Goal: Information Seeking & Learning: Learn about a topic

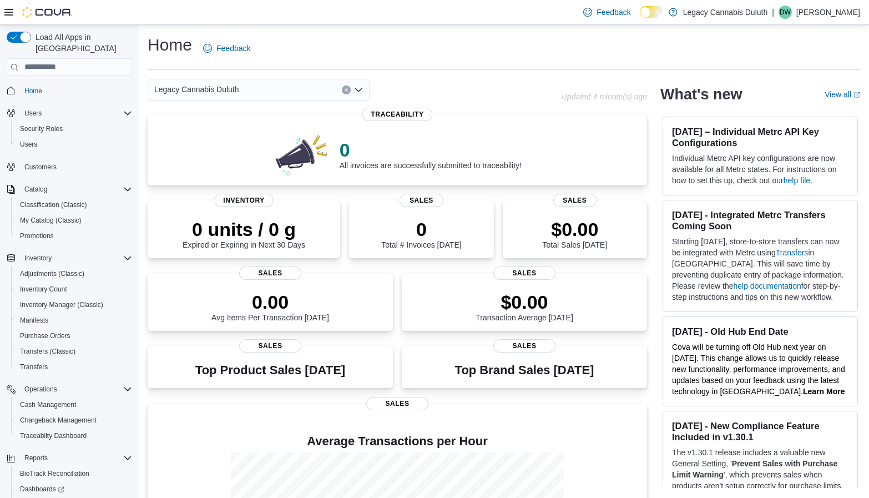
click at [490, 42] on div "Home Feedback" at bounding box center [504, 48] width 713 height 29
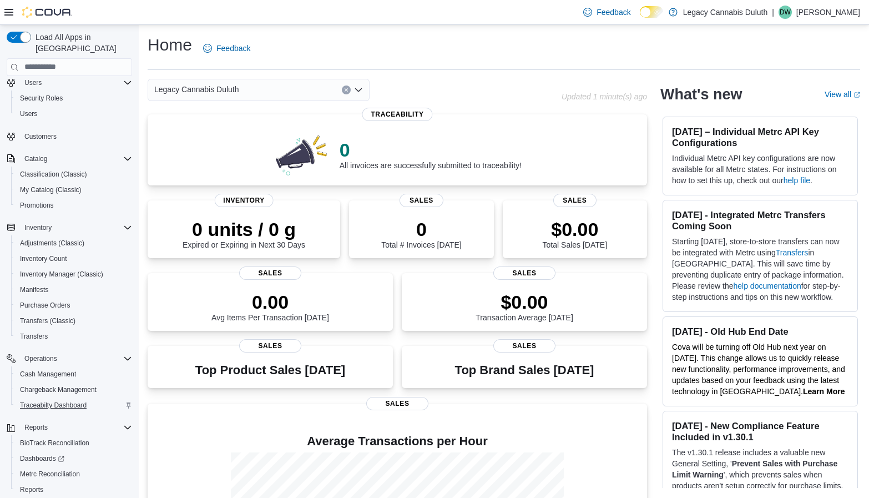
scroll to position [59, 0]
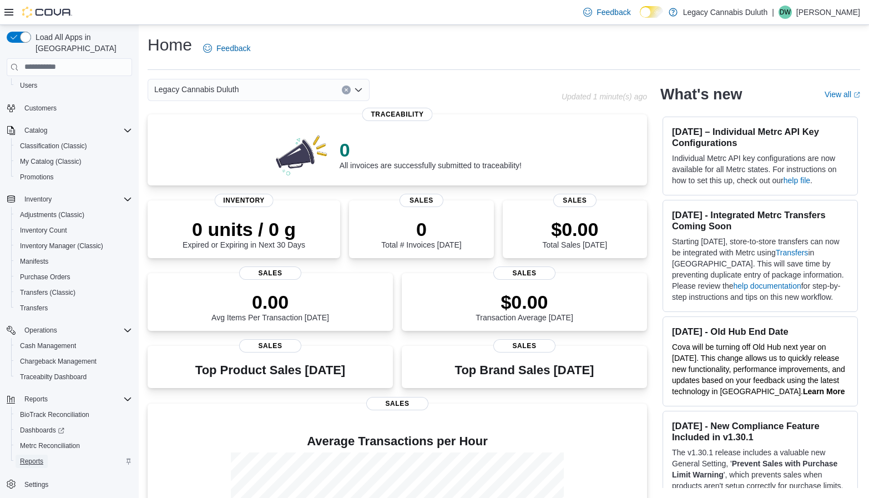
click at [39, 457] on span "Reports" at bounding box center [31, 461] width 23 height 9
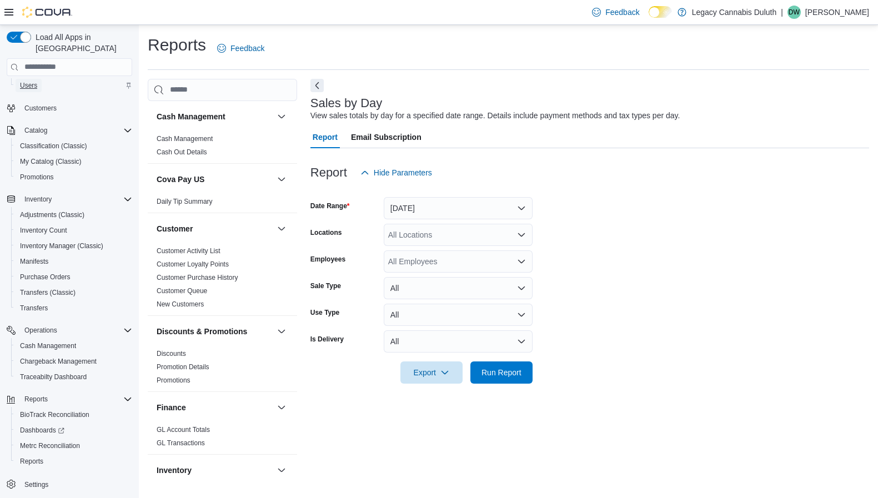
click at [29, 80] on span "Users" at bounding box center [28, 85] width 17 height 13
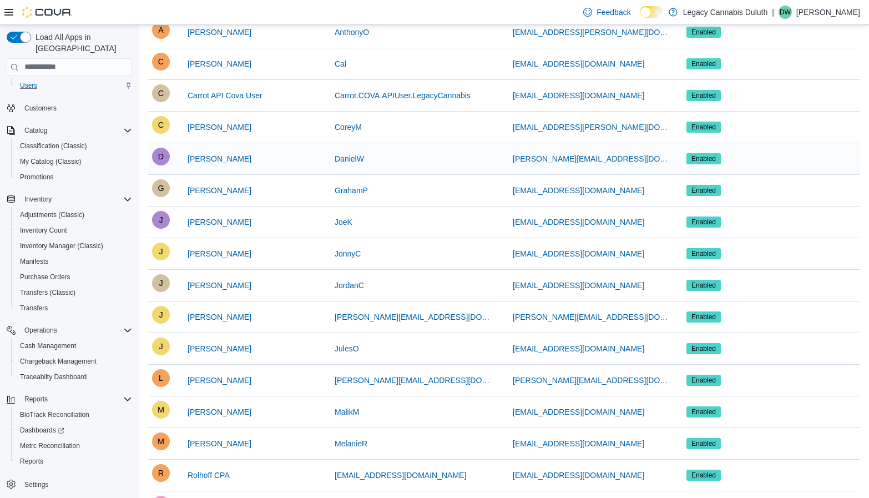
scroll to position [217, 0]
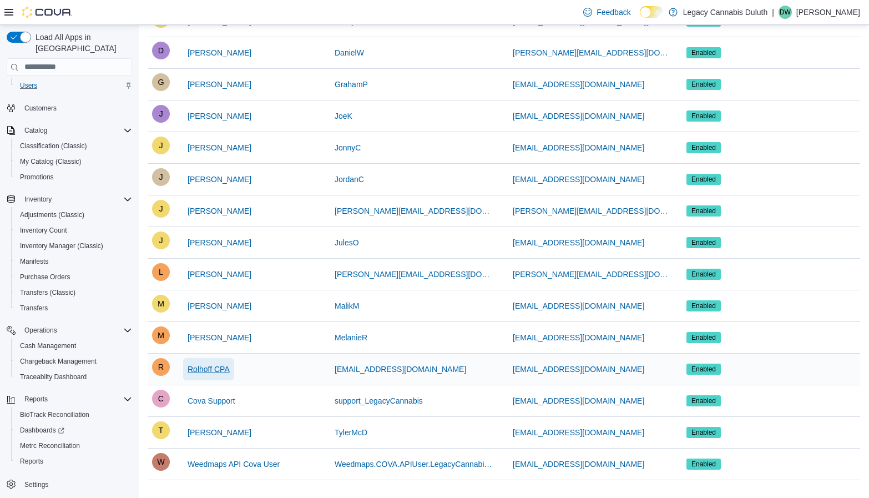
click at [216, 368] on span "Rolhoff CPA" at bounding box center [209, 369] width 42 height 11
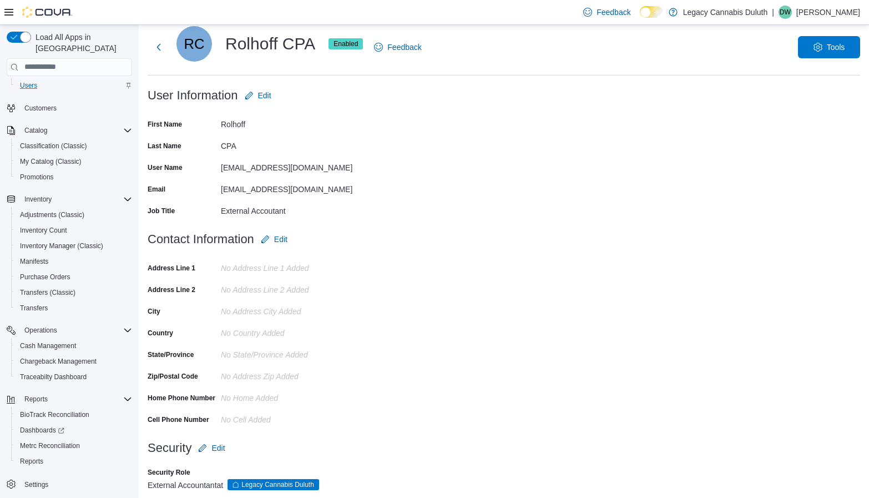
scroll to position [42, 0]
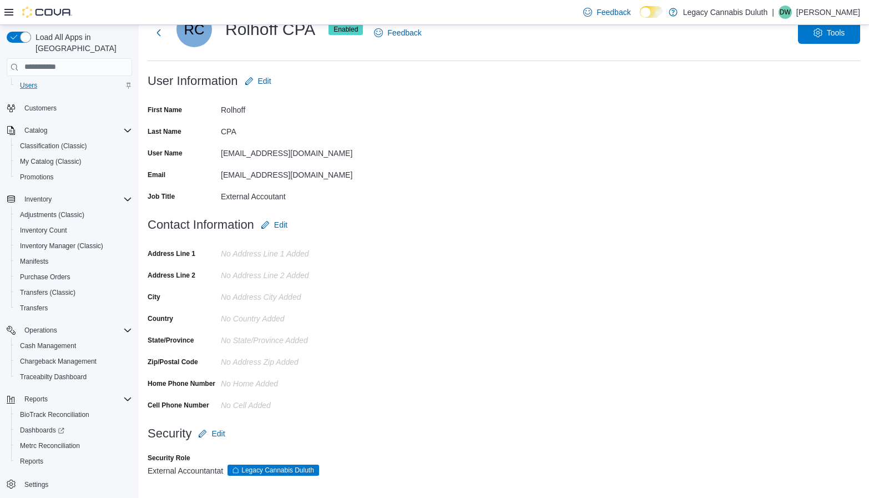
click at [420, 182] on form "User Information Edit First Name Rolhoff Last Name CPA User Name nikkir@rohloff…" at bounding box center [504, 142] width 713 height 144
click at [33, 457] on span "Reports" at bounding box center [31, 461] width 23 height 9
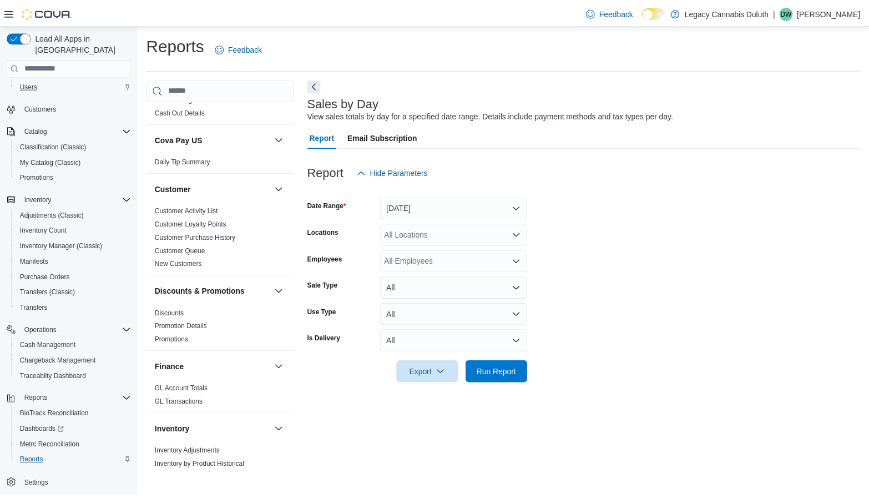
scroll to position [56, 0]
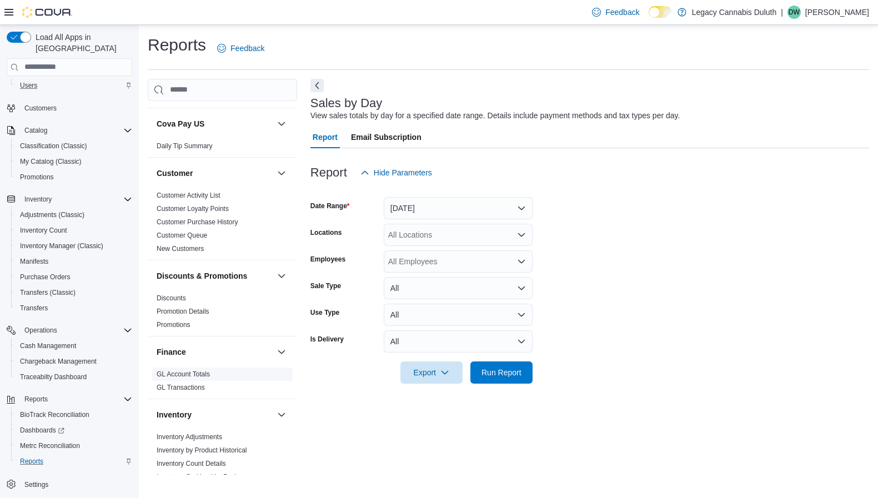
click at [192, 379] on span "GL Account Totals" at bounding box center [222, 373] width 140 height 13
click at [193, 375] on link "GL Account Totals" at bounding box center [183, 374] width 53 height 8
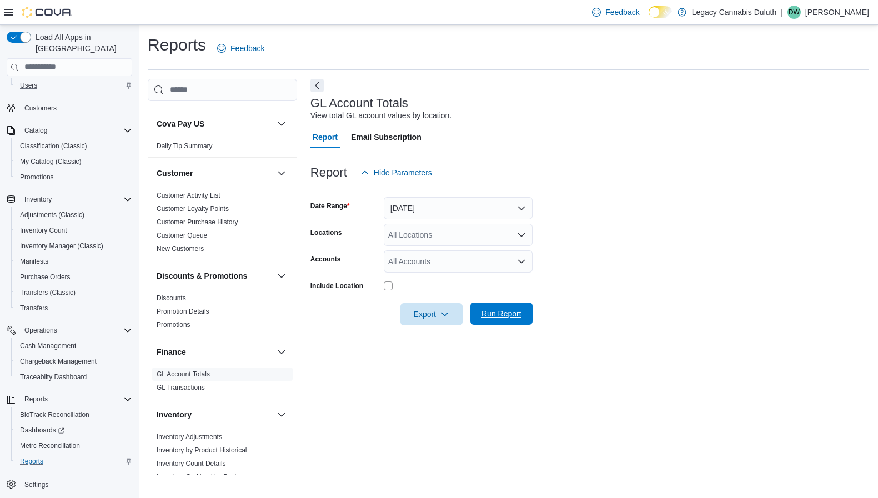
click at [495, 312] on span "Run Report" at bounding box center [501, 313] width 40 height 11
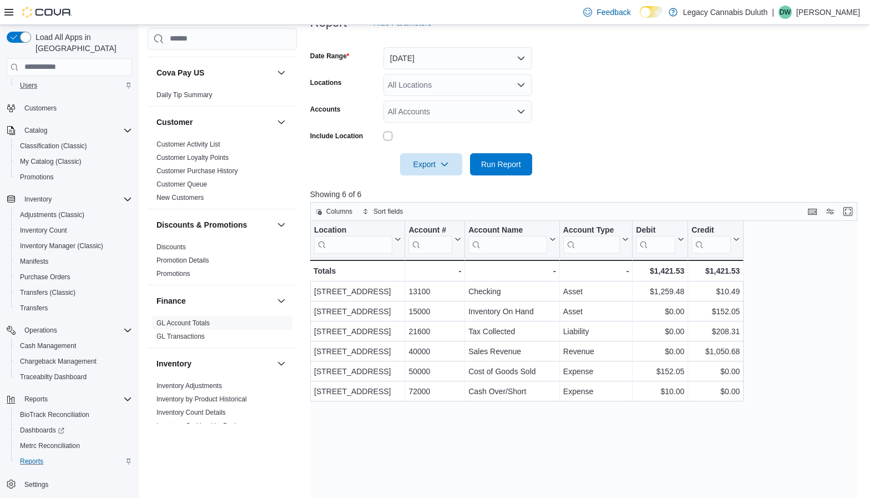
scroll to position [167, 0]
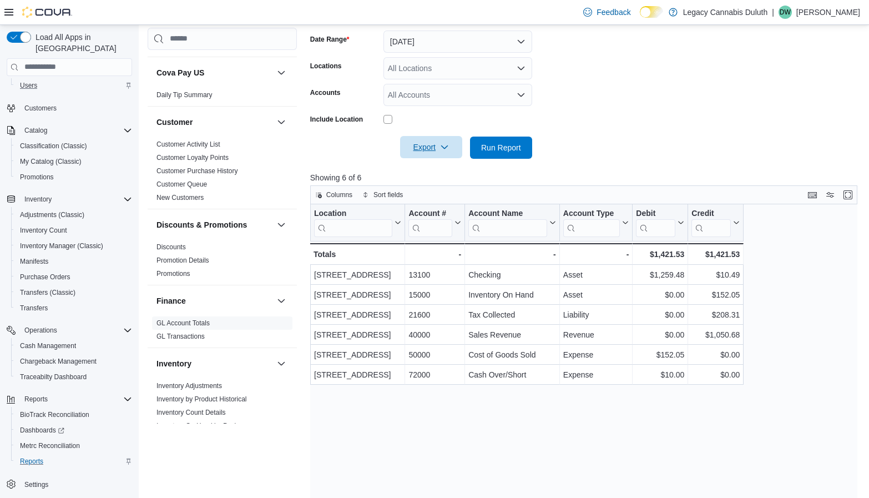
click at [425, 155] on span "Export" at bounding box center [431, 147] width 49 height 22
click at [423, 193] on span "Export to Csv" at bounding box center [433, 192] width 50 height 9
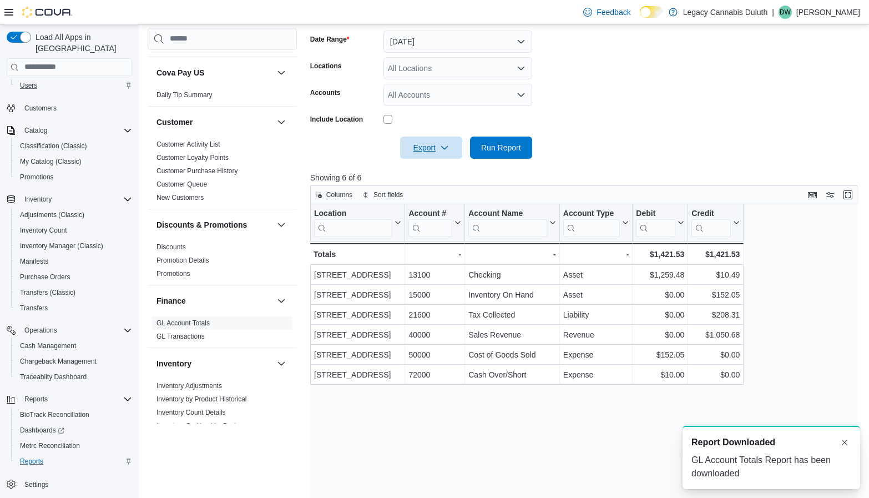
scroll to position [0, 0]
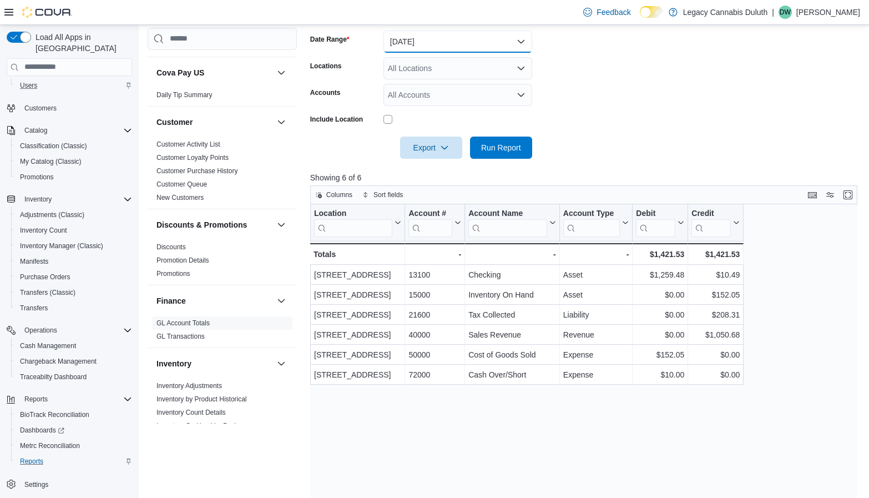
click at [516, 42] on button "Yesterday" at bounding box center [458, 42] width 149 height 22
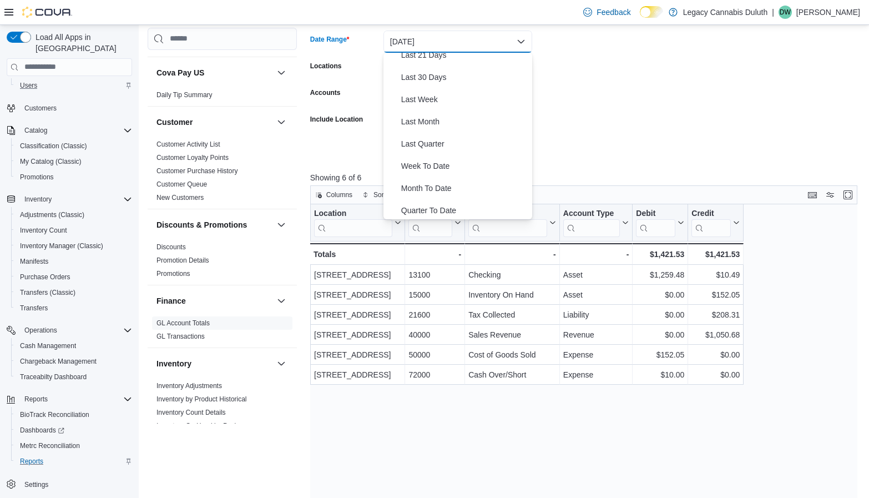
scroll to position [167, 0]
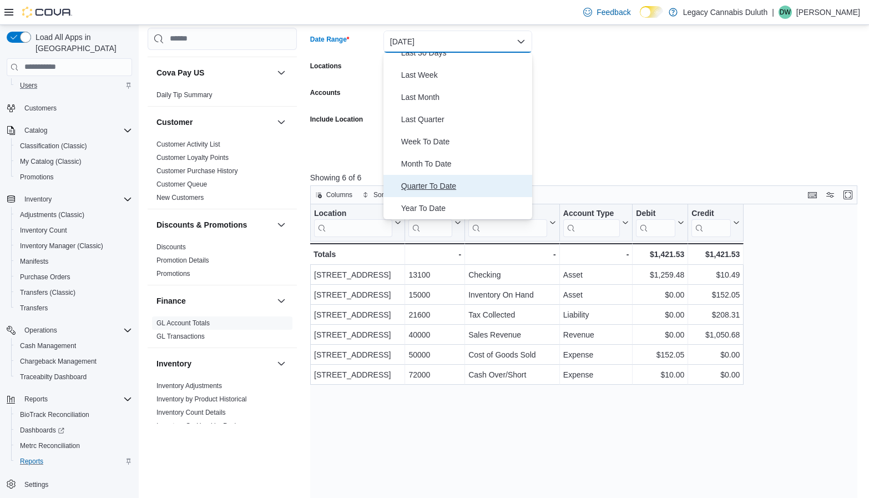
click at [453, 188] on span "Quarter To Date" at bounding box center [464, 185] width 127 height 13
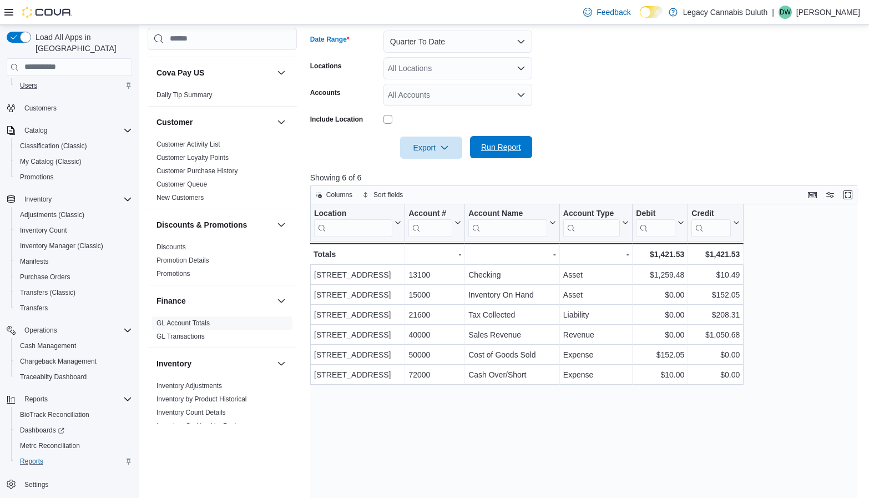
click at [498, 153] on span "Run Report" at bounding box center [501, 147] width 49 height 22
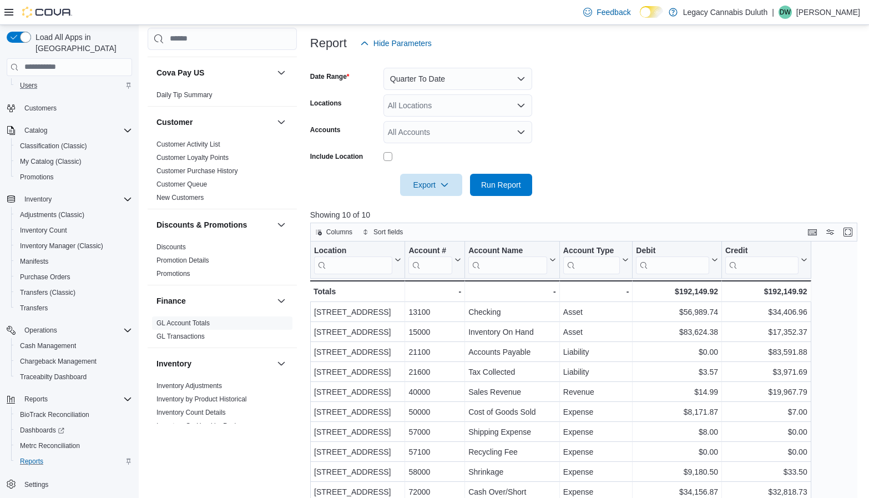
scroll to position [94, 0]
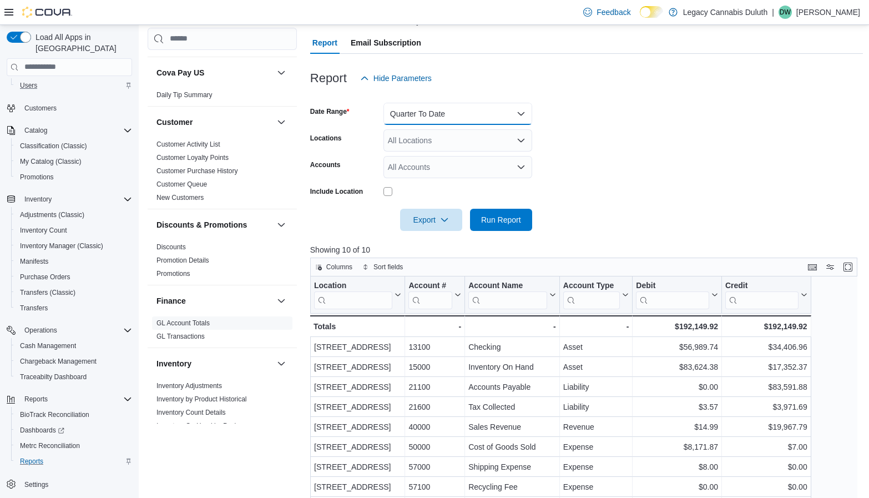
click at [495, 116] on button "Quarter To Date" at bounding box center [458, 114] width 149 height 22
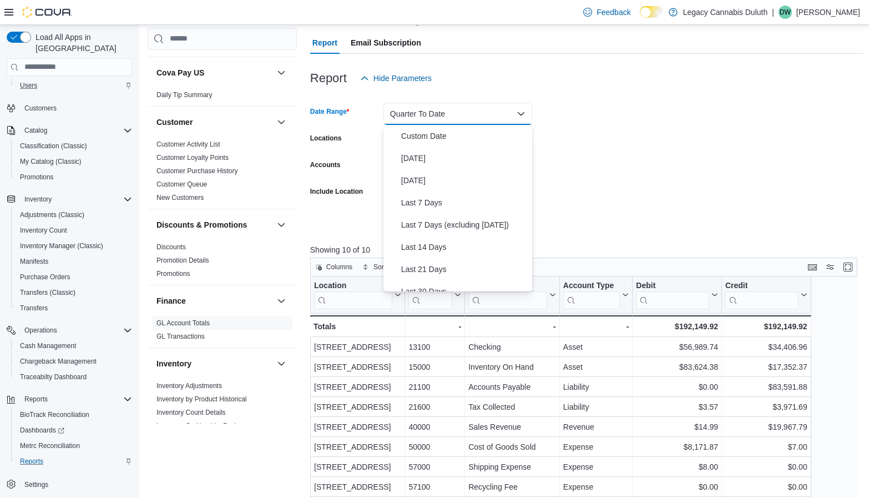
scroll to position [167, 0]
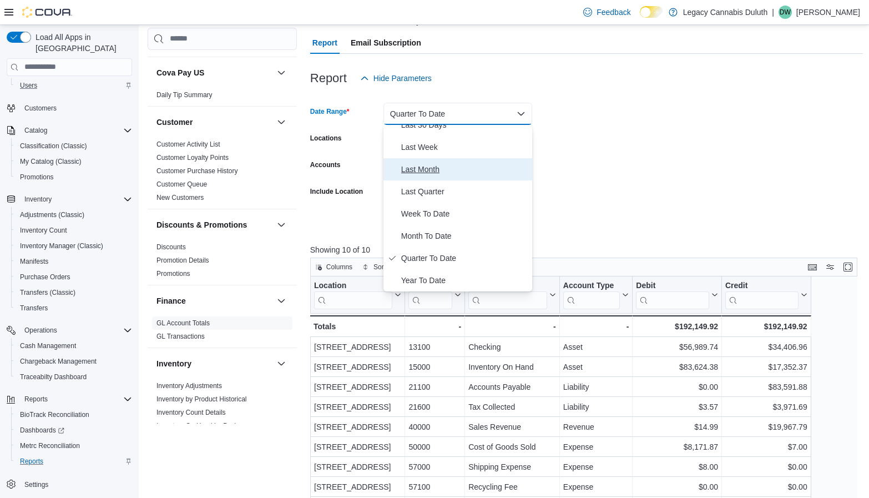
click at [432, 164] on span "Last Month" at bounding box center [464, 169] width 127 height 13
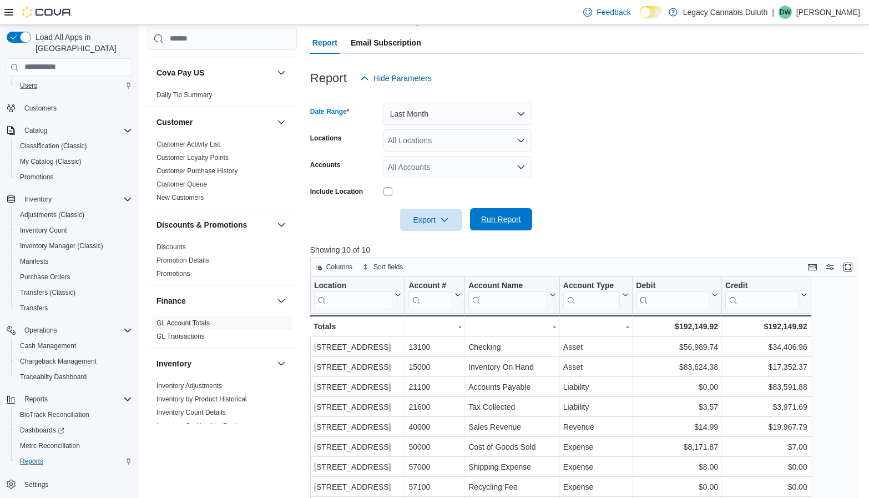
click at [517, 220] on span "Run Report" at bounding box center [501, 219] width 40 height 11
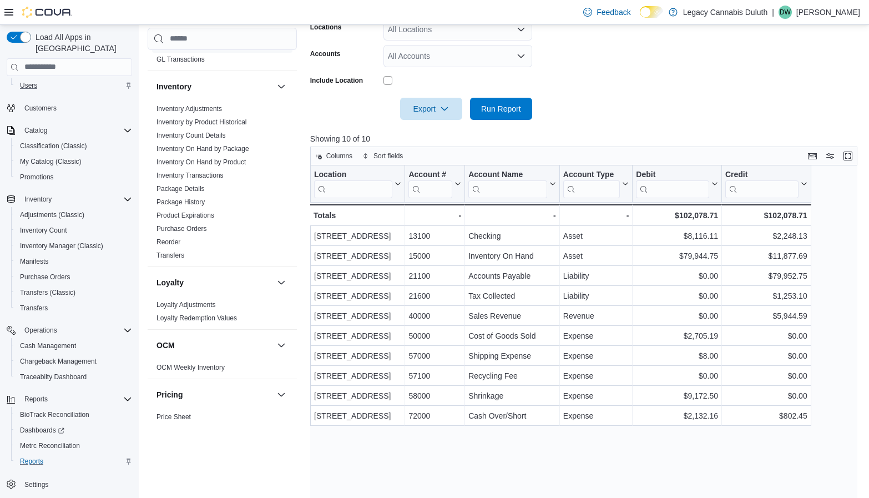
scroll to position [278, 0]
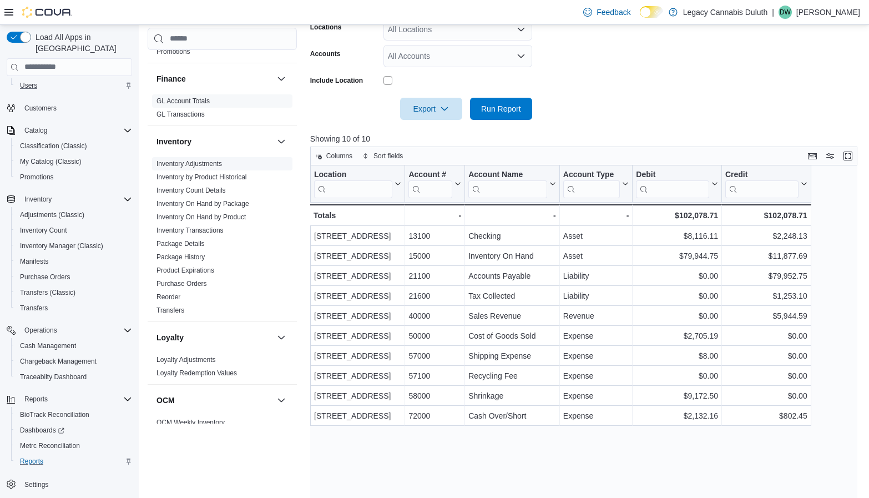
click at [202, 162] on link "Inventory Adjustments" at bounding box center [190, 164] width 66 height 8
click at [202, 118] on link "GL Transactions" at bounding box center [181, 114] width 48 height 8
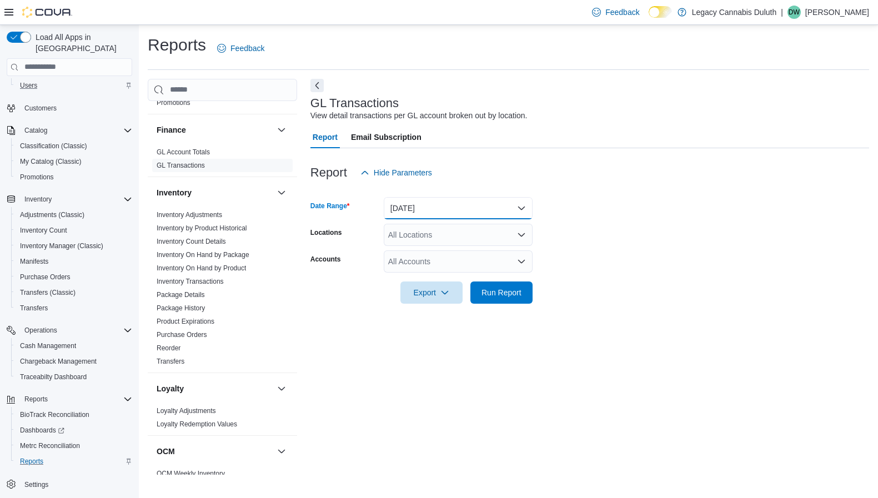
click at [474, 202] on button "[DATE]" at bounding box center [458, 208] width 149 height 22
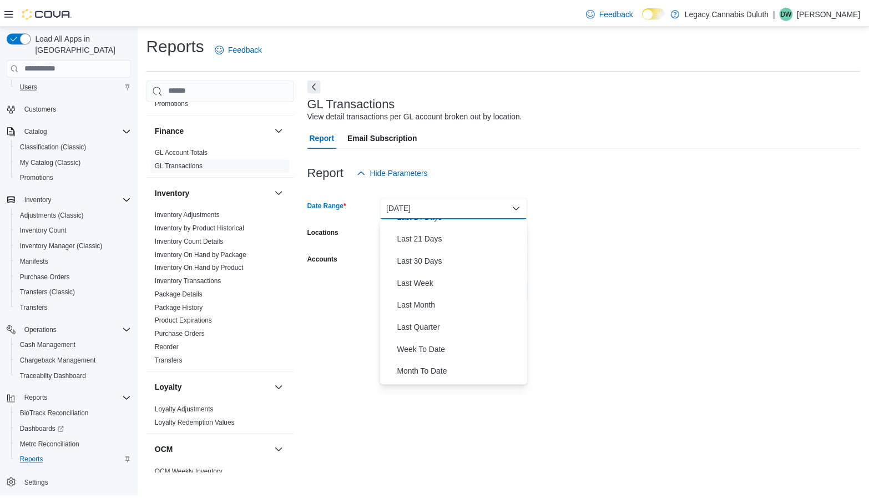
scroll to position [126, 0]
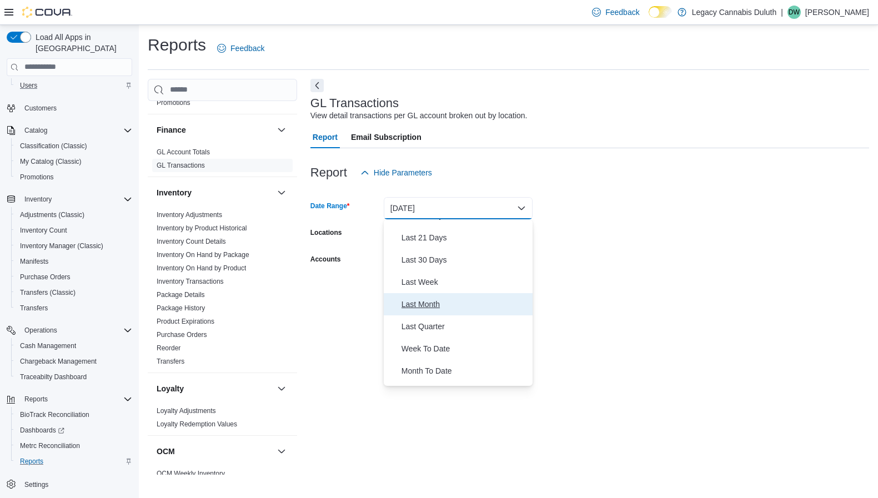
click at [469, 301] on span "Last Month" at bounding box center [464, 304] width 127 height 13
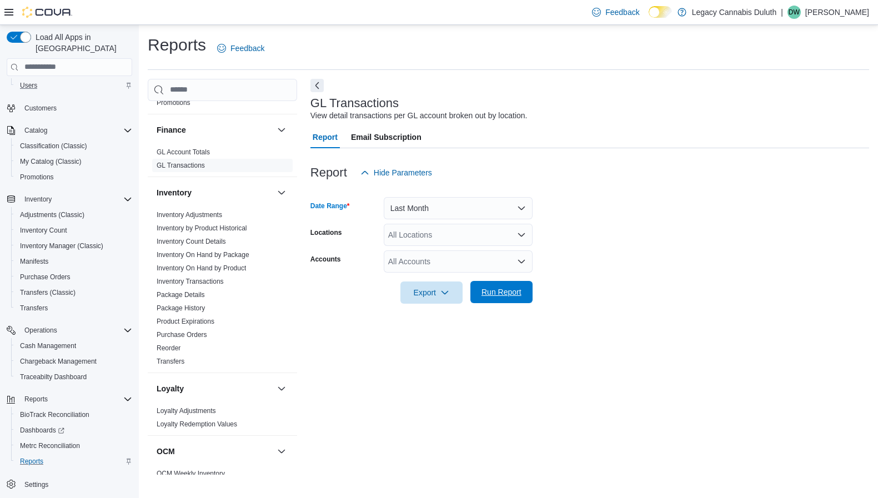
click at [497, 291] on span "Run Report" at bounding box center [501, 291] width 40 height 11
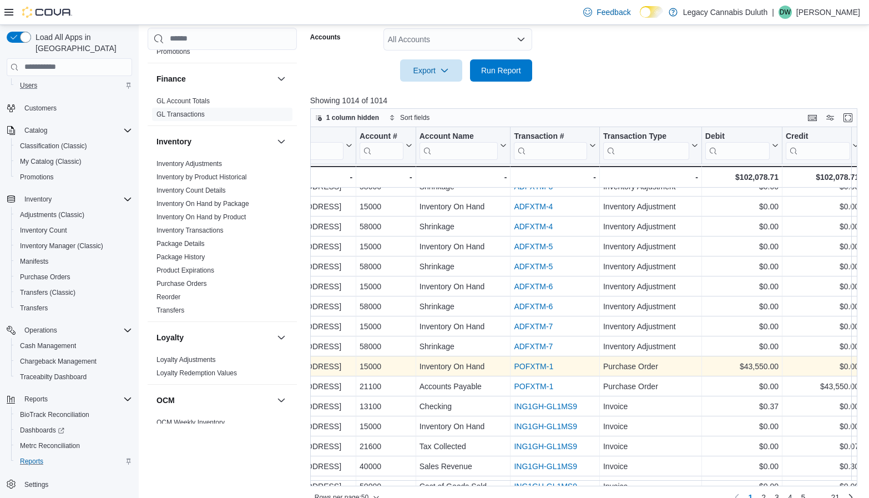
scroll to position [167, 185]
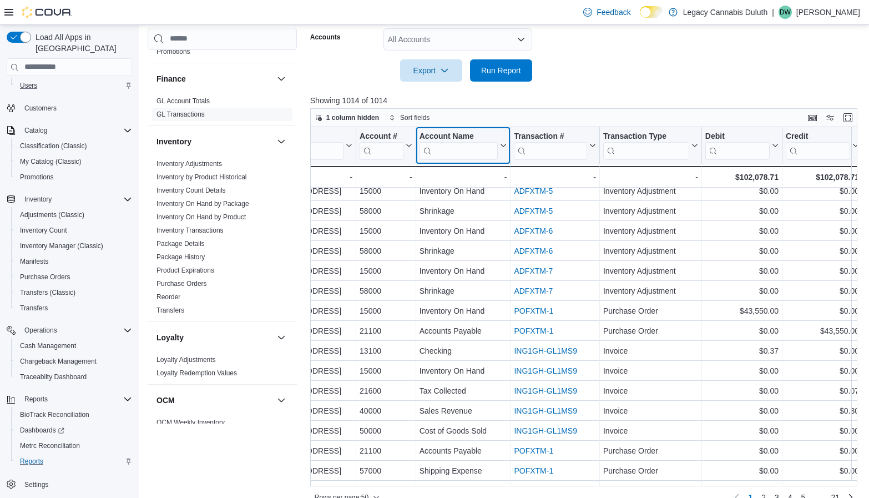
click at [477, 151] on input "search" at bounding box center [459, 151] width 79 height 18
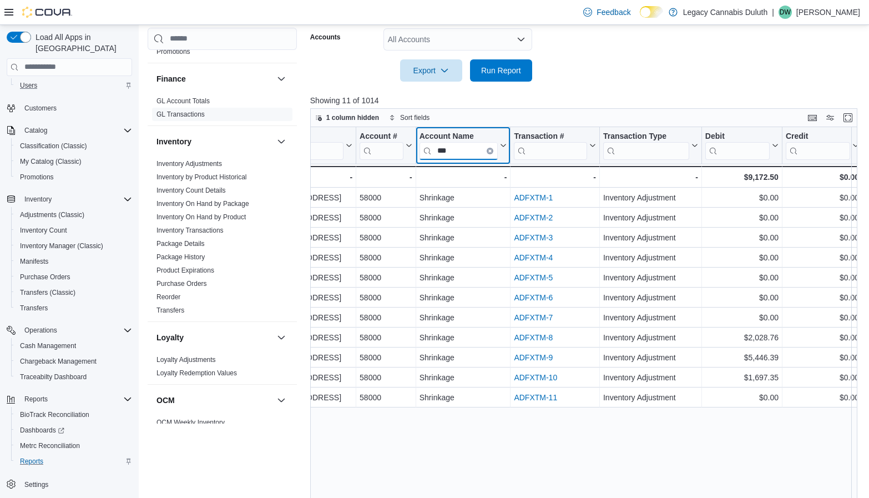
scroll to position [0, 179]
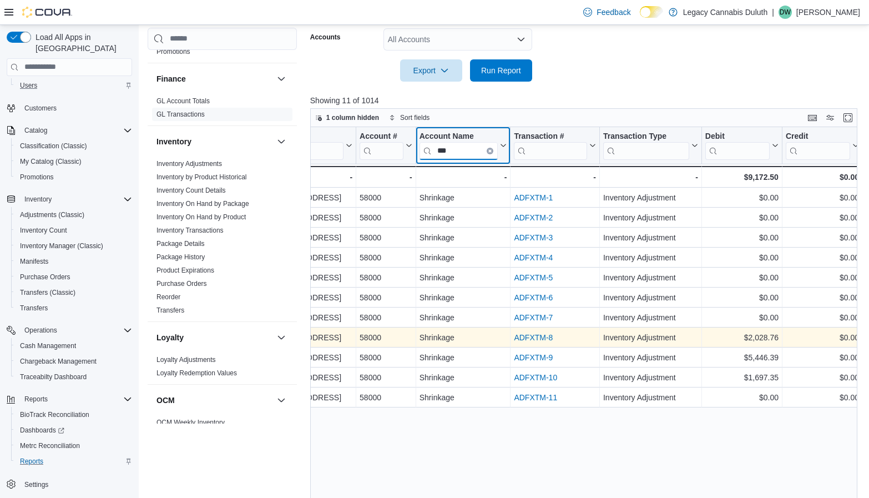
type input "***"
click at [536, 337] on link "ADFXTM-8" at bounding box center [533, 337] width 39 height 9
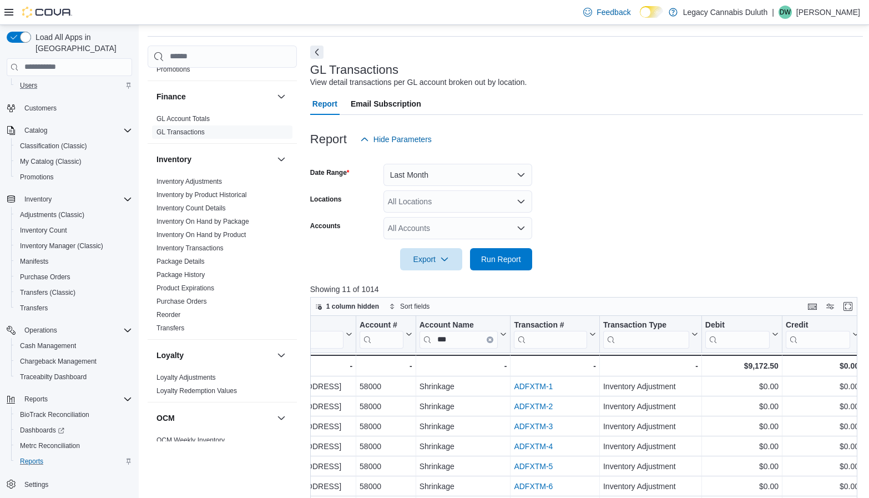
scroll to position [0, 0]
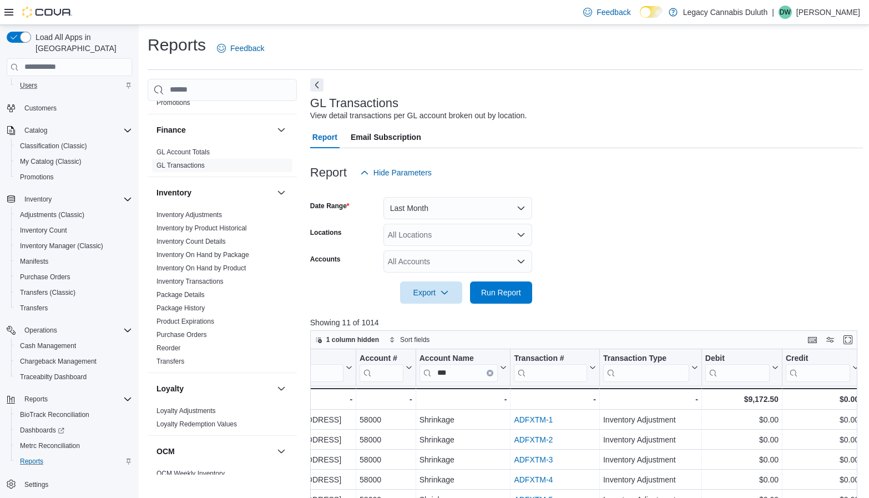
click at [317, 89] on button "Next" at bounding box center [316, 84] width 13 height 13
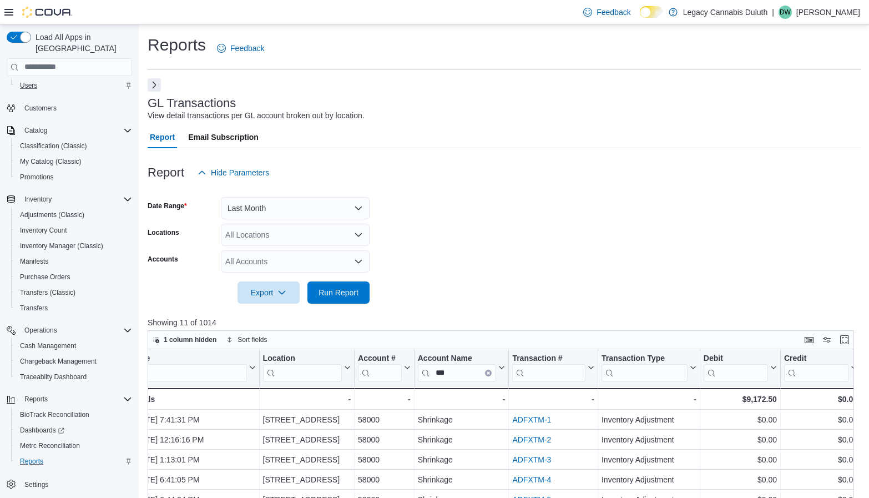
click at [158, 86] on button "Next" at bounding box center [154, 84] width 13 height 13
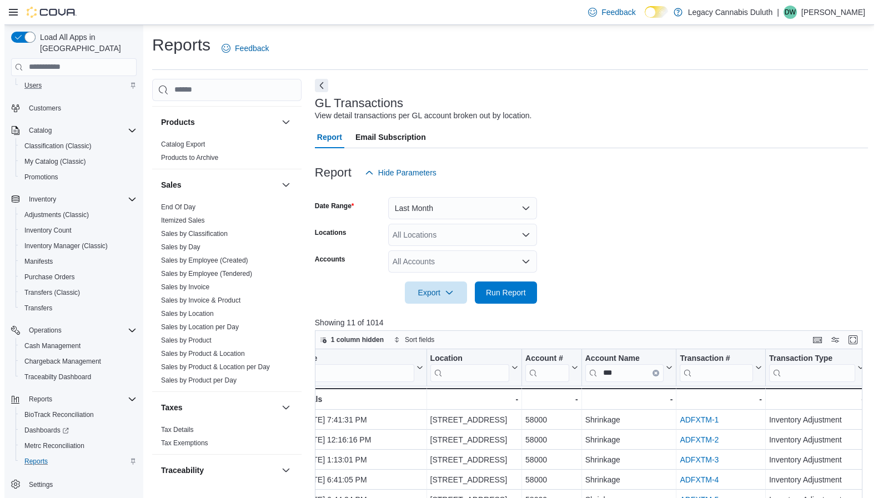
scroll to position [722, 0]
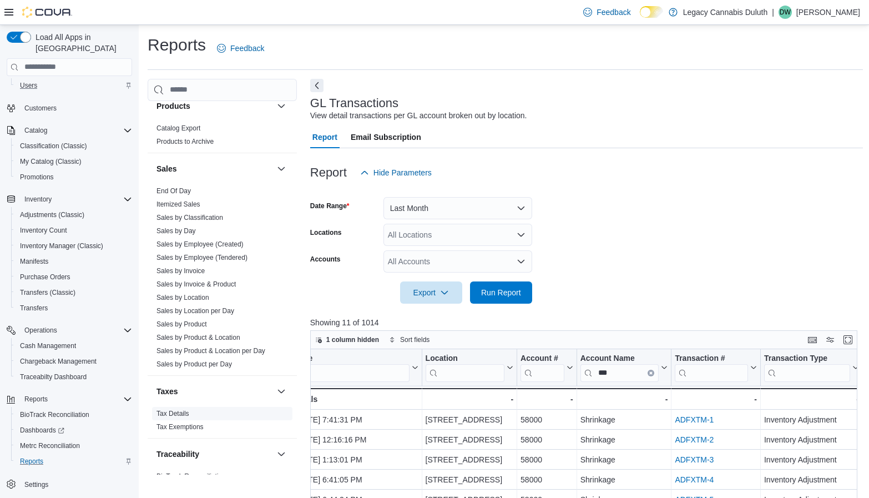
click at [163, 411] on link "Tax Details" at bounding box center [173, 414] width 33 height 8
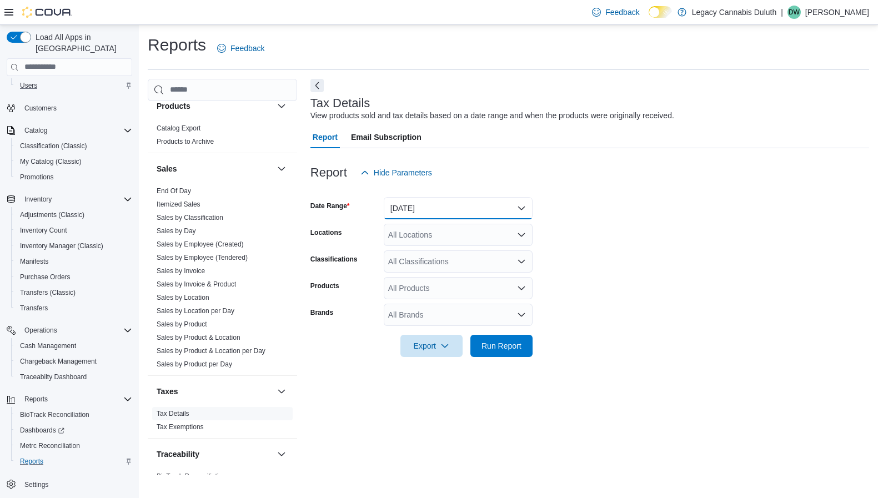
click at [466, 210] on button "[DATE]" at bounding box center [458, 208] width 149 height 22
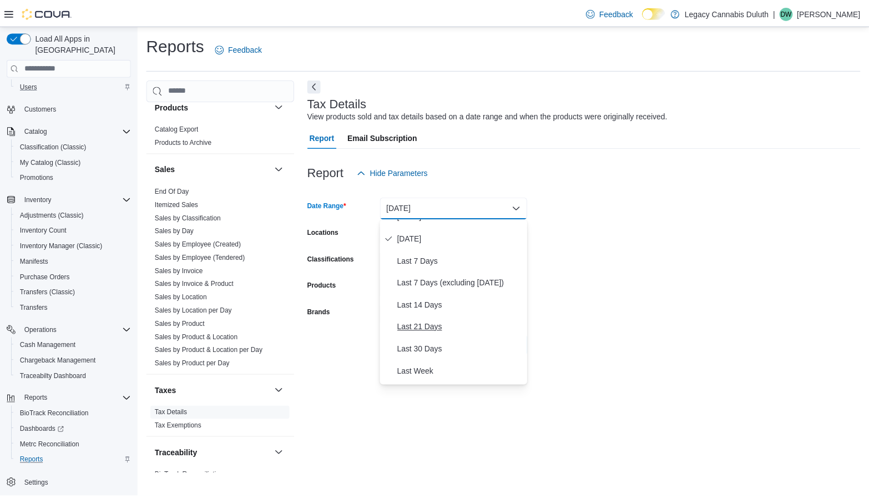
scroll to position [56, 0]
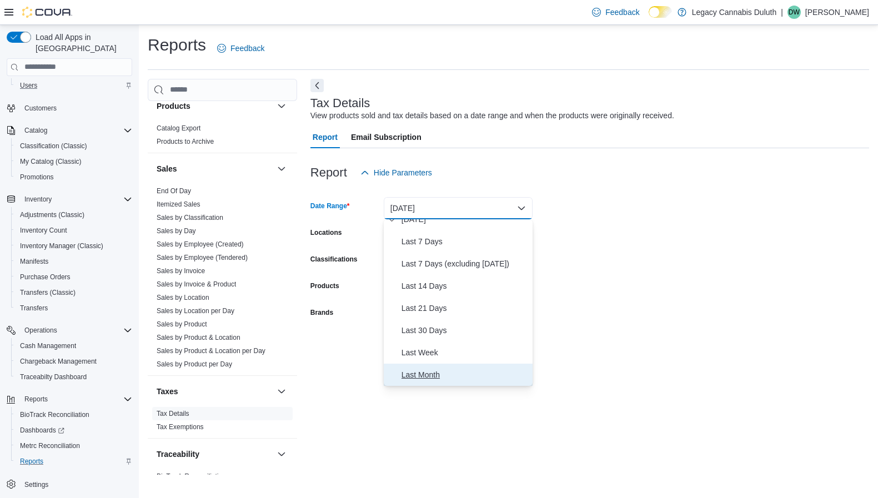
click at [440, 374] on span "Last Month" at bounding box center [464, 374] width 127 height 13
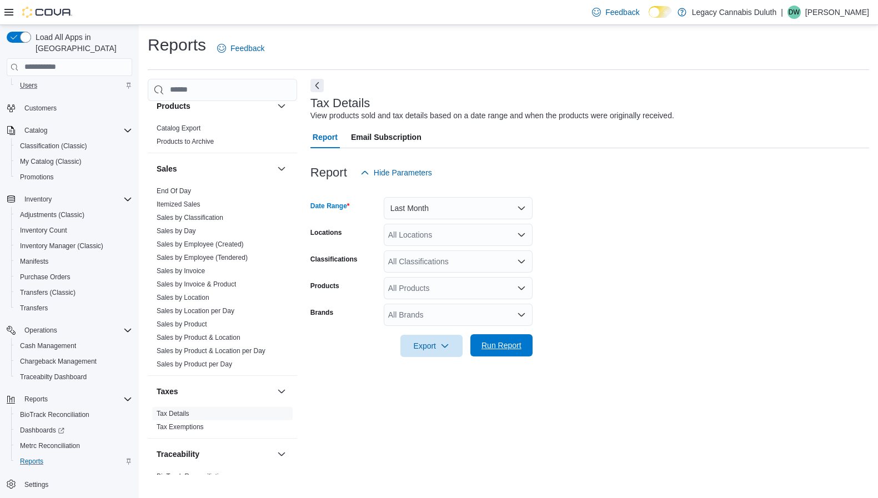
click at [498, 350] on span "Run Report" at bounding box center [501, 345] width 40 height 11
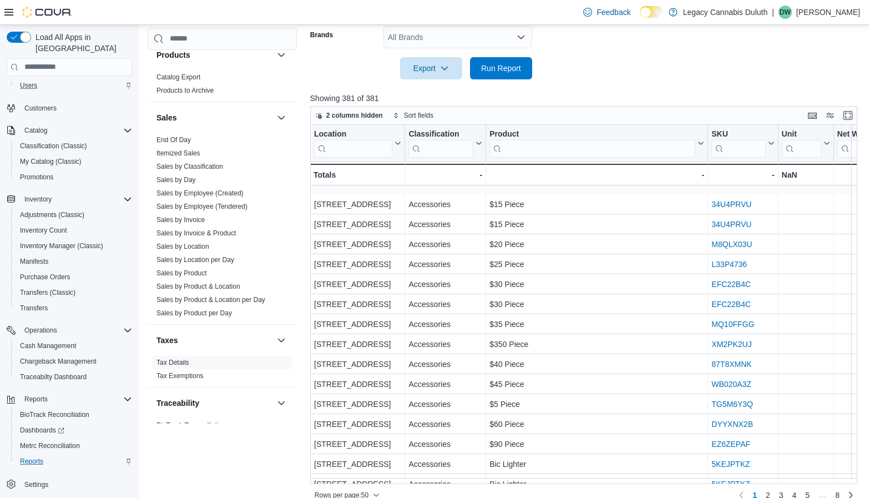
scroll to position [167, 0]
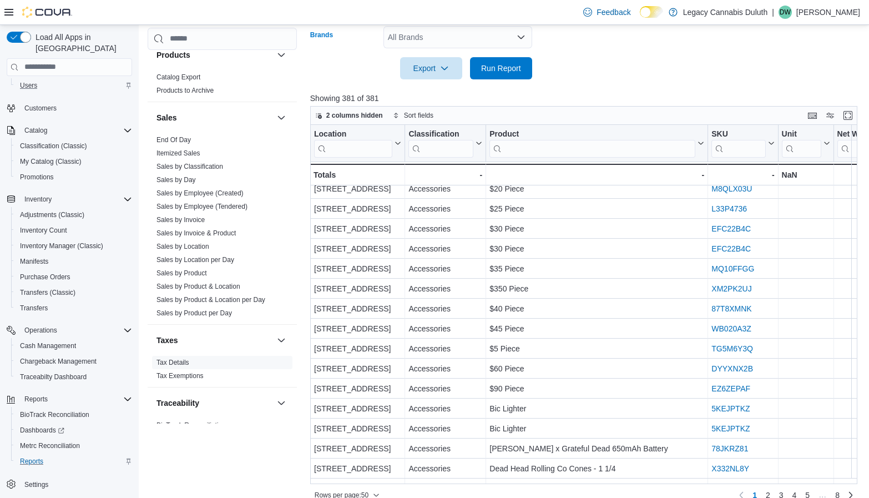
drag, startPoint x: 406, startPoint y: 48, endPoint x: 425, endPoint y: 74, distance: 31.4
click at [425, 74] on span "Export" at bounding box center [431, 68] width 49 height 22
click at [432, 90] on span "Export to Excel" at bounding box center [433, 90] width 50 height 9
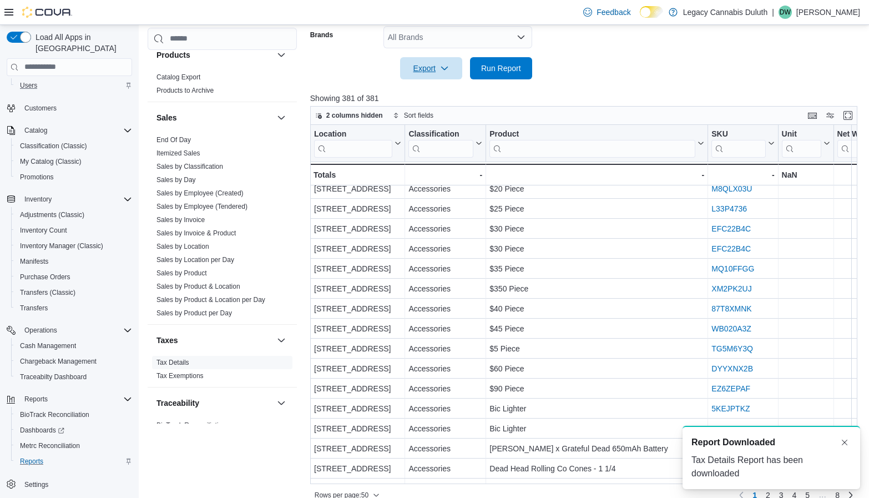
scroll to position [0, 0]
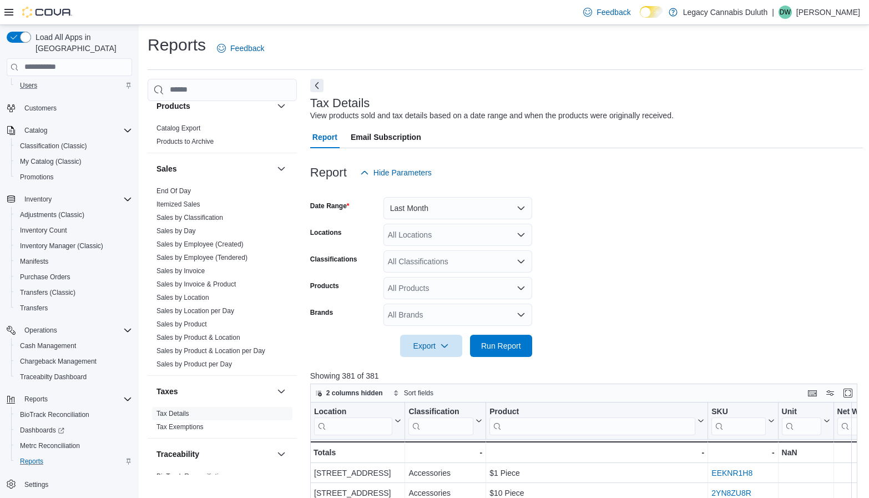
click at [387, 134] on span "Email Subscription" at bounding box center [386, 137] width 70 height 22
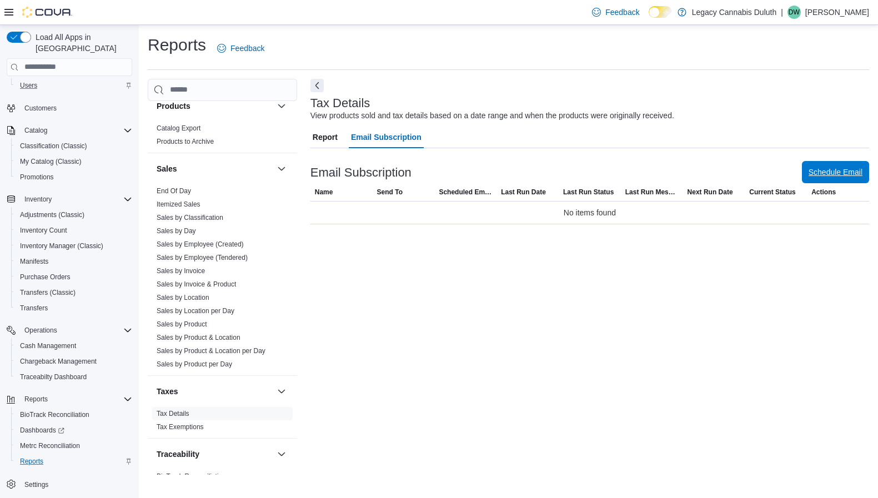
click at [841, 177] on span "Schedule Email" at bounding box center [835, 172] width 54 height 11
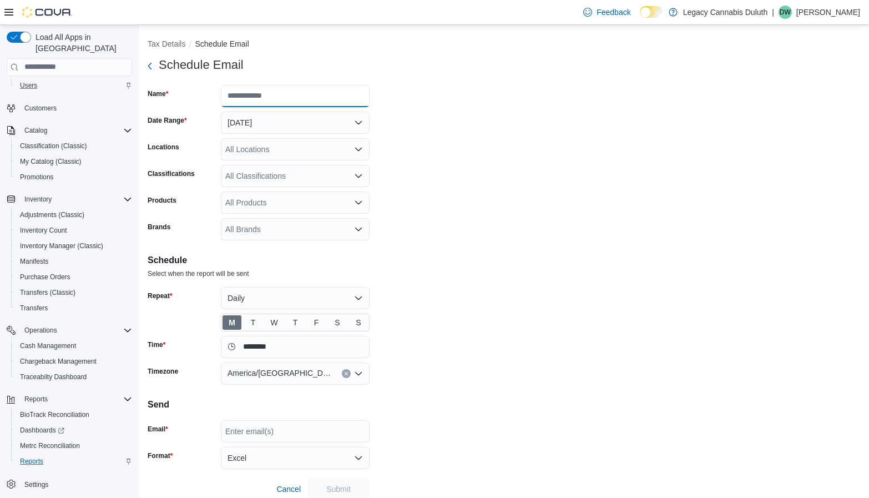
click at [304, 97] on input "Name" at bounding box center [295, 96] width 149 height 22
type input "*"
type input "*******"
click at [361, 119] on button "[DATE]" at bounding box center [295, 123] width 149 height 22
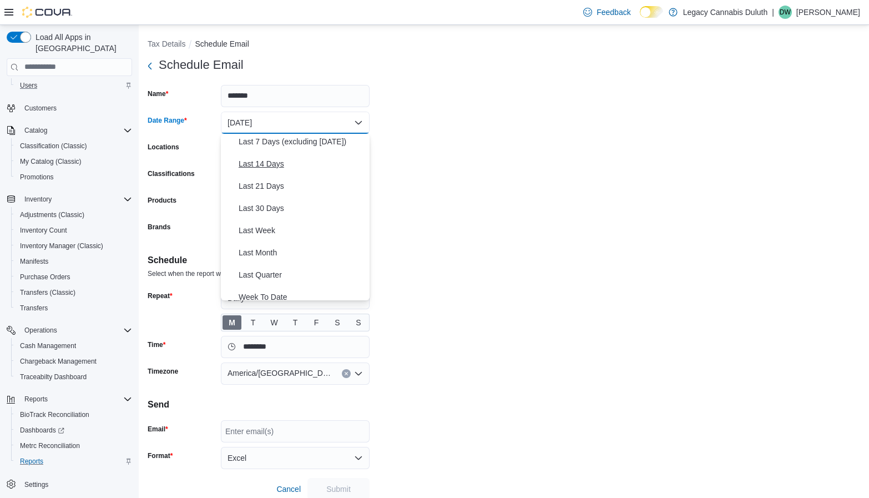
scroll to position [111, 0]
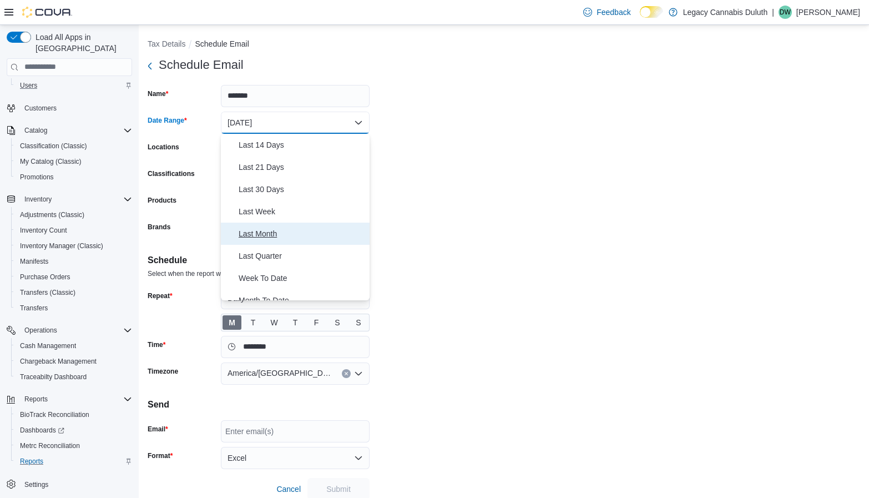
click at [288, 239] on span "Last Month" at bounding box center [302, 233] width 127 height 13
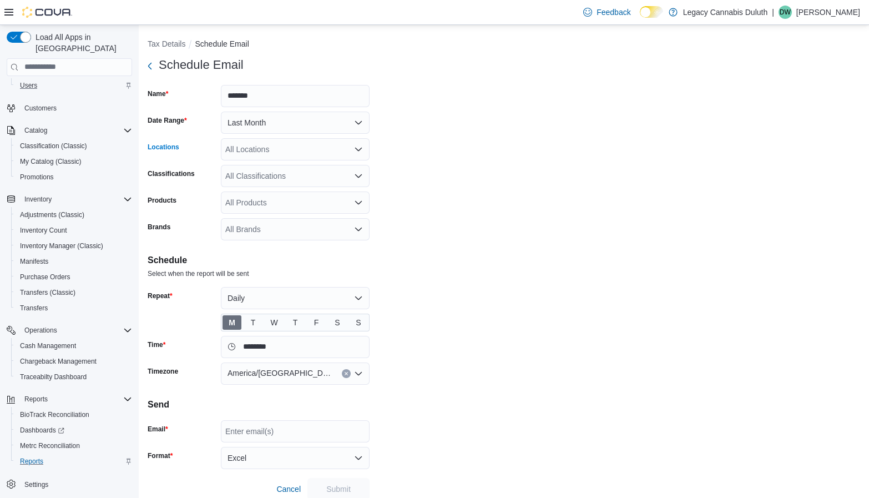
click at [297, 154] on div "All Locations" at bounding box center [295, 149] width 149 height 22
click at [295, 145] on div "All Locations Combo box. Selected. Combo box input. All Locations. Type some te…" at bounding box center [295, 149] width 149 height 22
click at [466, 209] on form "Schedule Email Name ******* Date Range Last Month Locations All Locations Combo…" at bounding box center [504, 277] width 713 height 446
click at [351, 300] on button "Daily" at bounding box center [295, 298] width 149 height 22
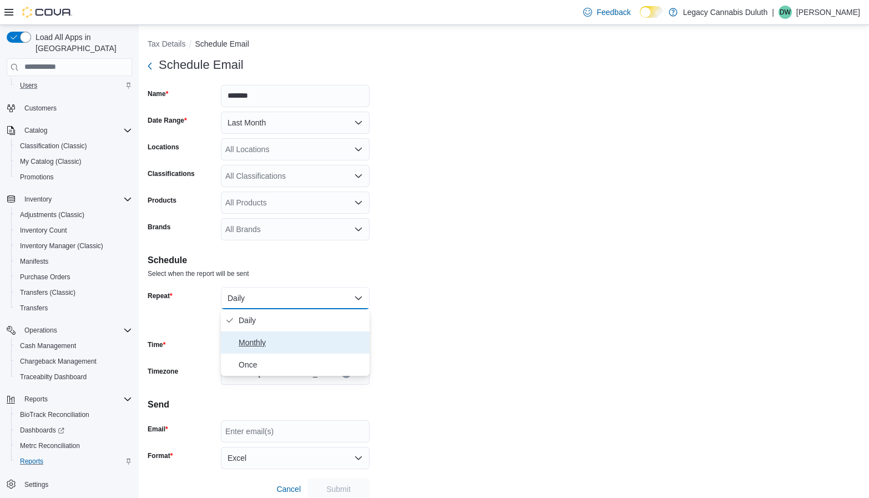
click at [304, 340] on span "Monthly" at bounding box center [302, 342] width 127 height 13
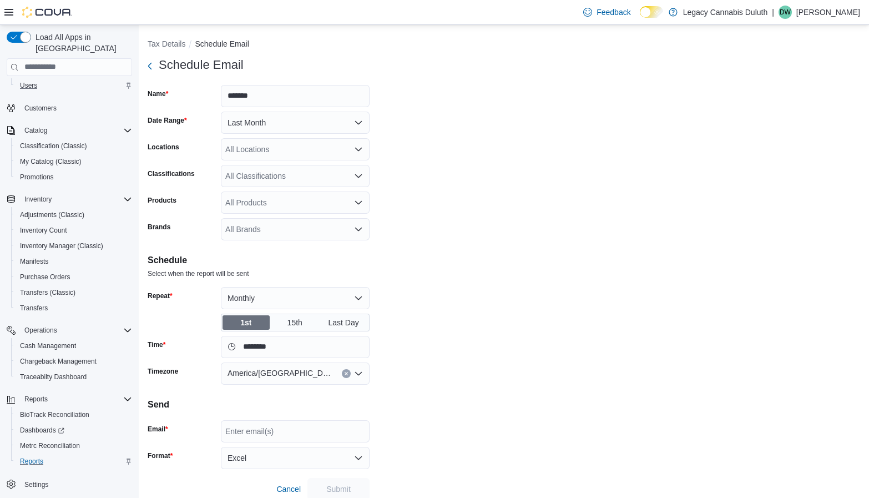
click at [447, 331] on form "Schedule Email Name ******* Date Range Last Month Locations All Locations Class…" at bounding box center [504, 277] width 713 height 446
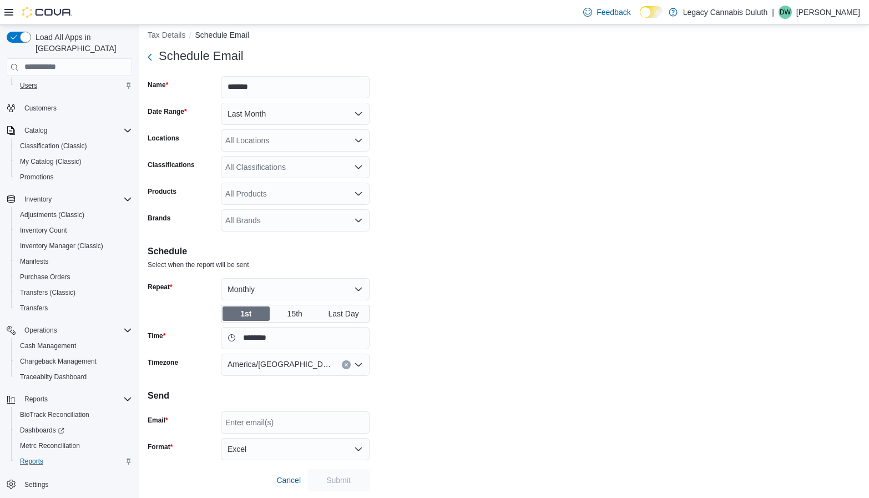
scroll to position [11, 0]
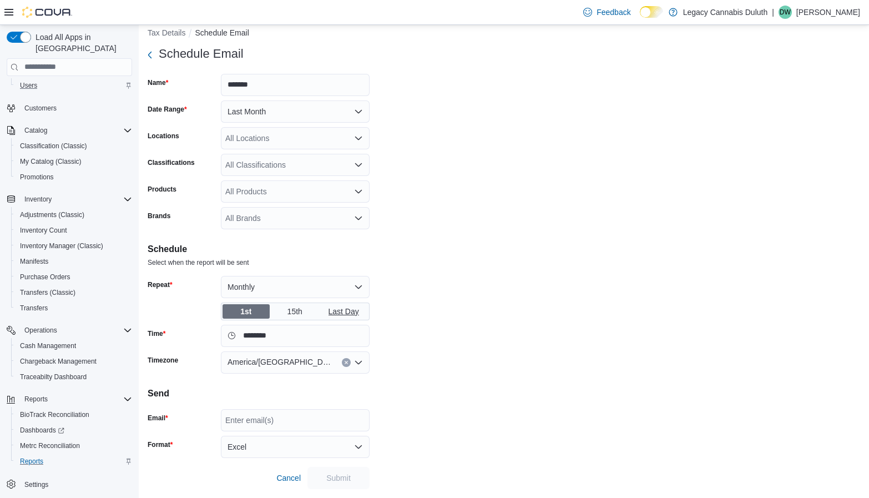
click at [345, 311] on span "Last Day" at bounding box center [345, 311] width 32 height 17
click at [280, 337] on input "********" at bounding box center [295, 336] width 149 height 22
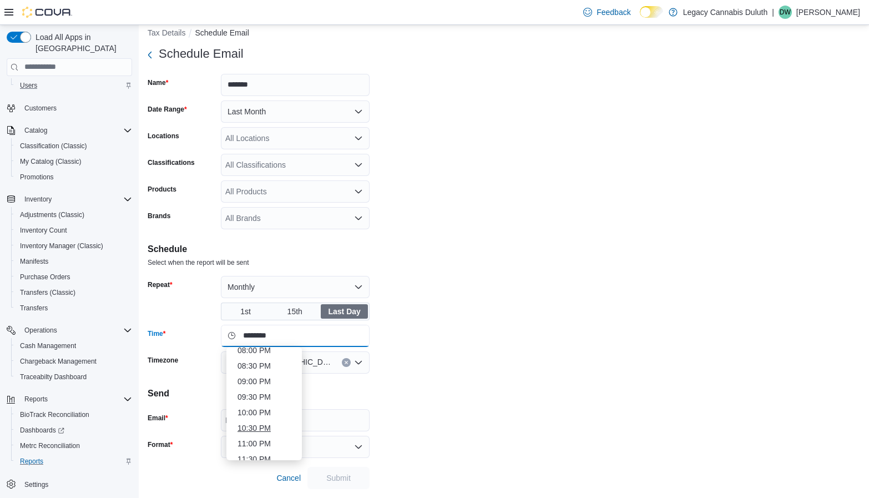
scroll to position [635, 0]
click at [256, 450] on li "11:30 PM" at bounding box center [264, 451] width 62 height 13
type input "********"
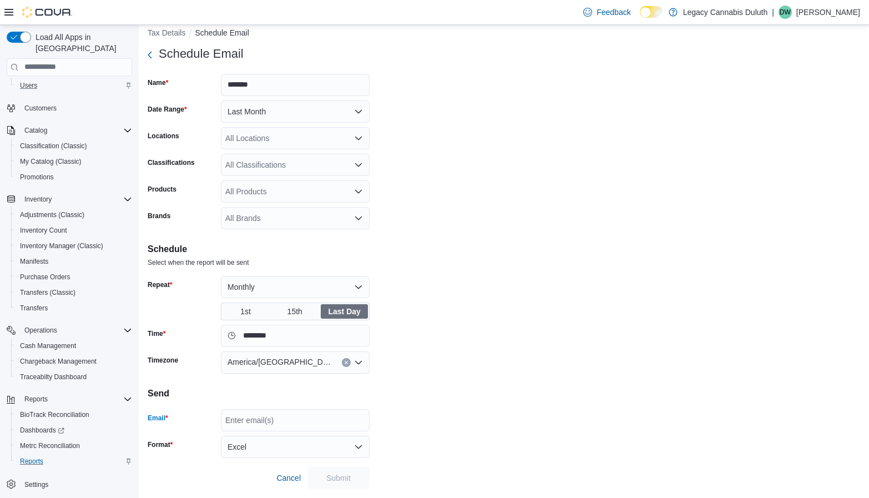
click at [304, 421] on div "Enter email(s)" at bounding box center [295, 420] width 149 height 22
type input "**********"
click at [290, 442] on button "Excel" at bounding box center [295, 447] width 149 height 22
click at [336, 480] on span "Submit" at bounding box center [338, 477] width 24 height 11
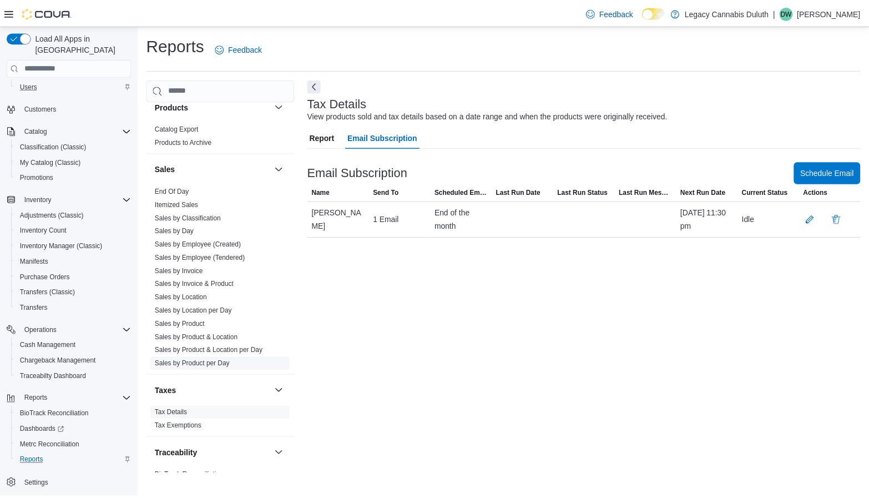
scroll to position [746, 0]
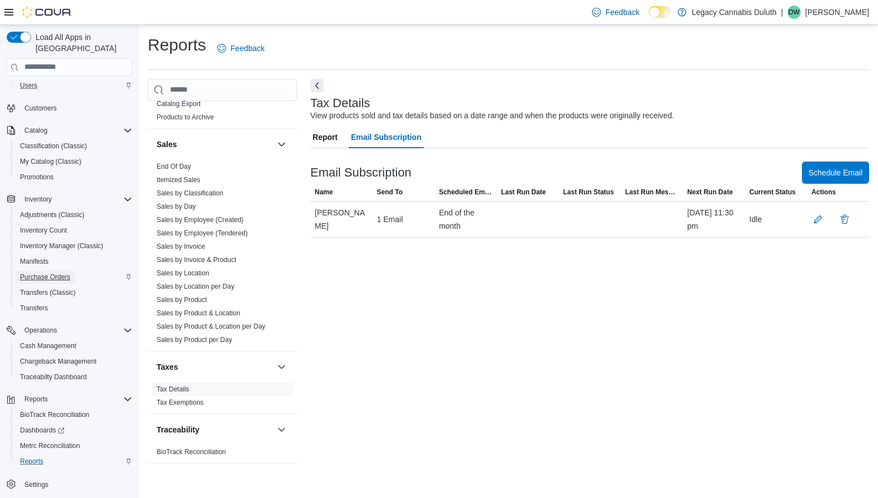
click at [49, 273] on span "Purchase Orders" at bounding box center [45, 277] width 51 height 9
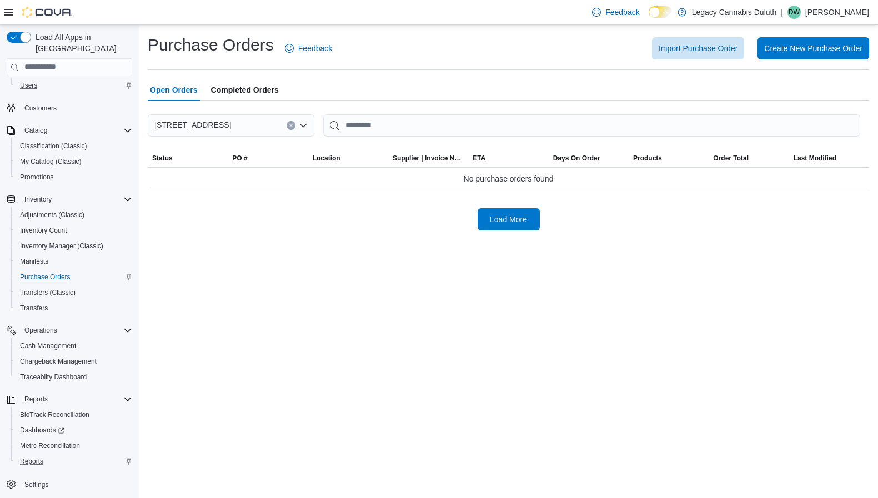
click at [247, 85] on span "Completed Orders" at bounding box center [245, 90] width 68 height 22
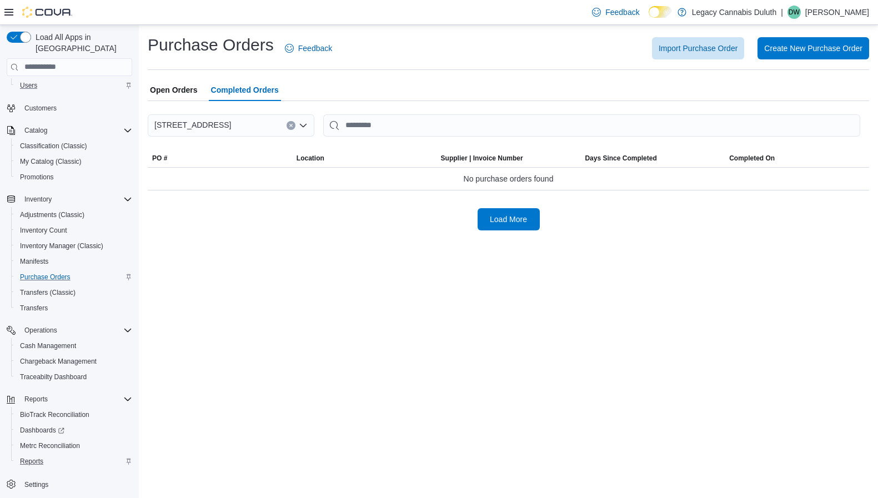
click at [162, 87] on span "Open Orders" at bounding box center [174, 90] width 48 height 22
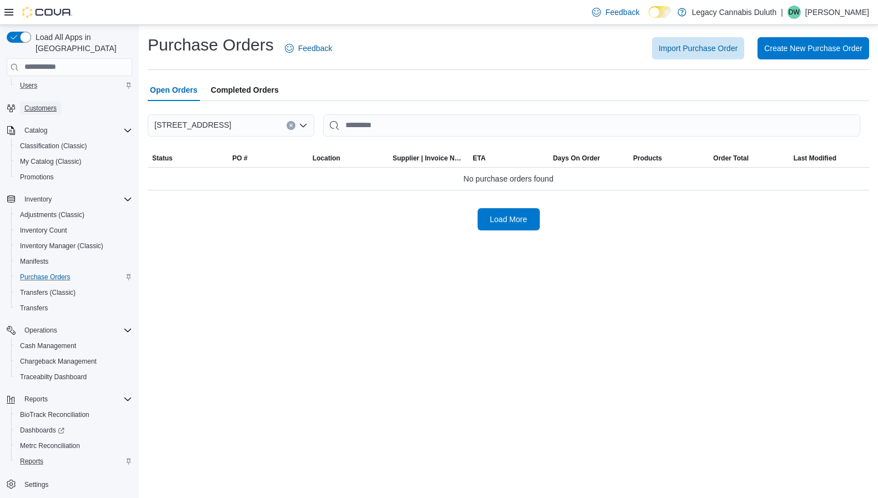
click at [34, 104] on span "Customers" at bounding box center [40, 108] width 32 height 9
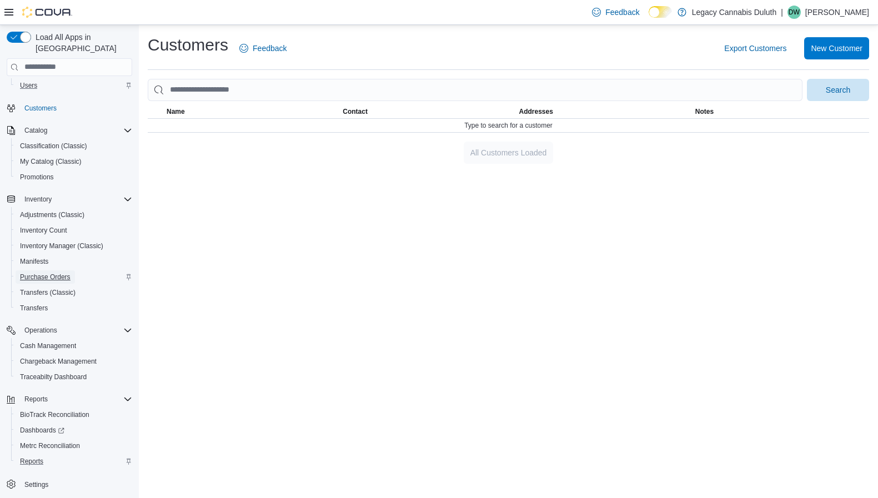
click at [58, 273] on span "Purchase Orders" at bounding box center [45, 277] width 51 height 9
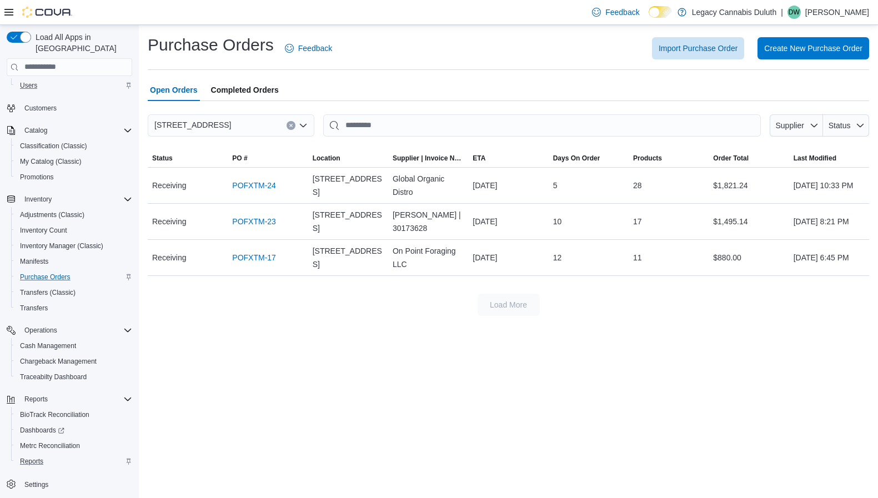
click at [245, 88] on span "Completed Orders" at bounding box center [245, 90] width 68 height 22
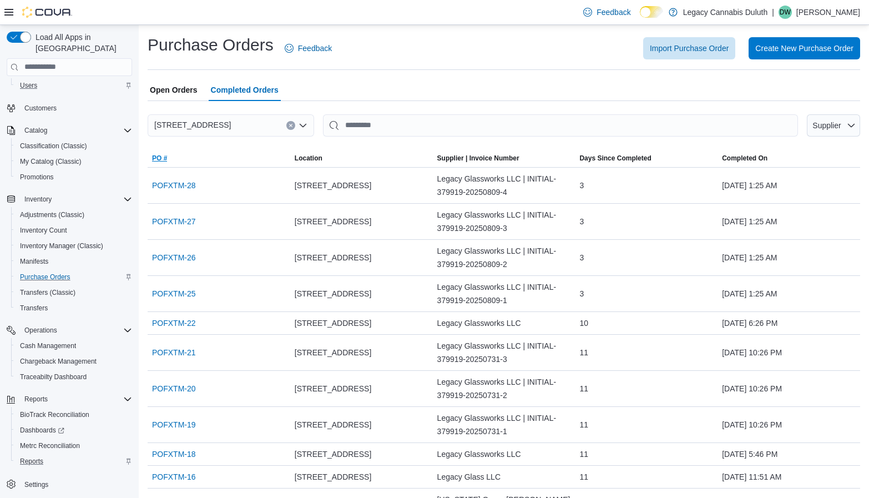
drag, startPoint x: 149, startPoint y: 151, endPoint x: 462, endPoint y: 132, distance: 314.2
click at [462, 132] on div "1906 W Superior St. Supplier Sorting This table contains 24 rows. PO # Location…" at bounding box center [504, 467] width 713 height 706
drag, startPoint x: 839, startPoint y: 441, endPoint x: 224, endPoint y: 140, distance: 684.4
click at [224, 140] on div "1906 W Superior St. Supplier Sorting This table contains 24 rows. PO # Location…" at bounding box center [504, 467] width 713 height 706
copy div "Sorting This table contains 24 rows. PO # Location Supplier | Invoice Number Da…"
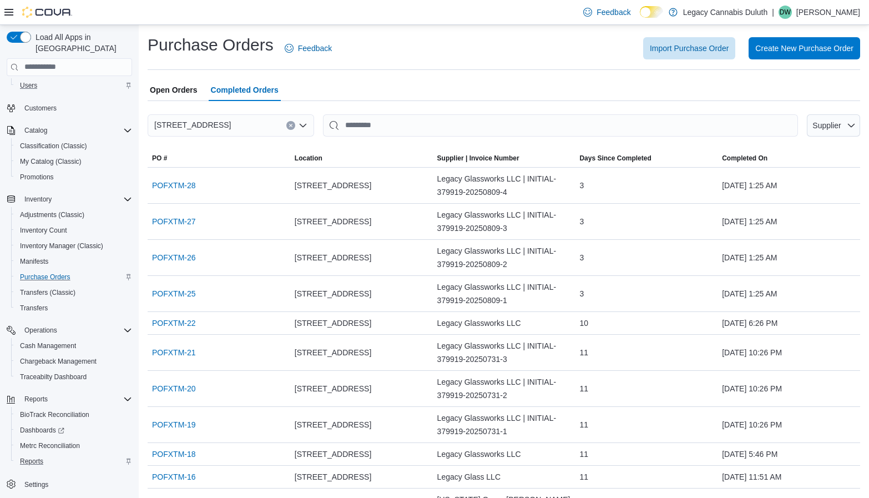
click at [408, 86] on div "Open Orders Completed Orders" at bounding box center [504, 90] width 713 height 22
click at [856, 127] on icon "button" at bounding box center [851, 125] width 9 height 9
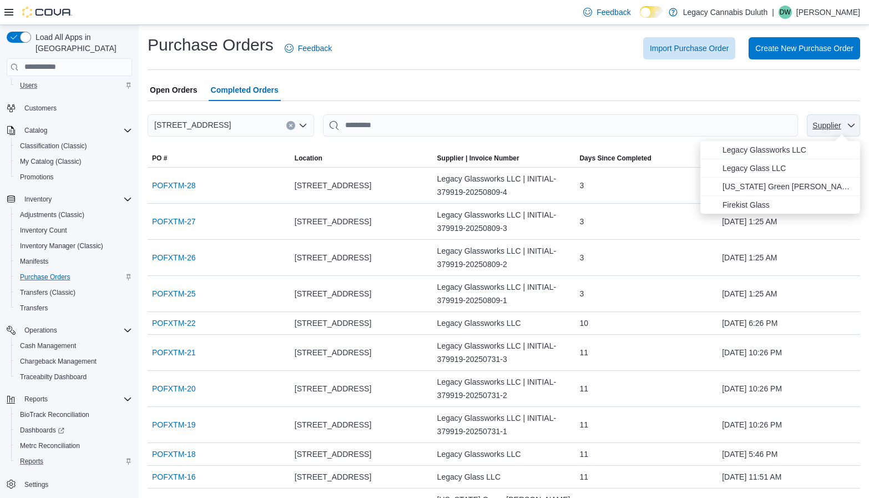
click at [856, 127] on icon "button" at bounding box center [851, 125] width 9 height 9
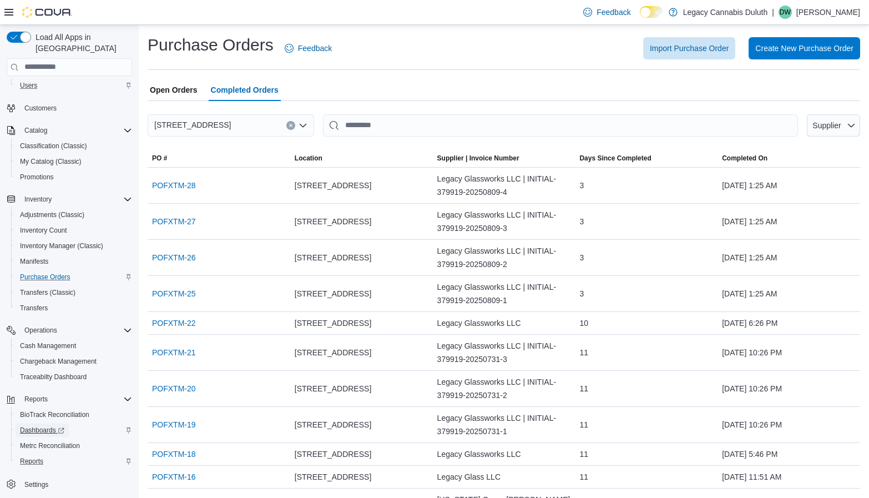
click at [44, 426] on span "Dashboards" at bounding box center [42, 430] width 44 height 9
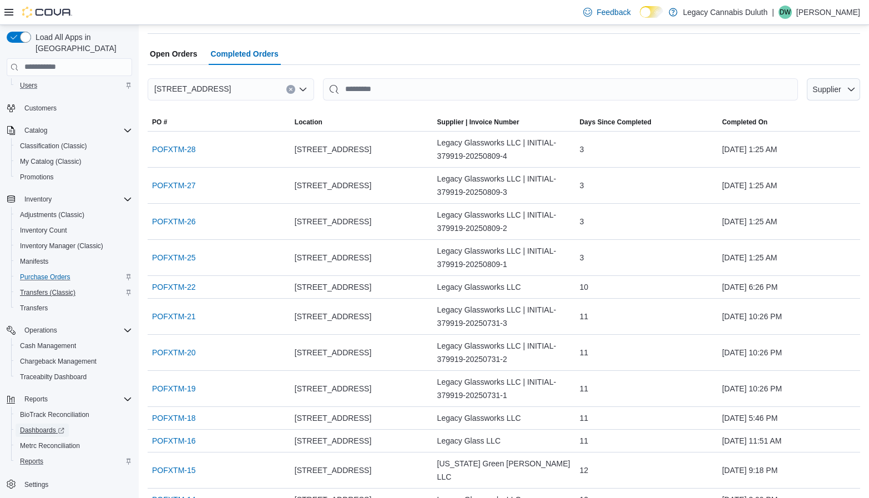
scroll to position [56, 0]
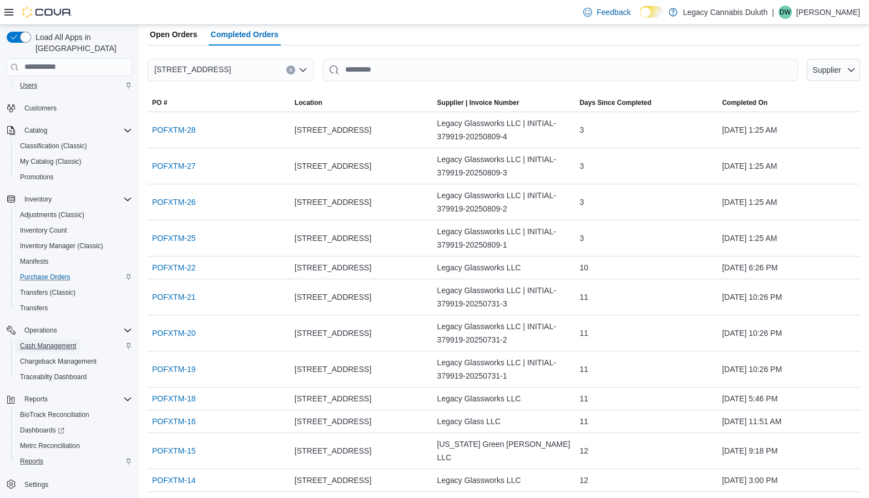
click at [43, 341] on span "Cash Management" at bounding box center [48, 345] width 56 height 9
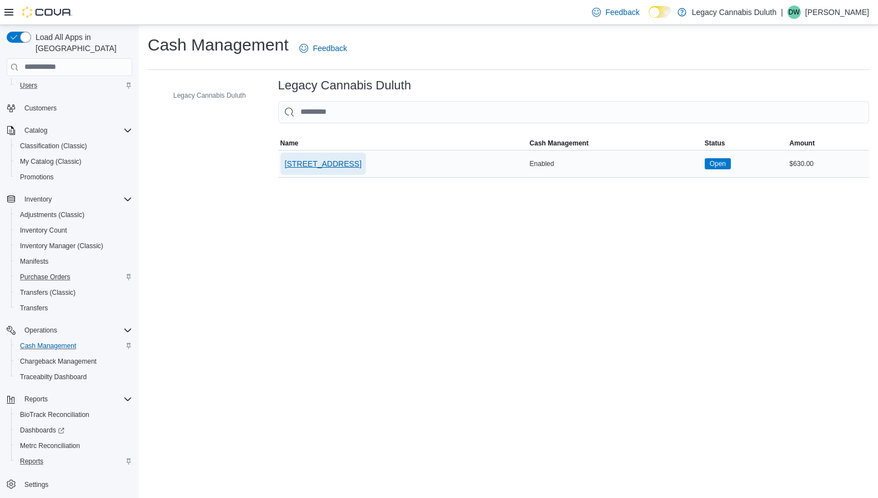
click at [323, 162] on span "[STREET_ADDRESS]" at bounding box center [323, 163] width 77 height 11
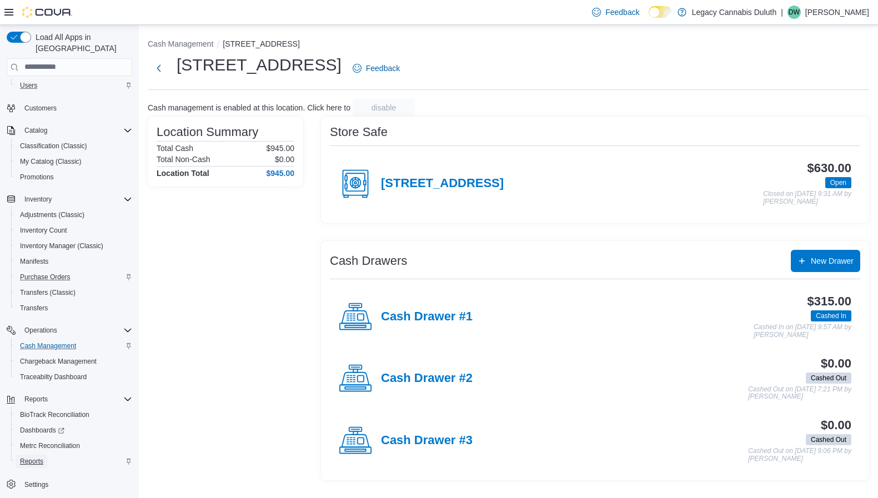
click at [30, 456] on span "Reports" at bounding box center [31, 461] width 23 height 13
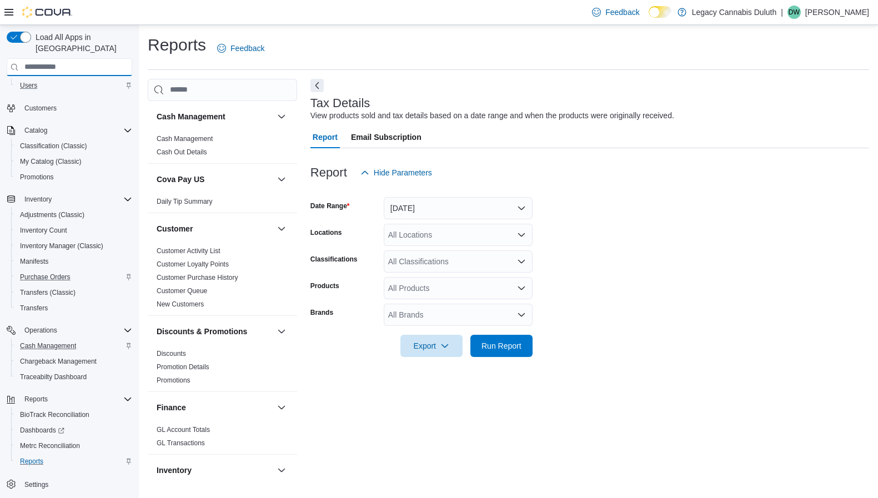
click at [83, 58] on input "search" at bounding box center [69, 67] width 125 height 18
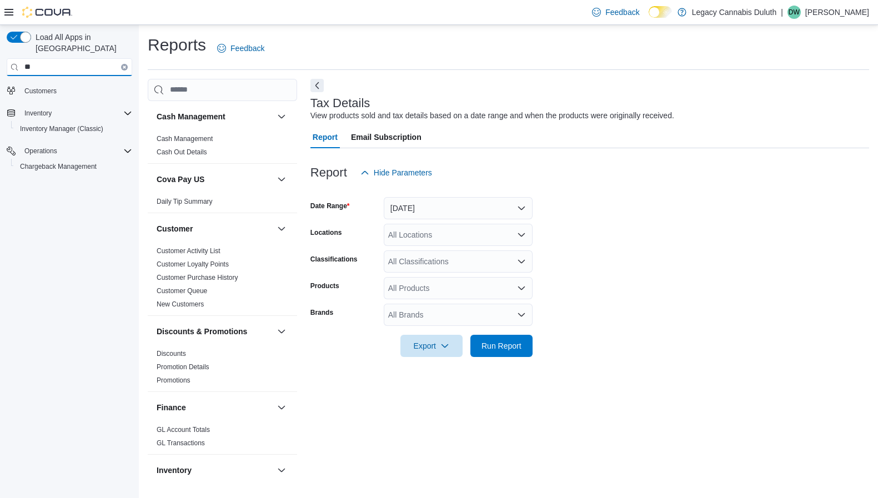
type input "*"
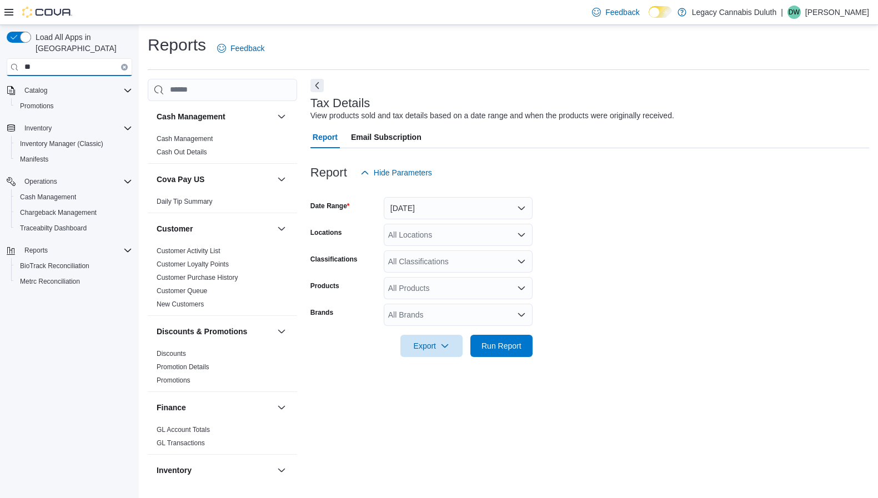
type input "*"
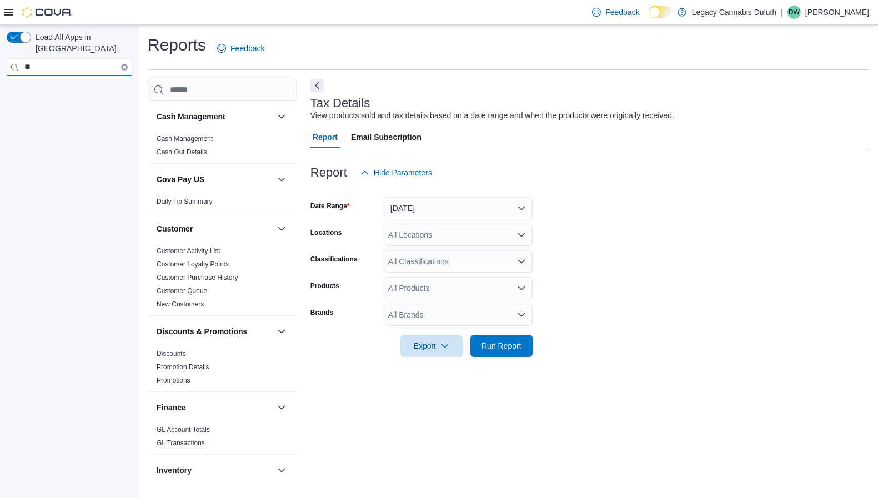
type input "*"
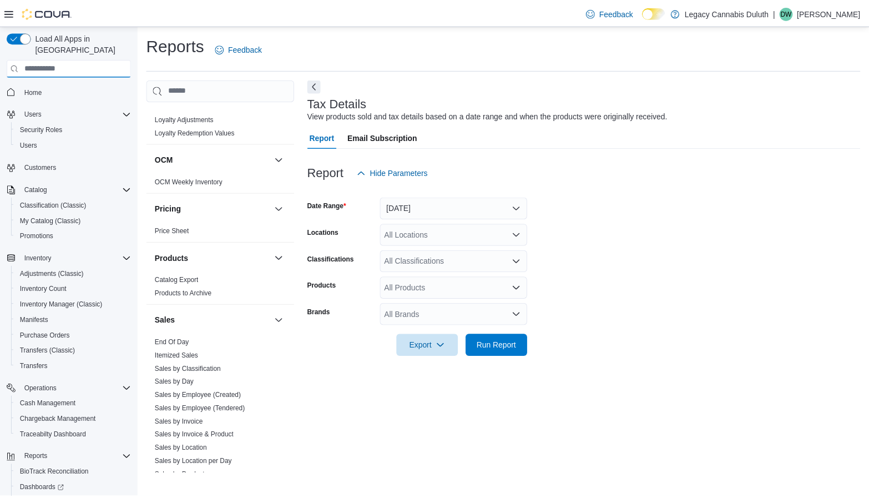
scroll to position [578, 0]
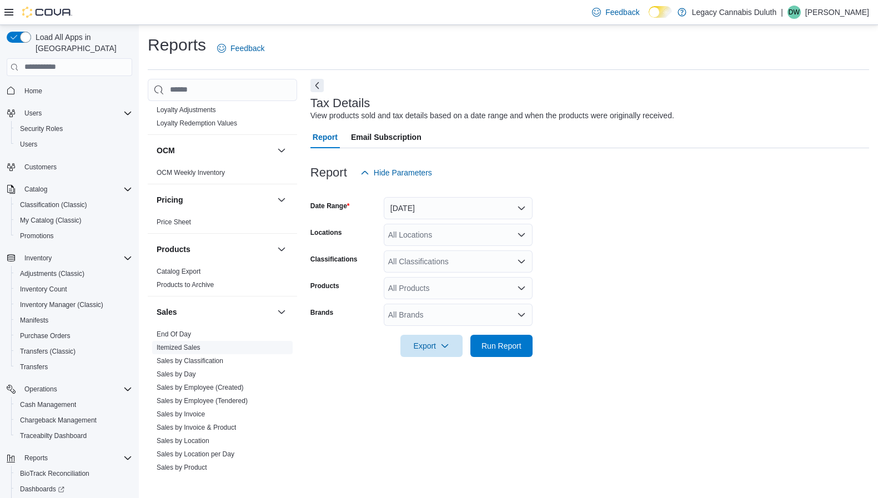
click at [185, 346] on link "Itemized Sales" at bounding box center [179, 348] width 44 height 8
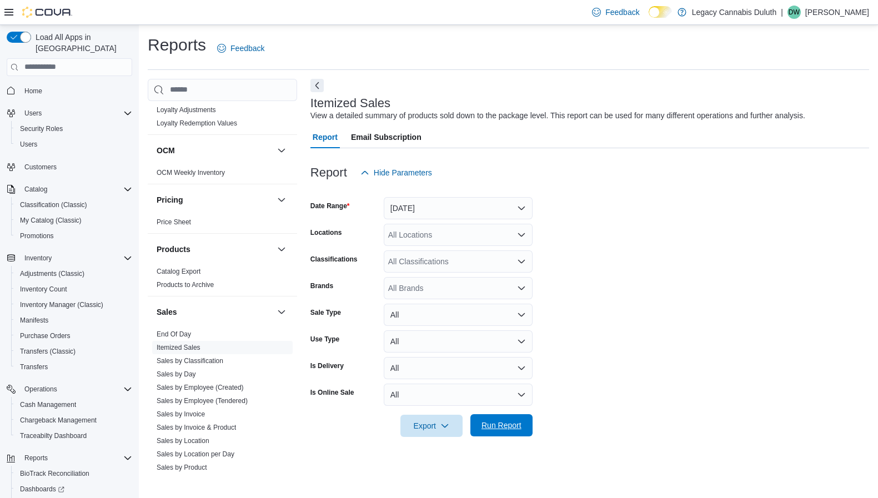
click at [491, 421] on span "Run Report" at bounding box center [501, 425] width 40 height 11
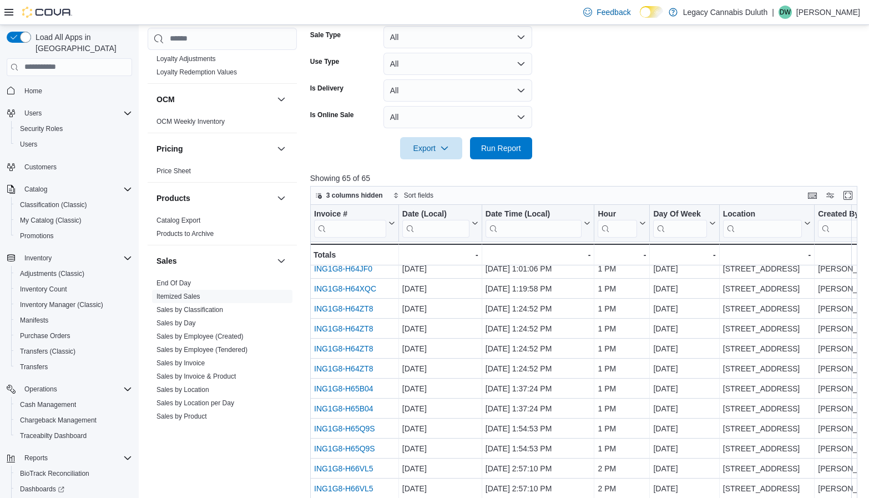
scroll to position [222, 0]
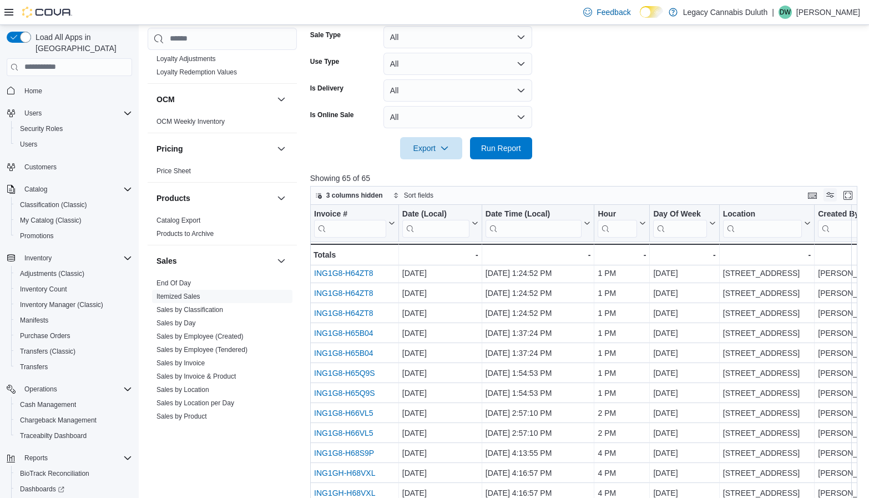
click at [837, 199] on button "Display options" at bounding box center [830, 194] width 13 height 13
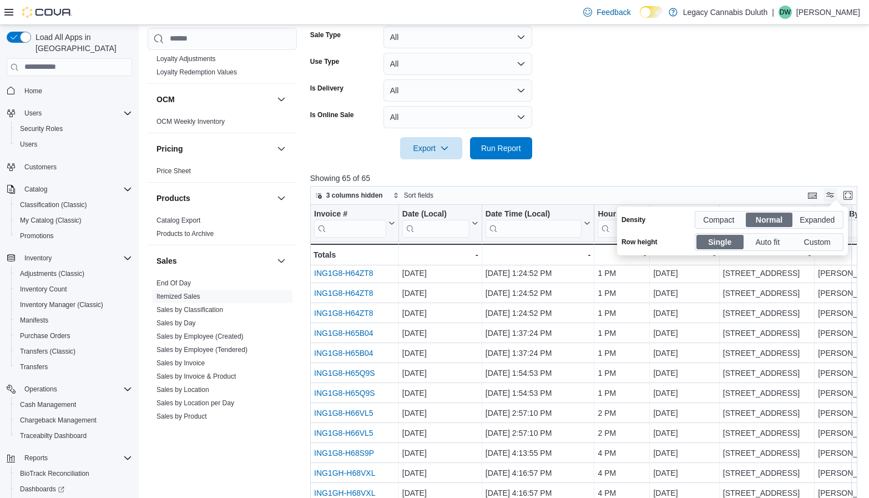
click at [829, 206] on div at bounding box center [829, 206] width 0 height 0
click at [853, 195] on button "Enter fullscreen" at bounding box center [848, 194] width 13 height 13
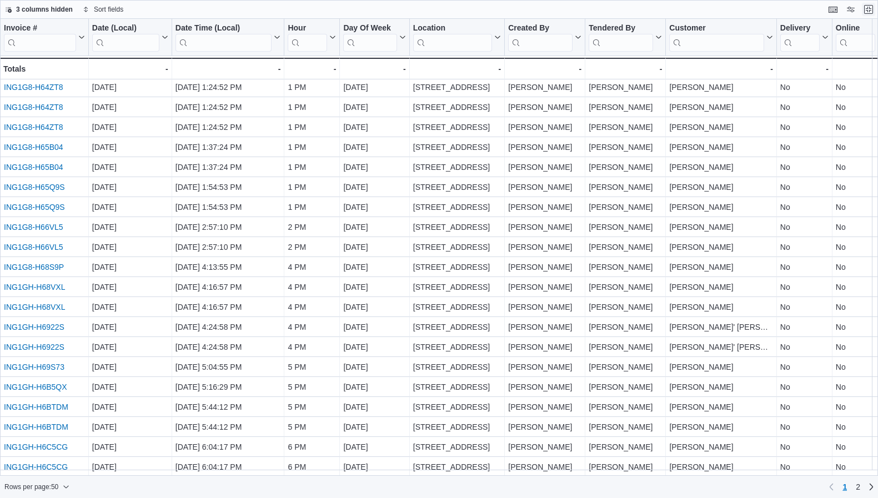
drag, startPoint x: 864, startPoint y: 8, endPoint x: 814, endPoint y: 52, distance: 66.5
click at [864, 8] on button "Exit fullscreen" at bounding box center [867, 9] width 13 height 13
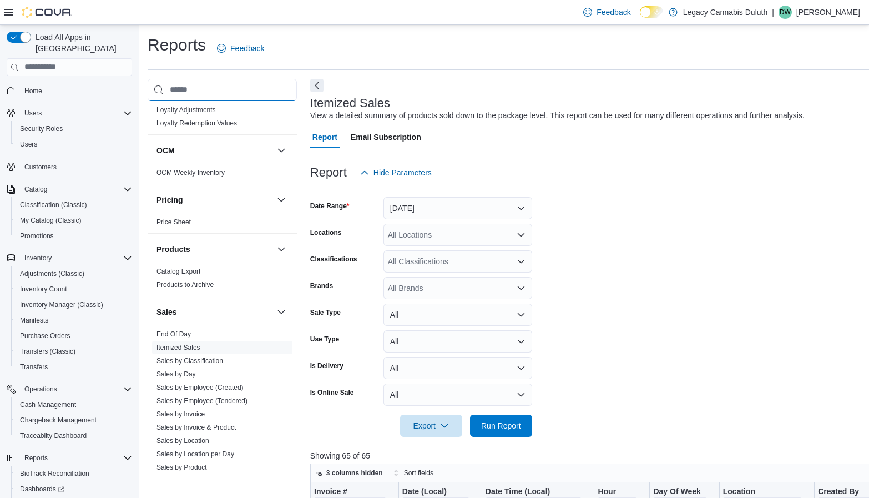
click at [203, 82] on input "search" at bounding box center [222, 90] width 149 height 22
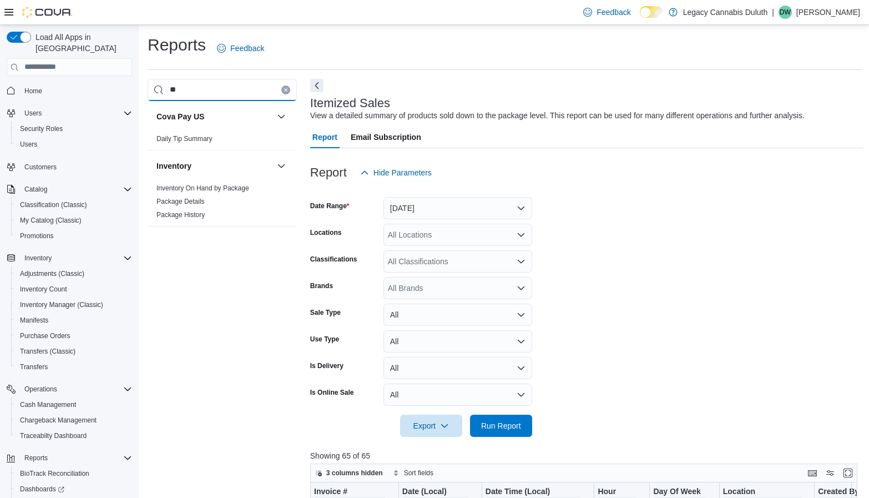
type input "*"
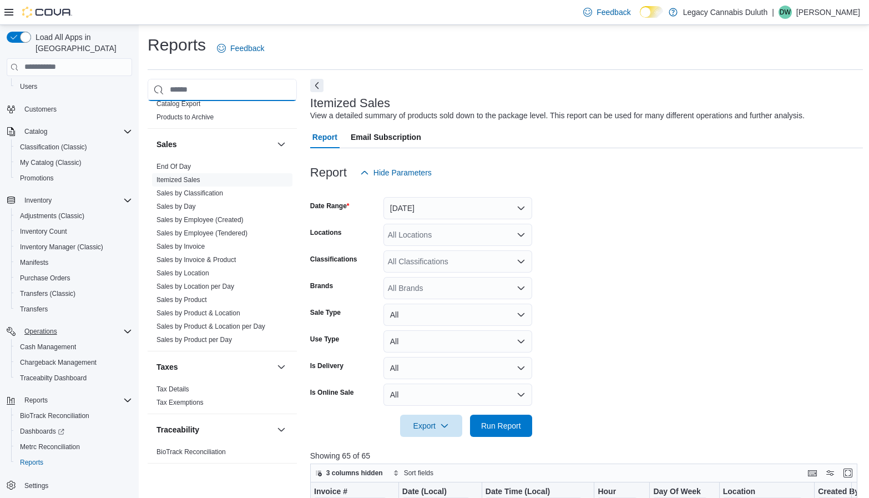
scroll to position [59, 0]
click at [26, 480] on span "Settings" at bounding box center [36, 484] width 24 height 9
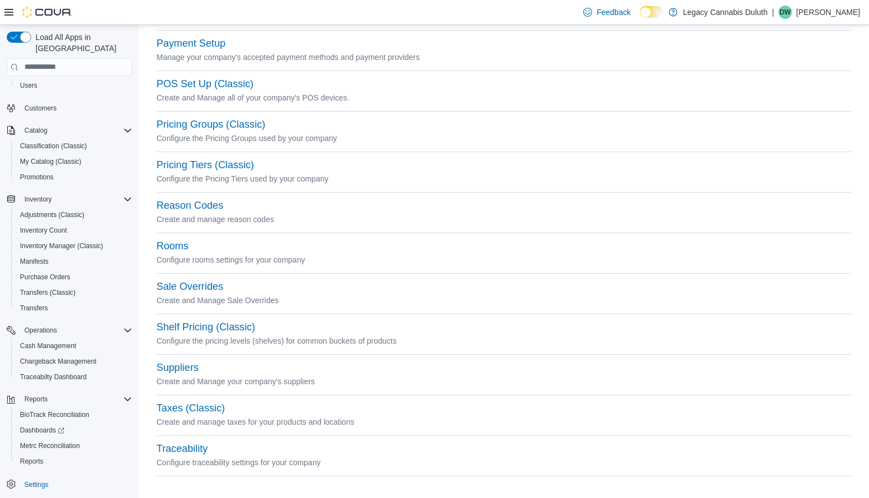
scroll to position [452, 0]
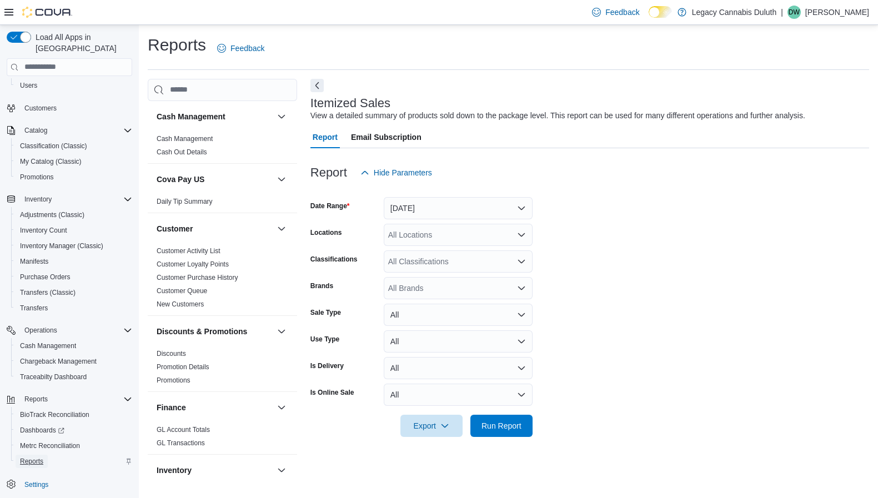
click at [26, 457] on span "Reports" at bounding box center [31, 461] width 23 height 9
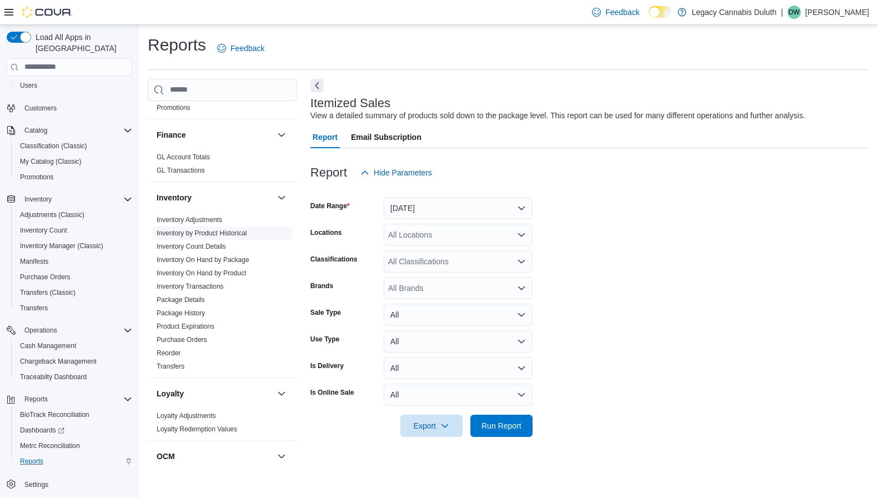
scroll to position [278, 0]
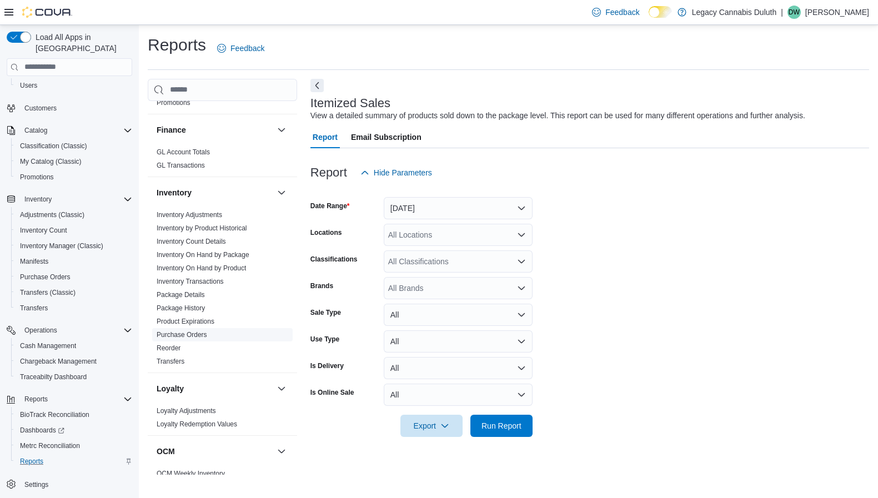
click at [183, 336] on link "Purchase Orders" at bounding box center [182, 335] width 51 height 8
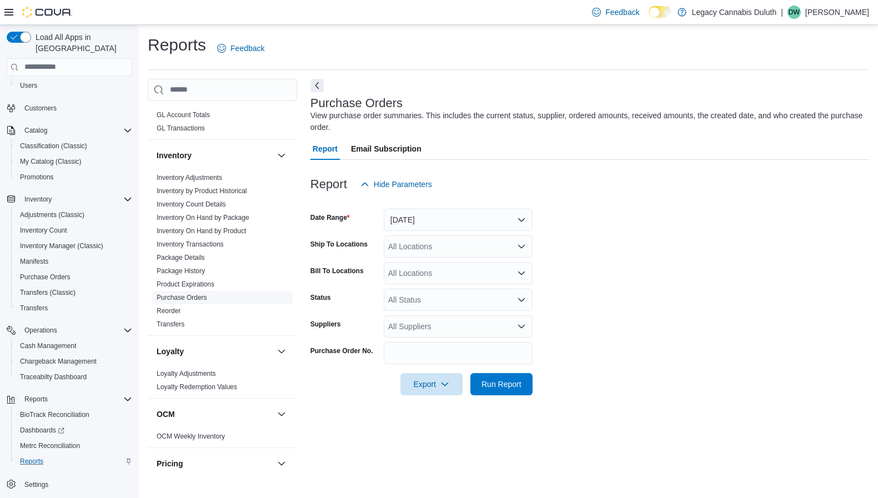
scroll to position [333, 0]
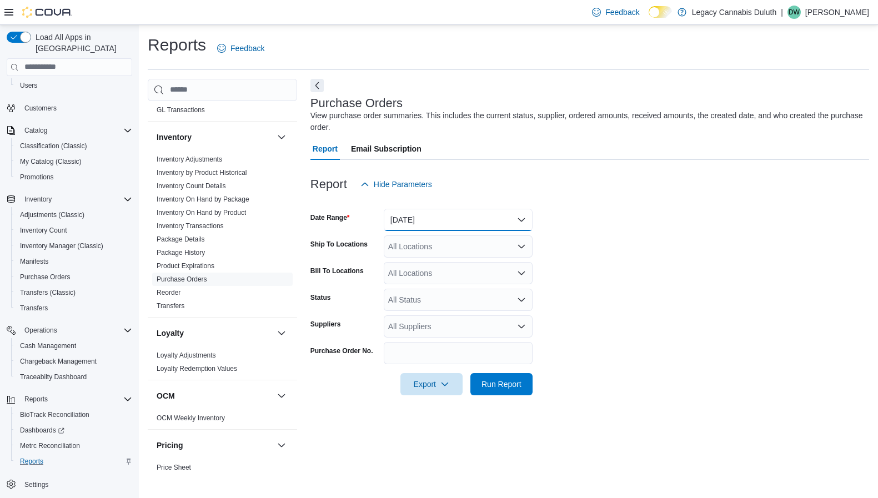
click at [424, 219] on button "[DATE]" at bounding box center [458, 220] width 149 height 22
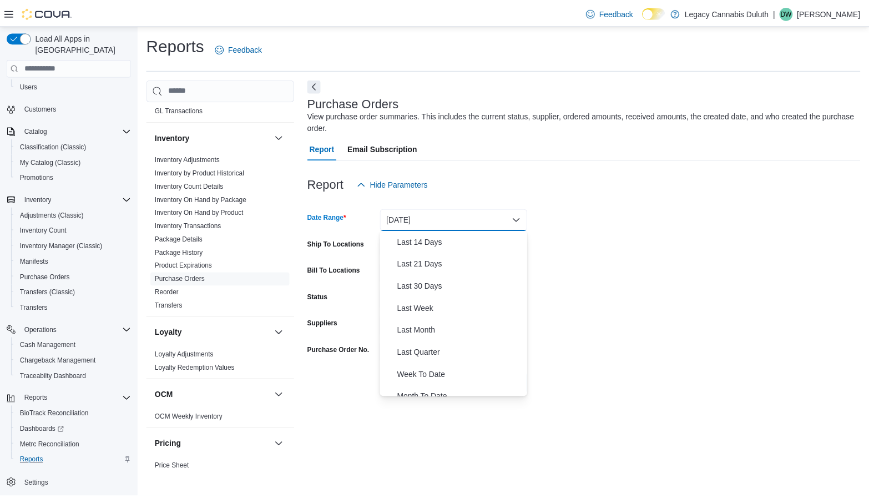
scroll to position [167, 0]
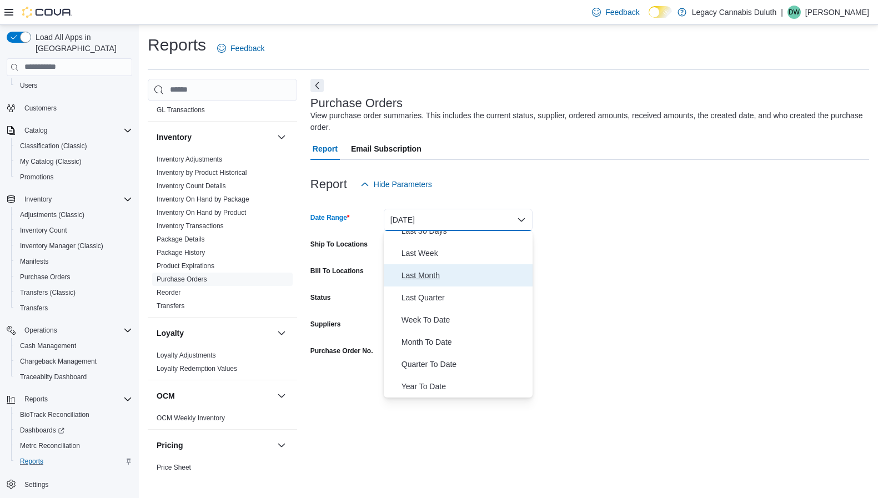
click at [461, 279] on span "Last Month" at bounding box center [464, 275] width 127 height 13
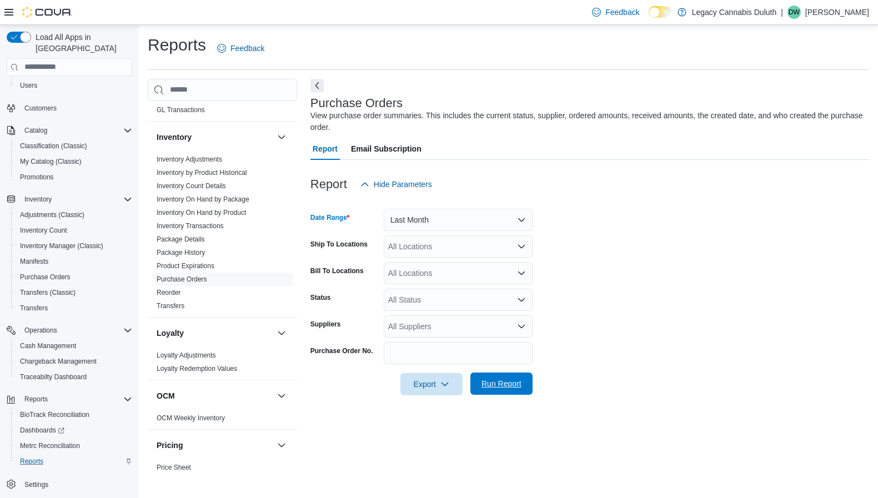
click at [501, 384] on span "Run Report" at bounding box center [501, 383] width 40 height 11
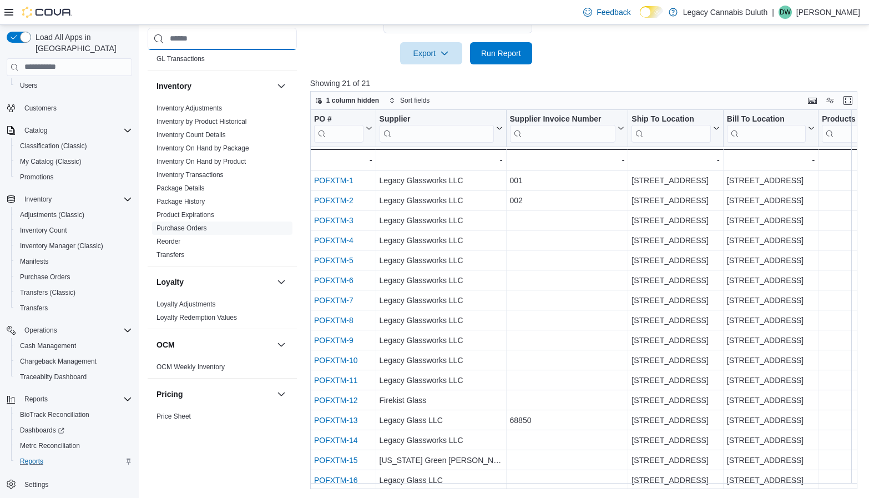
click at [224, 40] on input "search" at bounding box center [222, 39] width 149 height 22
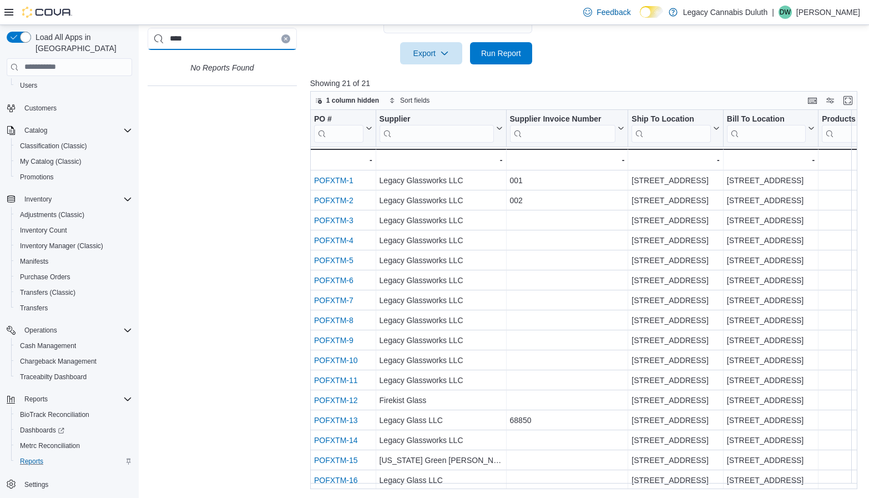
type input "****"
click at [75, 61] on input "search" at bounding box center [69, 67] width 125 height 18
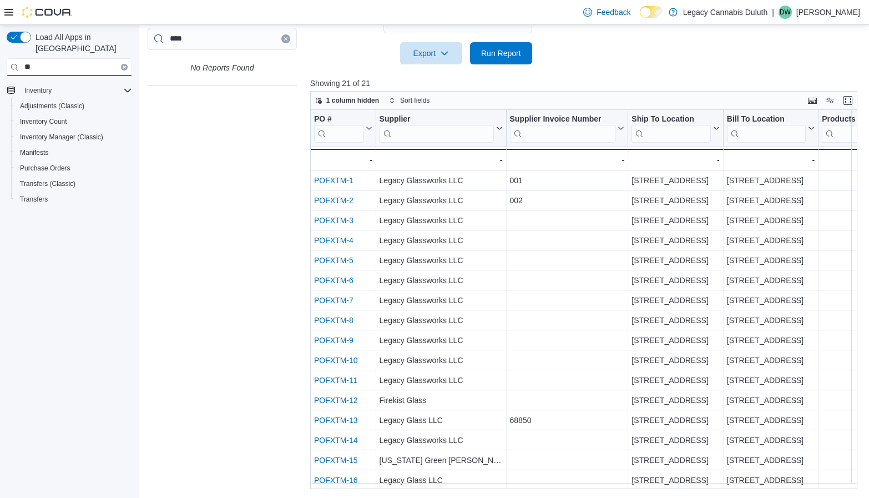
type input "*"
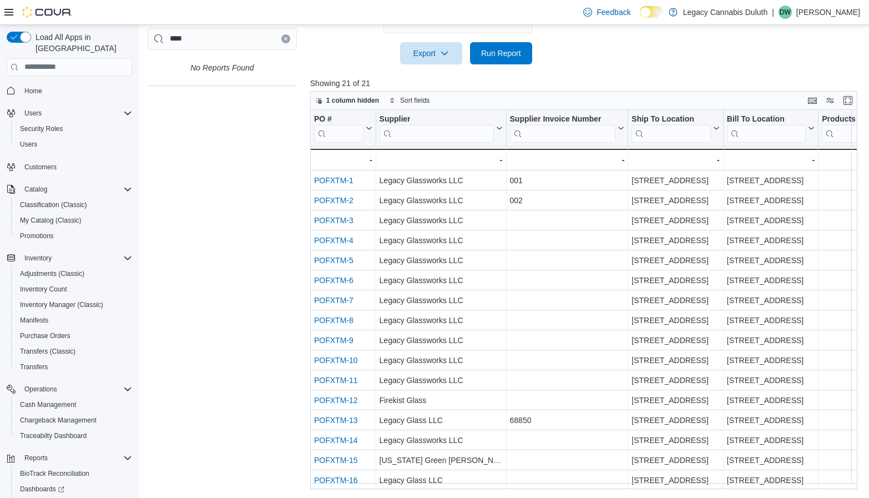
click at [289, 41] on button "Clear input" at bounding box center [285, 38] width 9 height 9
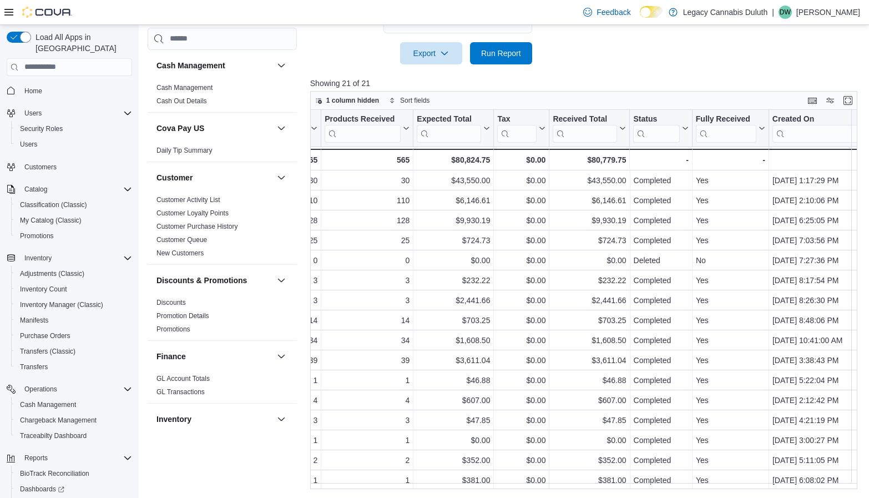
scroll to position [0, 592]
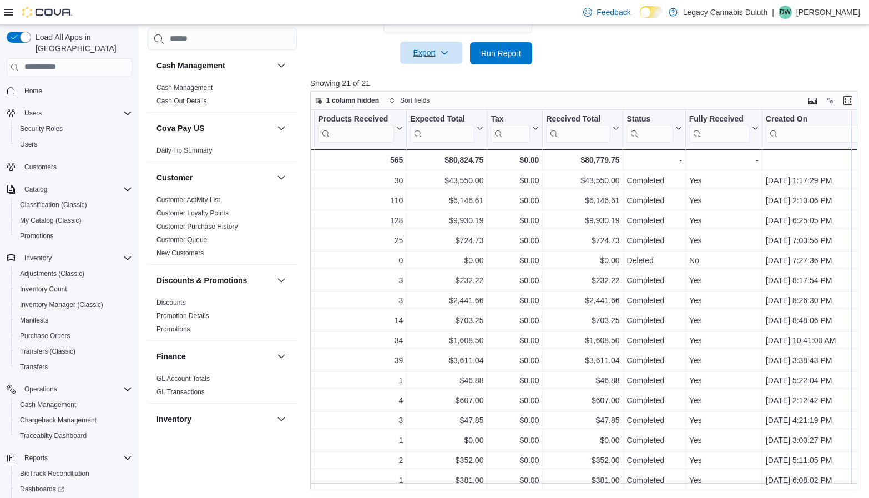
click at [433, 55] on span "Export" at bounding box center [431, 53] width 49 height 22
click at [440, 84] on button "Export to Excel" at bounding box center [432, 75] width 63 height 22
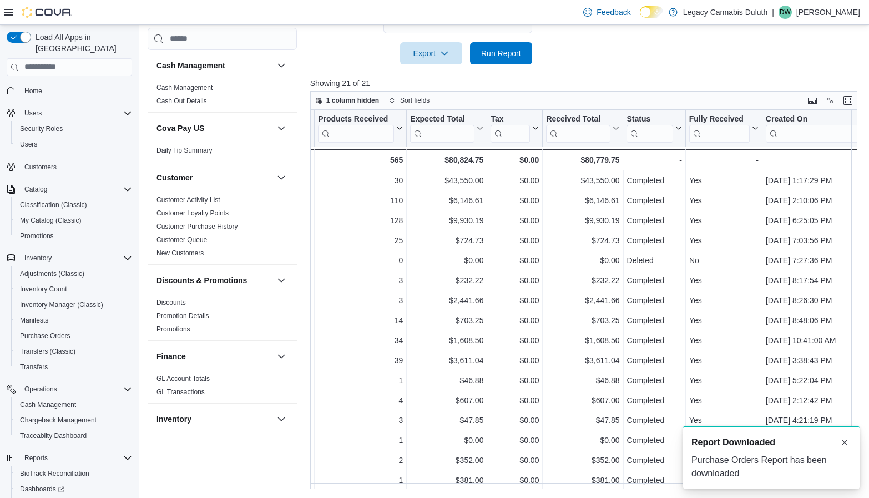
scroll to position [0, 0]
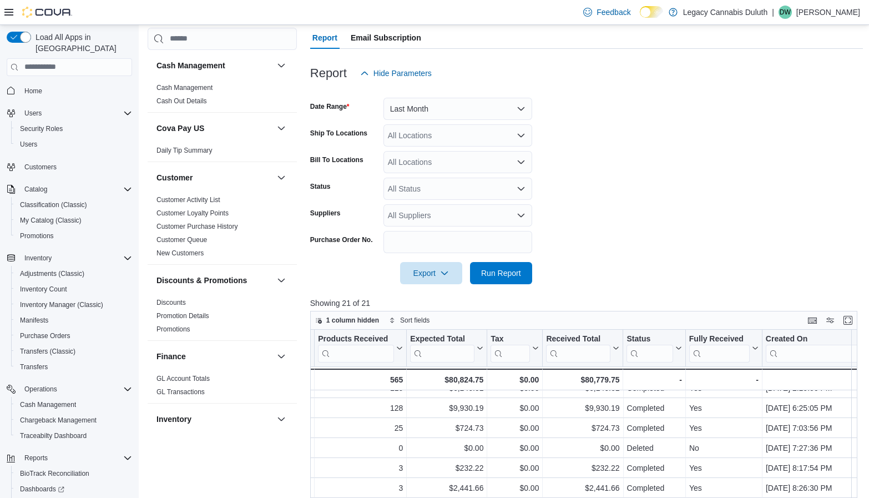
scroll to position [56, 592]
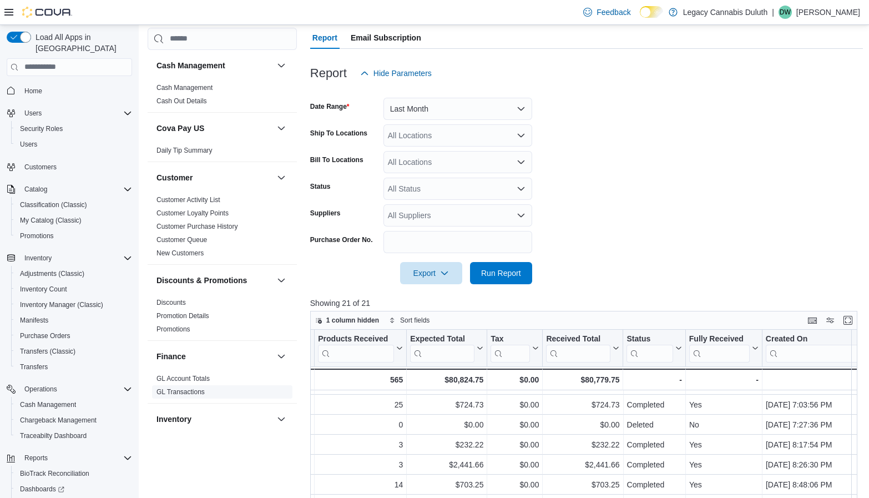
click at [183, 387] on span "GL Transactions" at bounding box center [222, 391] width 140 height 13
click at [183, 393] on link "GL Transactions" at bounding box center [181, 392] width 48 height 8
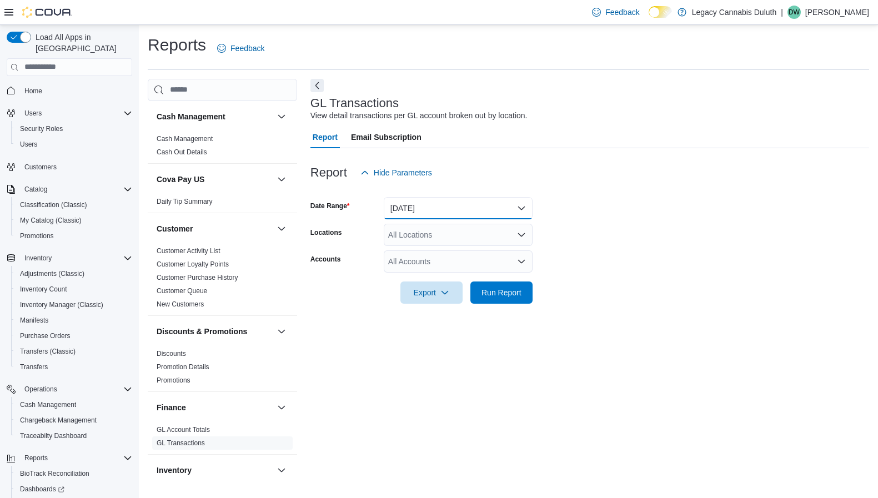
click at [468, 215] on button "[DATE]" at bounding box center [458, 208] width 149 height 22
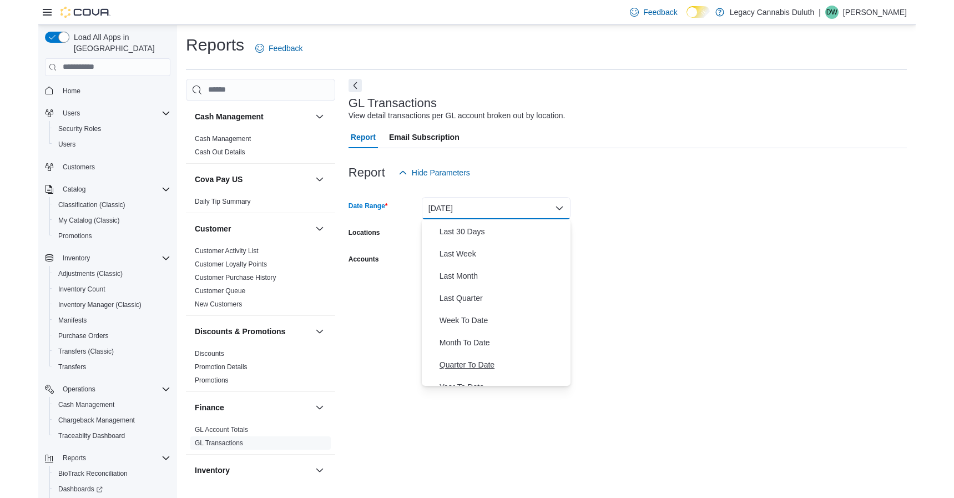
scroll to position [167, 0]
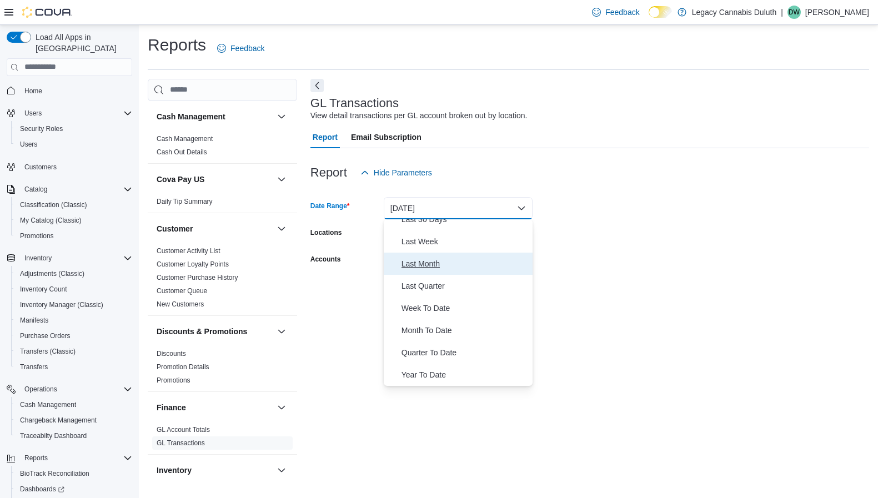
click at [450, 261] on span "Last Month" at bounding box center [464, 263] width 127 height 13
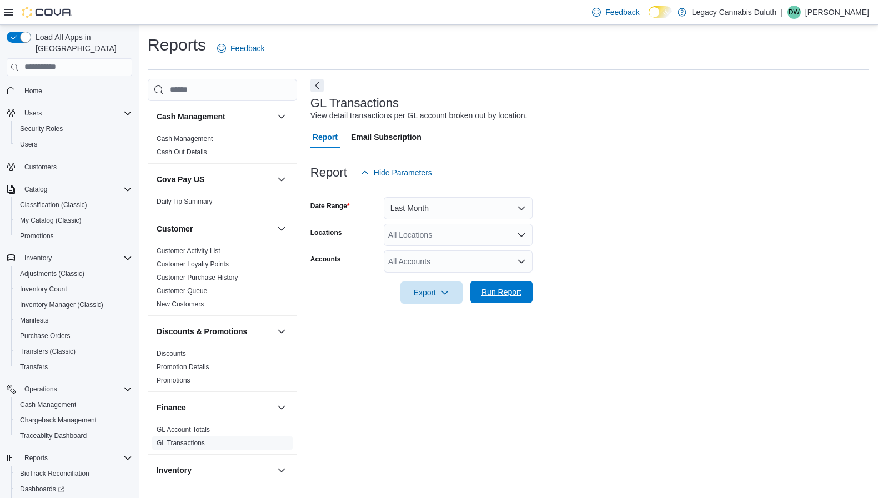
click at [513, 297] on span "Run Report" at bounding box center [501, 291] width 40 height 11
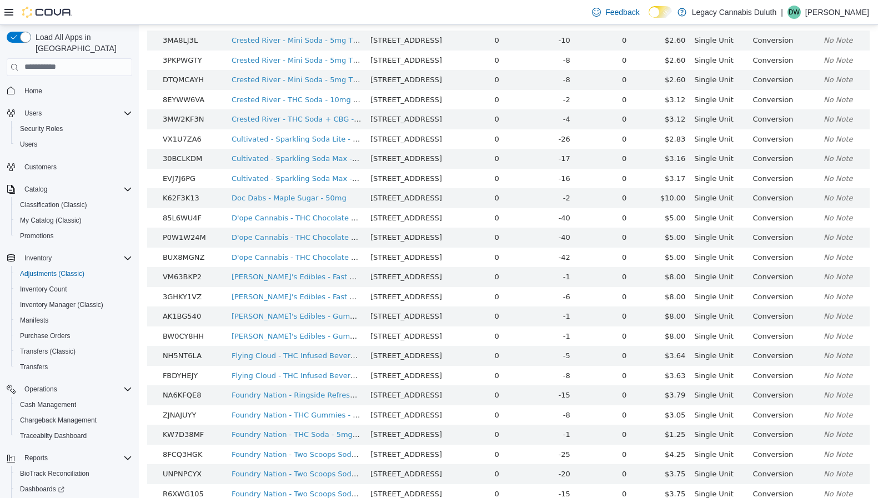
scroll to position [555, 0]
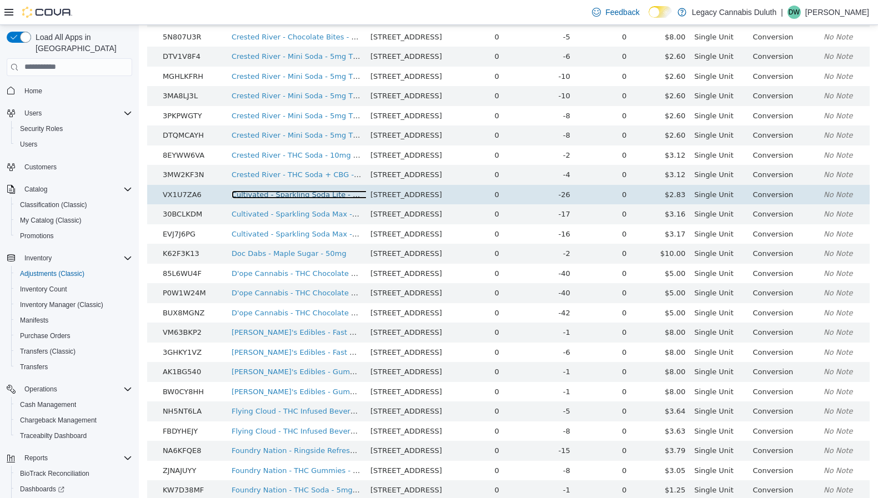
click at [334, 198] on link "Cultivated - Sparkling Soda Lite - 5mg THC - Lemon Lime After Glow" at bounding box center [354, 194] width 246 height 8
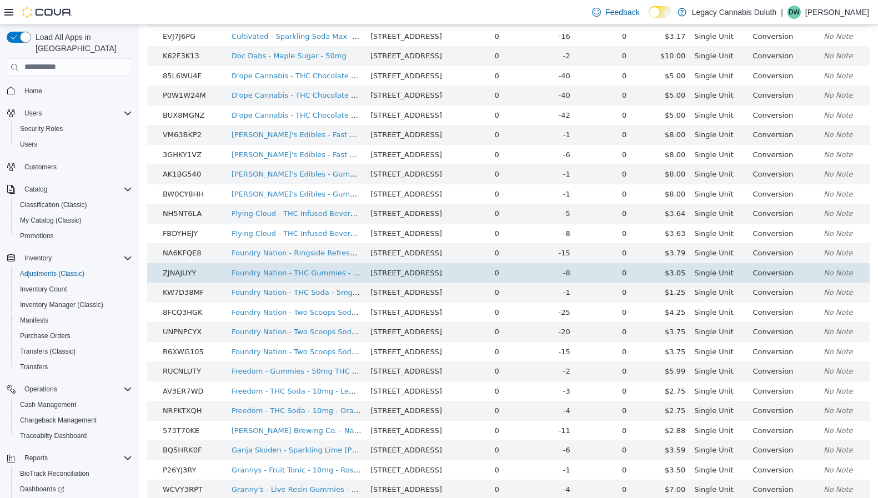
scroll to position [768, 0]
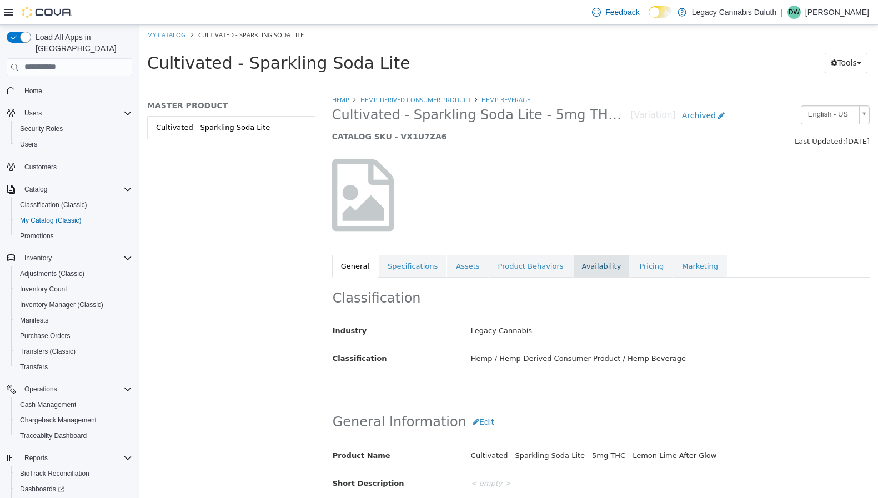
click at [582, 265] on link "Availability" at bounding box center [601, 265] width 57 height 23
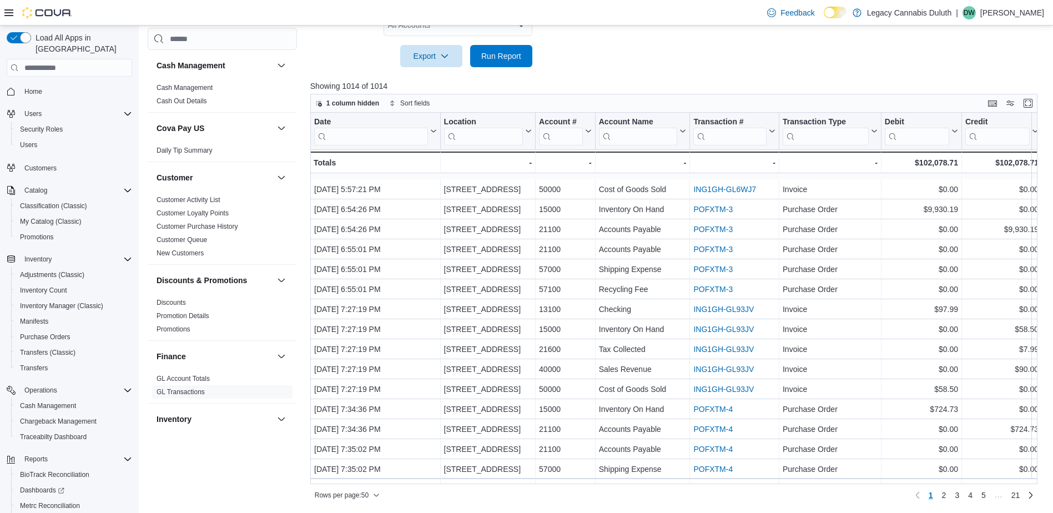
scroll to position [694, 3]
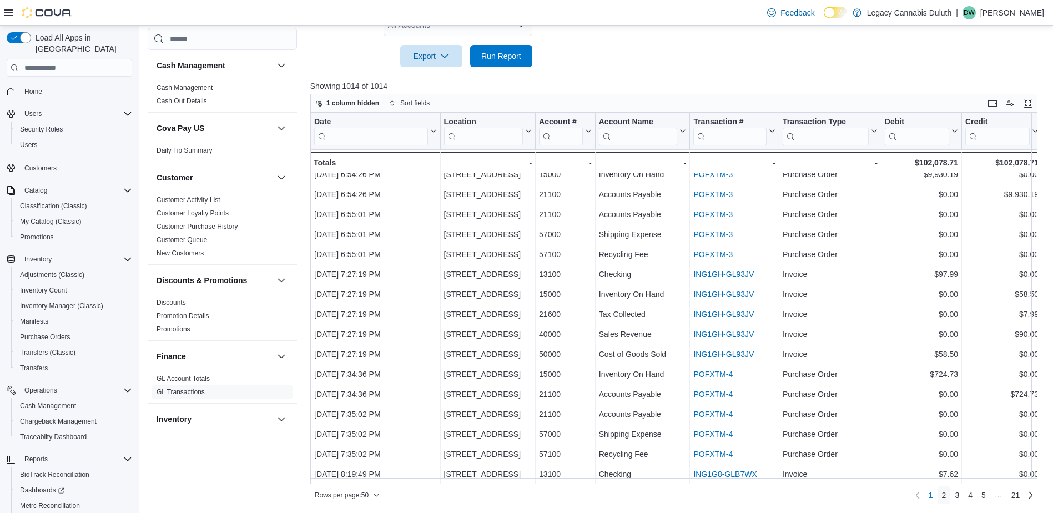
click at [946, 493] on span "2" at bounding box center [944, 495] width 4 height 11
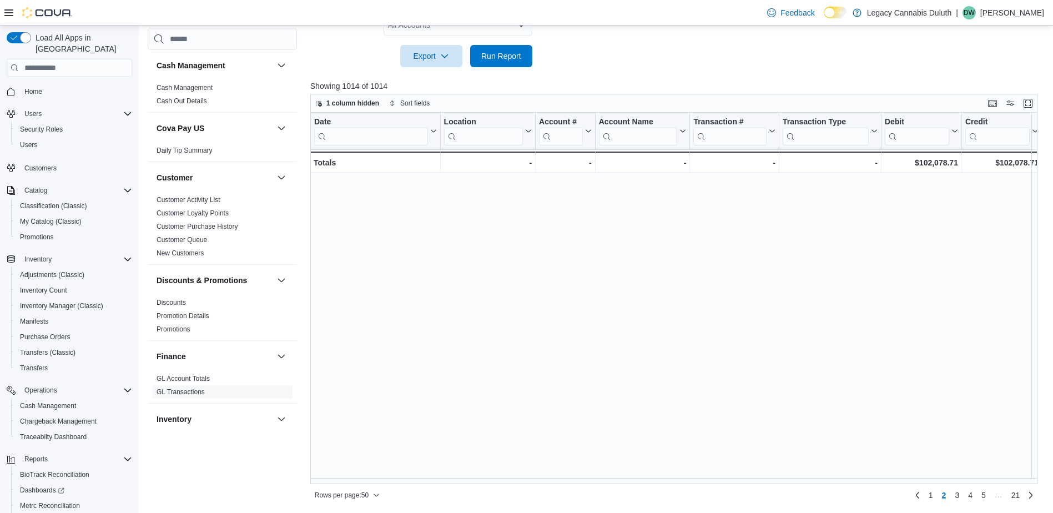
scroll to position [0, 0]
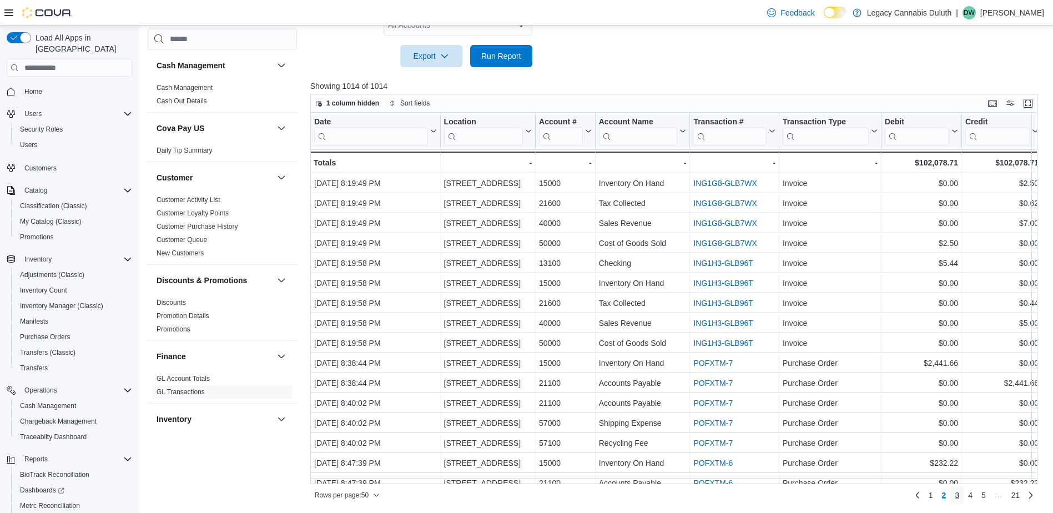
click at [961, 497] on link "3" at bounding box center [956, 495] width 13 height 18
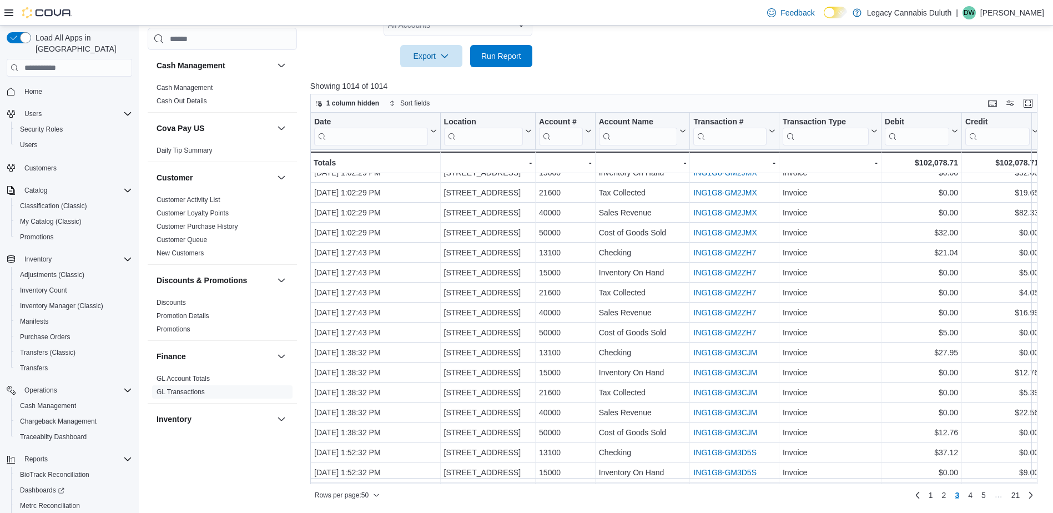
scroll to position [674, 0]
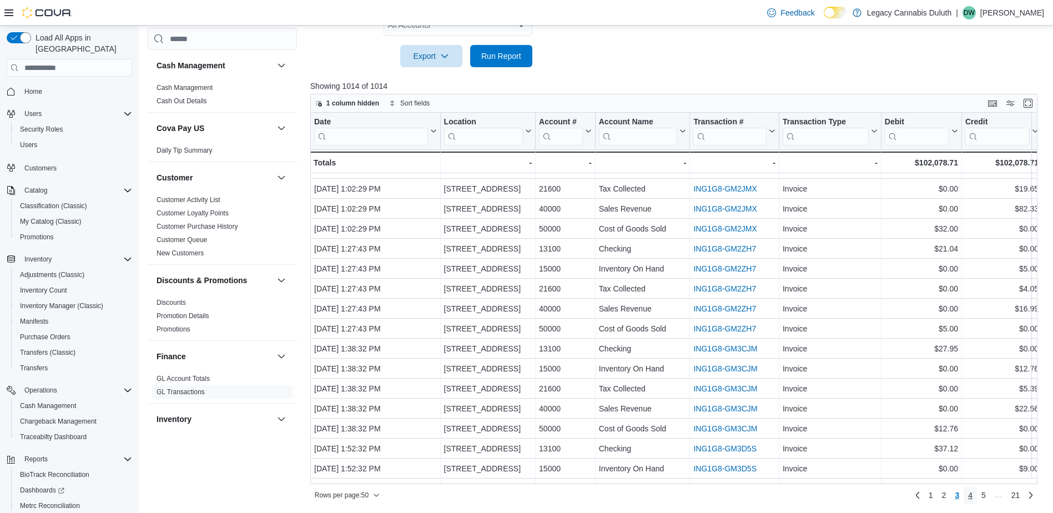
click at [962, 492] on span "4" at bounding box center [970, 495] width 4 height 11
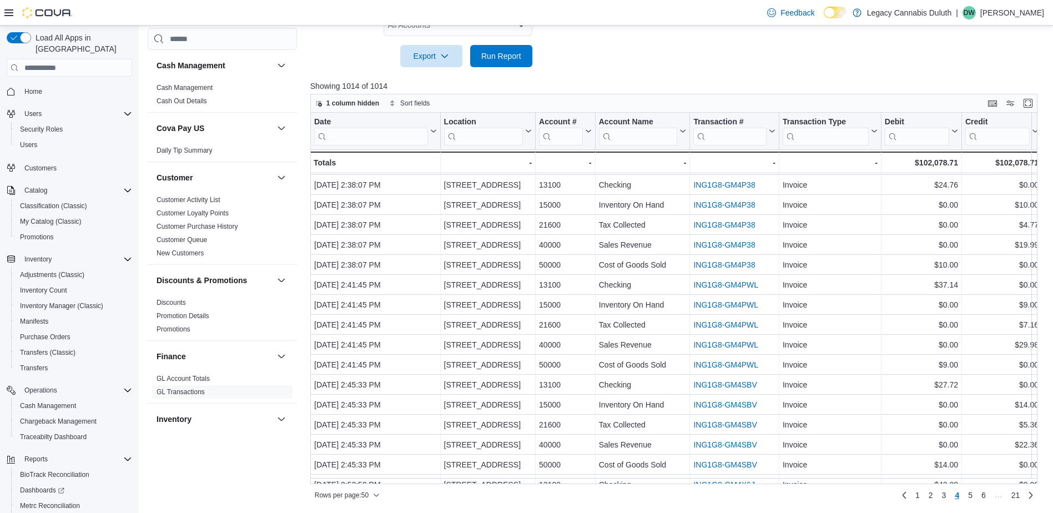
scroll to position [119, 0]
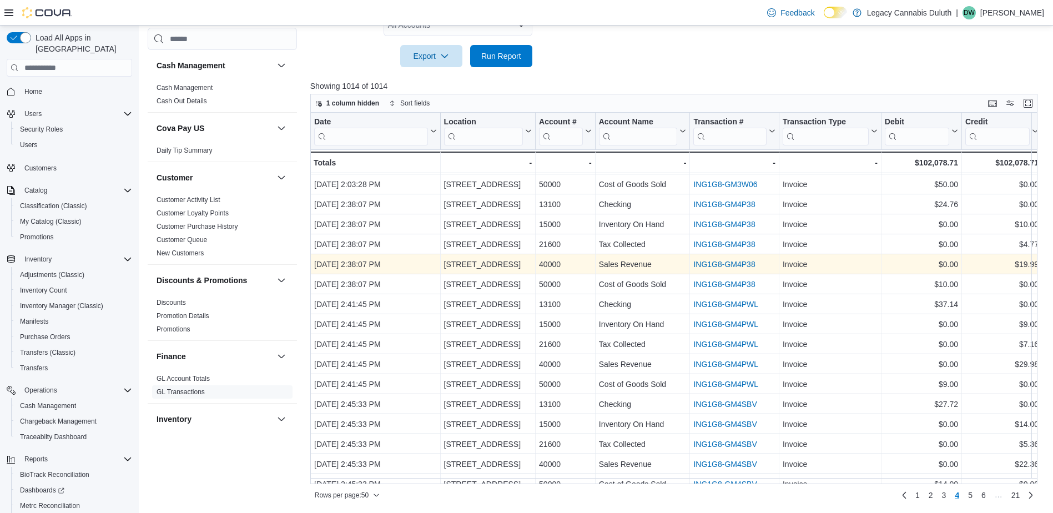
click at [729, 260] on link "ING1G8-GM4P38" at bounding box center [724, 264] width 62 height 9
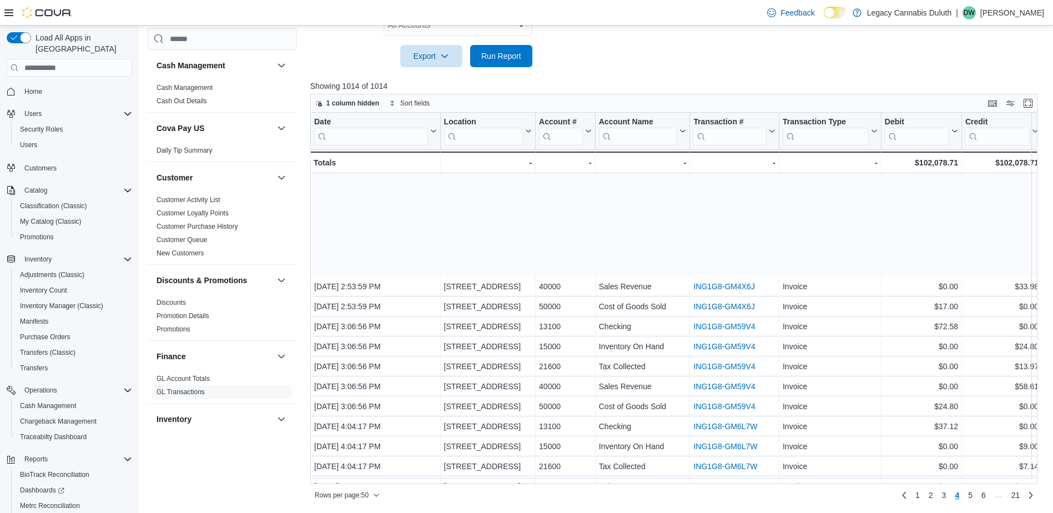
scroll to position [694, 0]
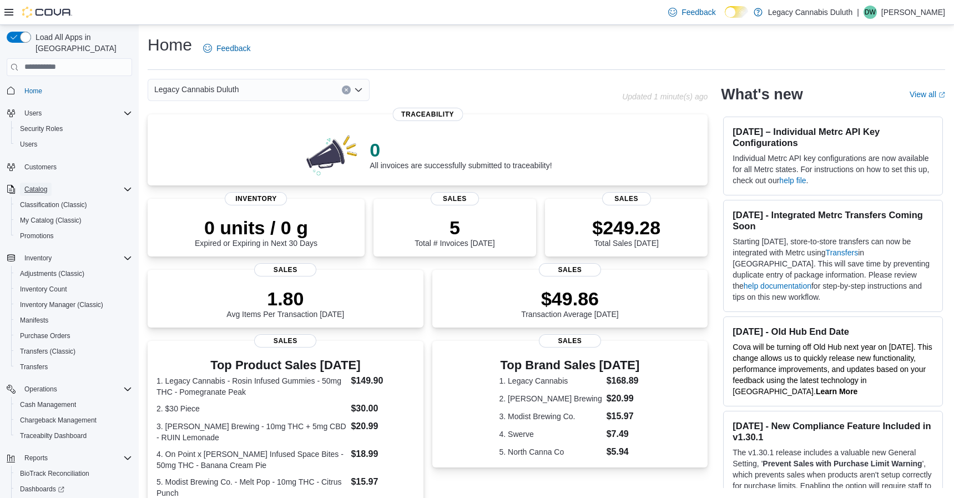
click at [43, 185] on span "Catalog" at bounding box center [35, 189] width 23 height 9
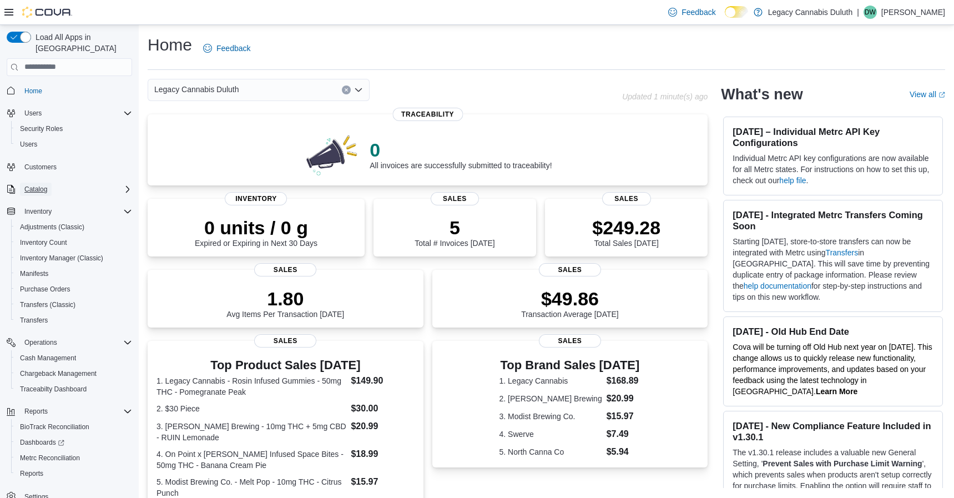
click at [44, 185] on span "Catalog" at bounding box center [35, 189] width 23 height 9
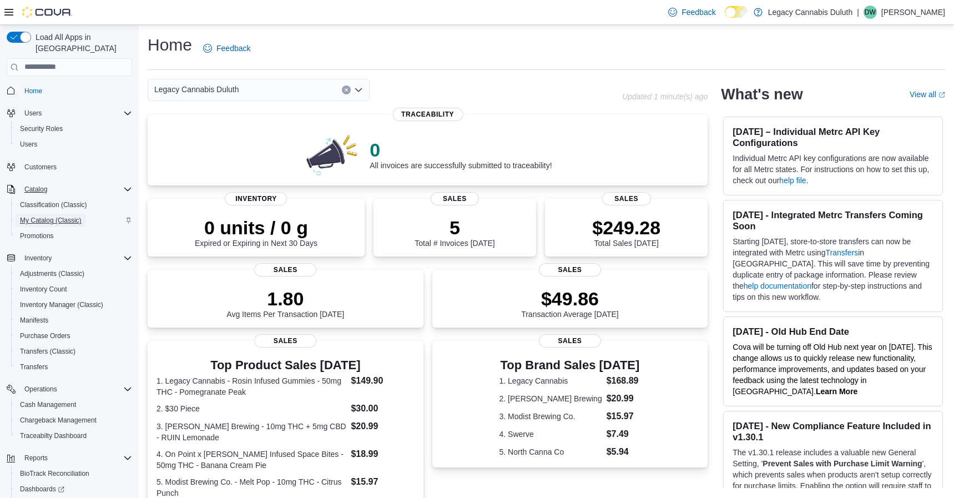
click at [42, 216] on span "My Catalog (Classic)" at bounding box center [51, 220] width 62 height 9
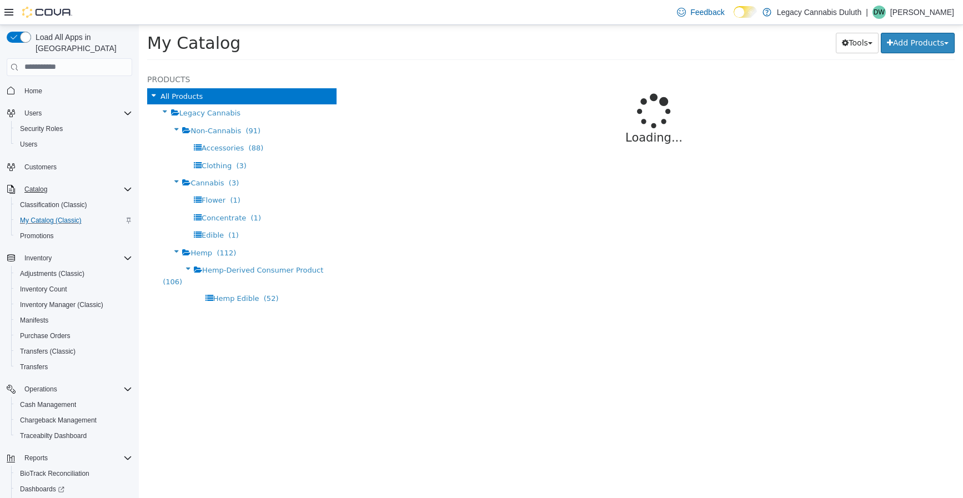
select select "**********"
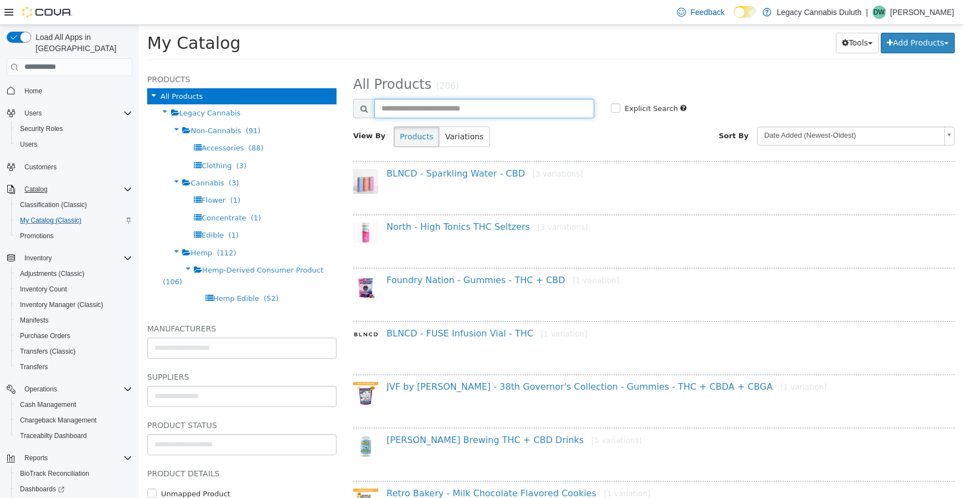
click at [436, 108] on input "text" at bounding box center [484, 107] width 220 height 19
type input "*"
type input "********"
select select "**********"
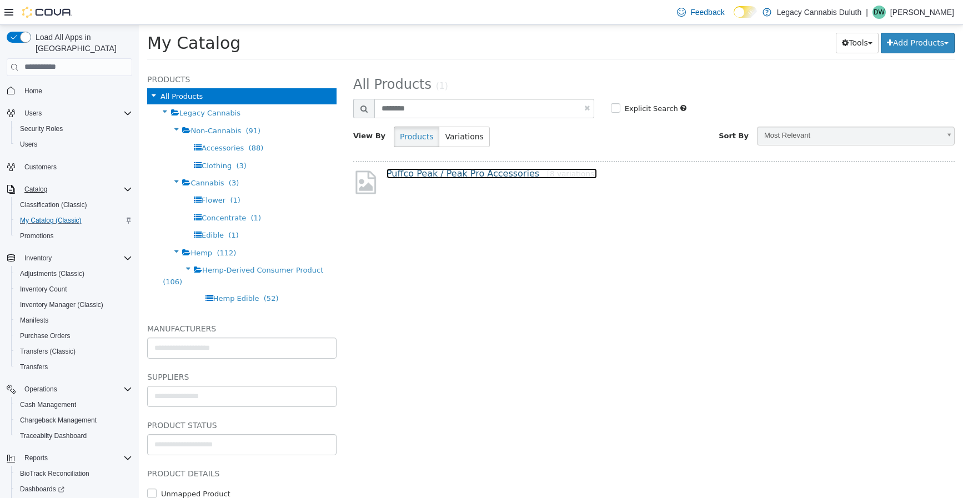
click at [460, 172] on link "Puffco Peak / Peak Pro Accessories [8 variations]" at bounding box center [491, 173] width 210 height 11
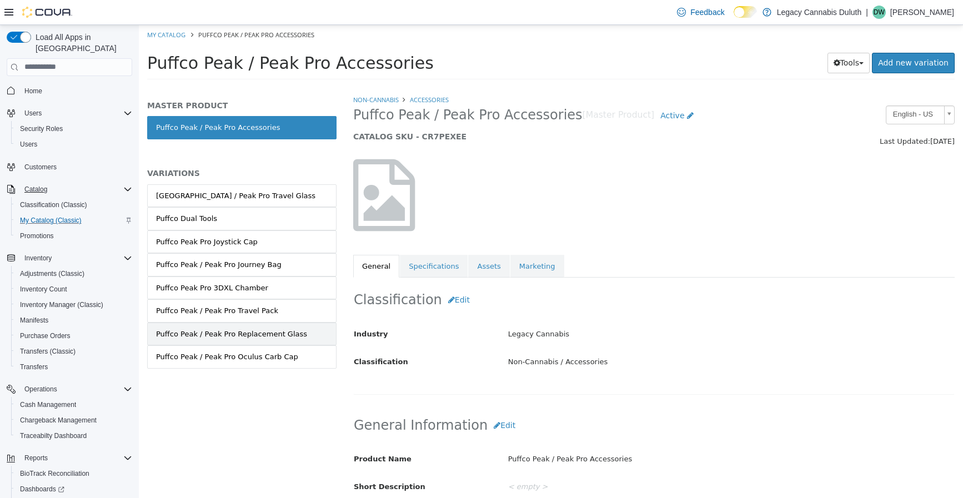
click at [264, 335] on div "Puffco Peak / Peak Pro Replacement Glass" at bounding box center [231, 333] width 151 height 11
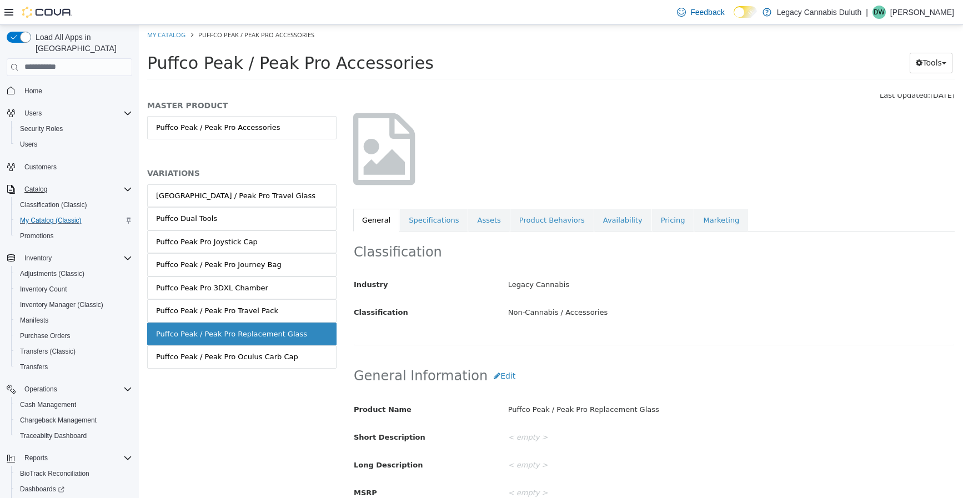
scroll to position [111, 0]
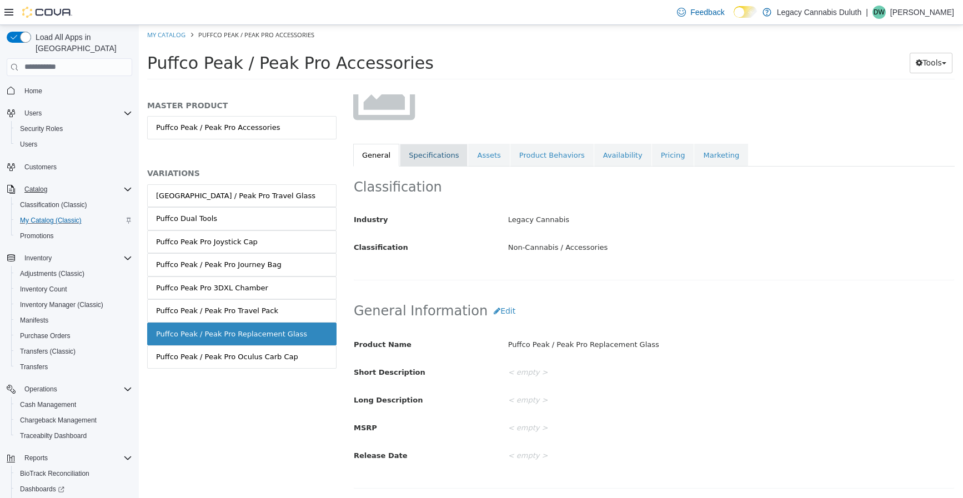
click at [422, 159] on link "Specifications" at bounding box center [434, 154] width 68 height 23
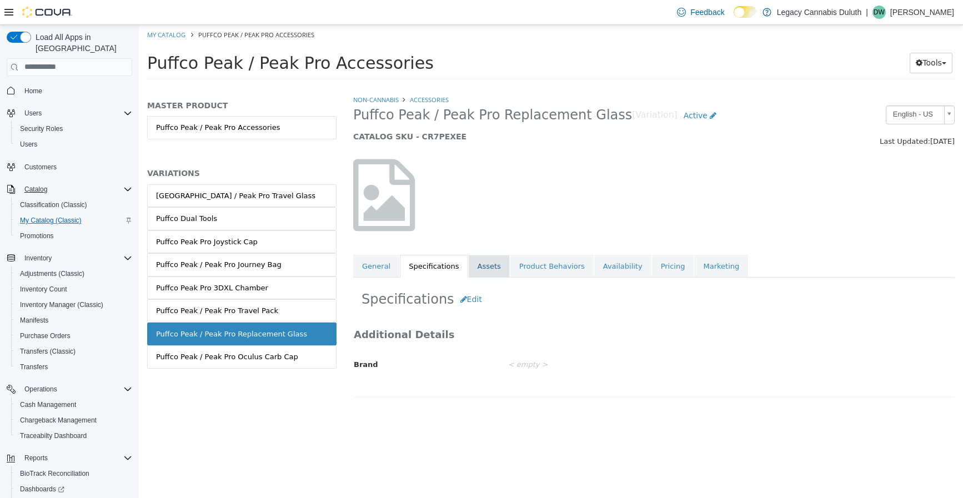
click at [480, 265] on link "Assets" at bounding box center [488, 265] width 41 height 23
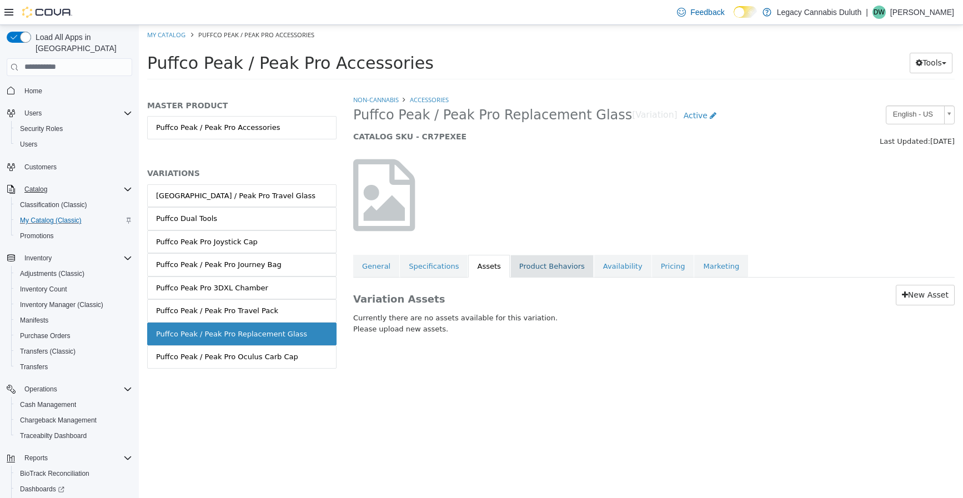
click at [515, 265] on link "Product Behaviors" at bounding box center [551, 265] width 83 height 23
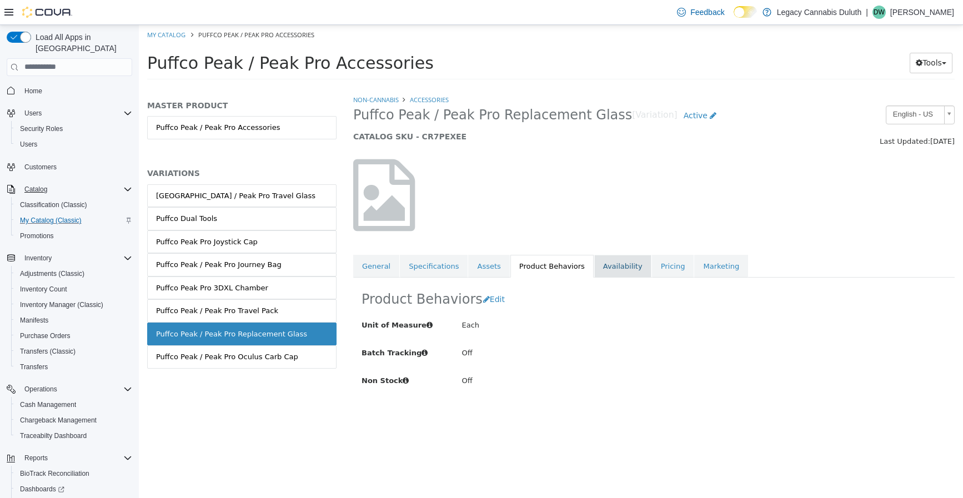
click at [606, 265] on link "Availability" at bounding box center [622, 265] width 57 height 23
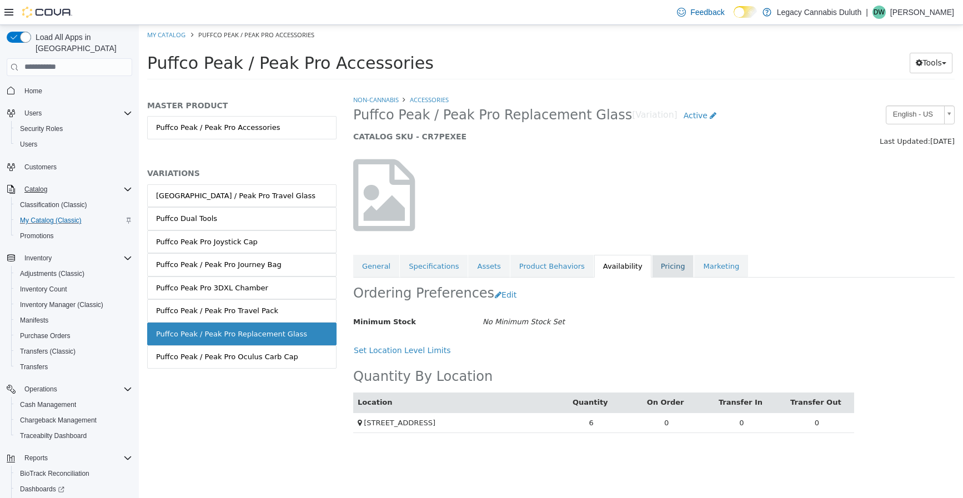
click at [652, 265] on link "Pricing" at bounding box center [673, 265] width 42 height 23
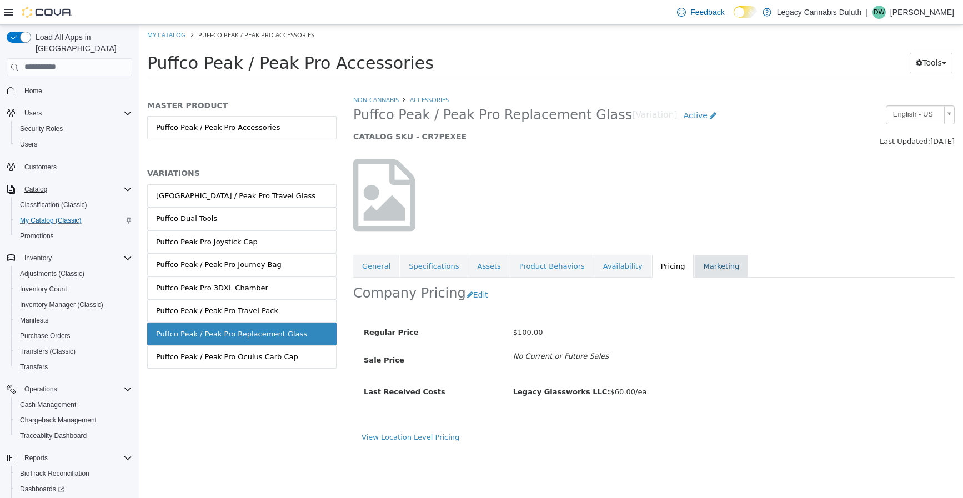
click at [694, 264] on link "Marketing" at bounding box center [721, 265] width 54 height 23
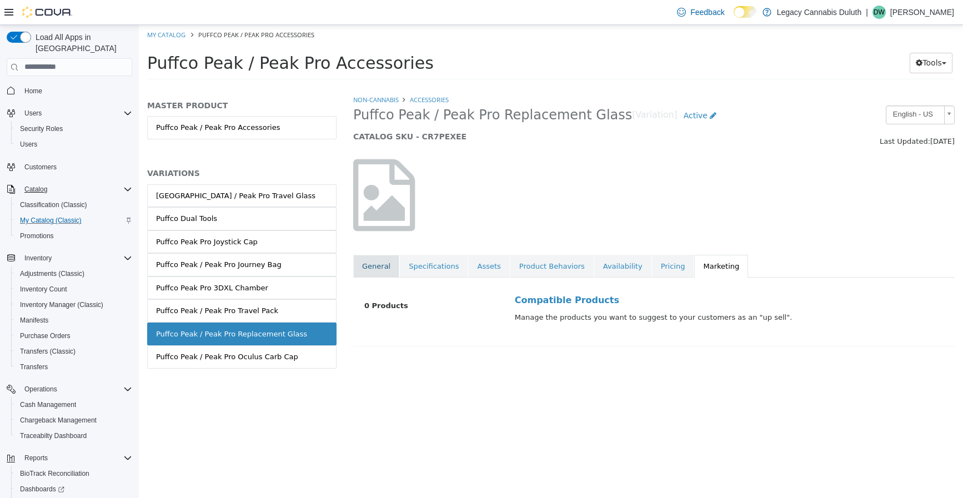
click at [374, 270] on link "General" at bounding box center [376, 265] width 46 height 23
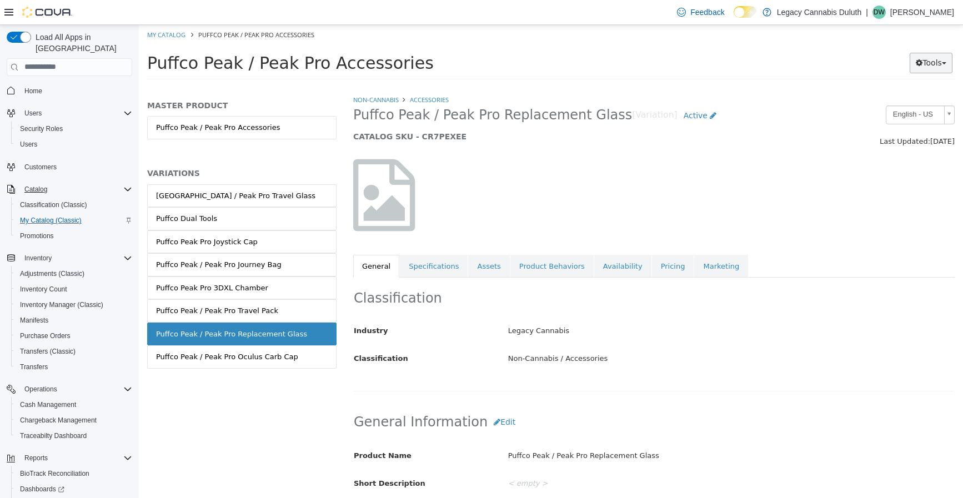
click at [936, 63] on button "Tools" at bounding box center [930, 62] width 43 height 21
click at [787, 179] on div at bounding box center [654, 194] width 618 height 95
drag, startPoint x: 532, startPoint y: 359, endPoint x: 623, endPoint y: 359, distance: 91.0
click at [623, 359] on div "Non-Cannabis / Accessories" at bounding box center [731, 358] width 462 height 19
drag, startPoint x: 623, startPoint y: 359, endPoint x: 566, endPoint y: 362, distance: 57.2
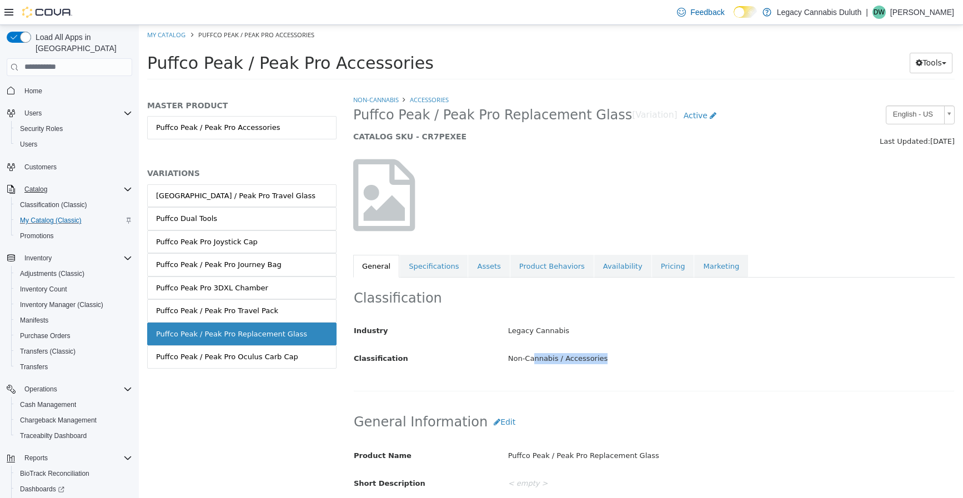
click at [566, 362] on div "Non-Cannabis / Accessories" at bounding box center [731, 358] width 462 height 19
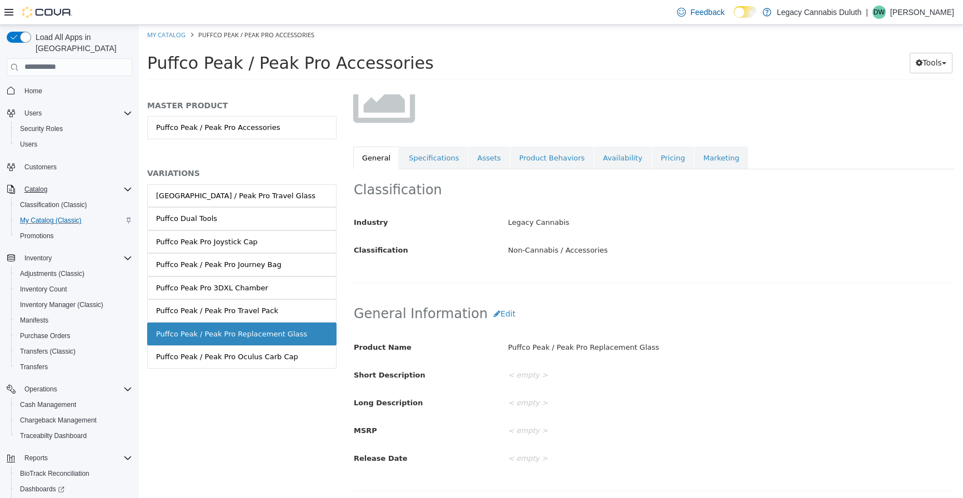
scroll to position [111, 0]
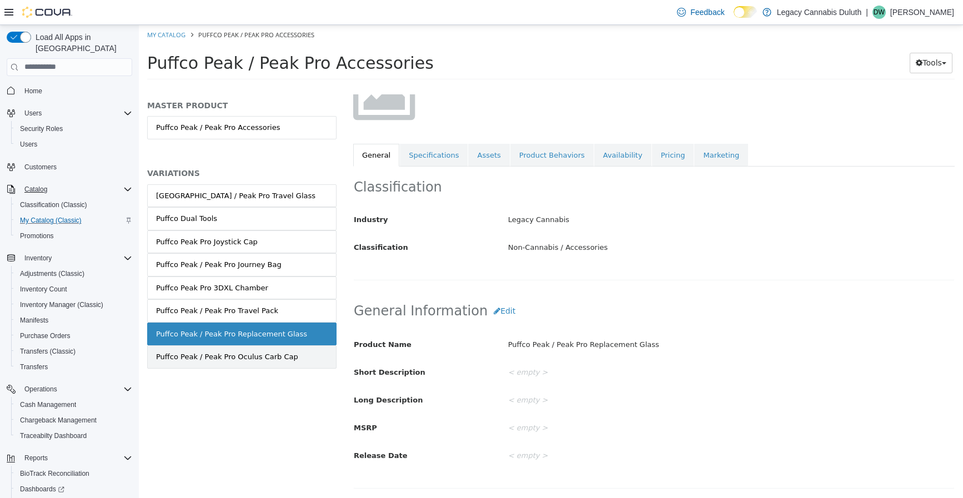
click at [302, 351] on link "Puffco Peak / Peak Pro Oculus Carb Cap" at bounding box center [241, 356] width 189 height 23
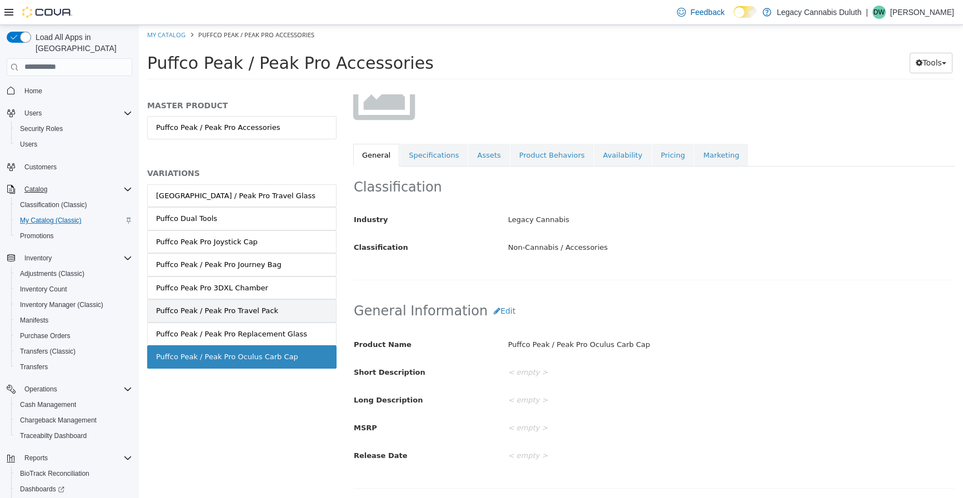
click at [269, 313] on link "Puffco Peak / Peak Pro Travel Pack" at bounding box center [241, 310] width 189 height 23
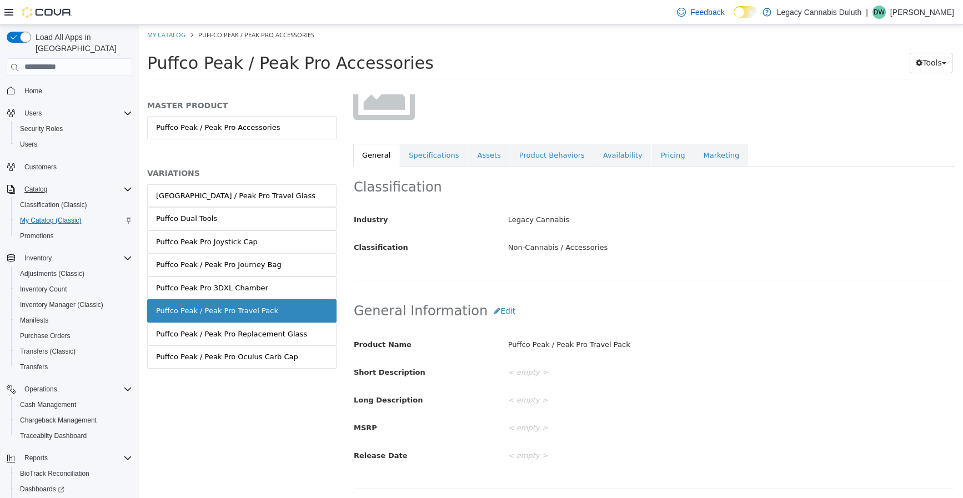
click at [260, 285] on link "Puffco Peak Pro 3DXL Chamber" at bounding box center [241, 287] width 189 height 23
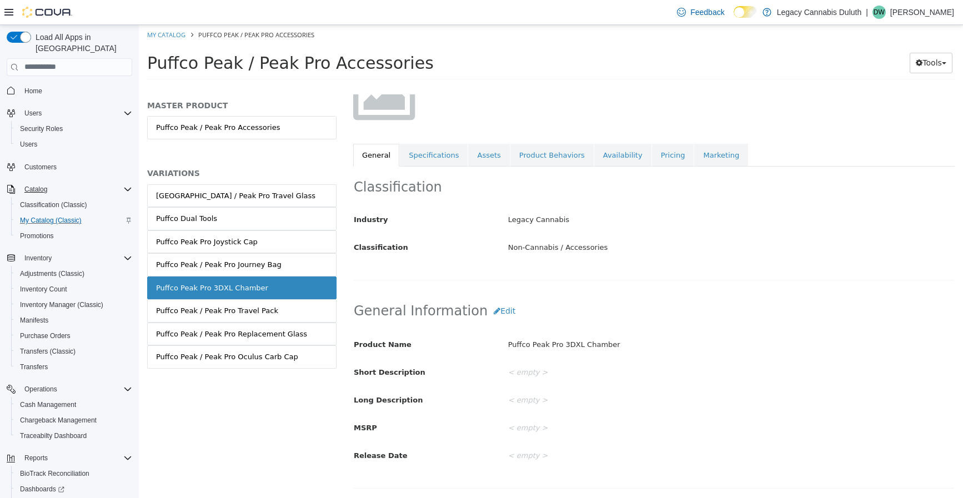
click at [258, 266] on div "Puffco Peak / Peak Pro Journey Bag" at bounding box center [218, 264] width 125 height 11
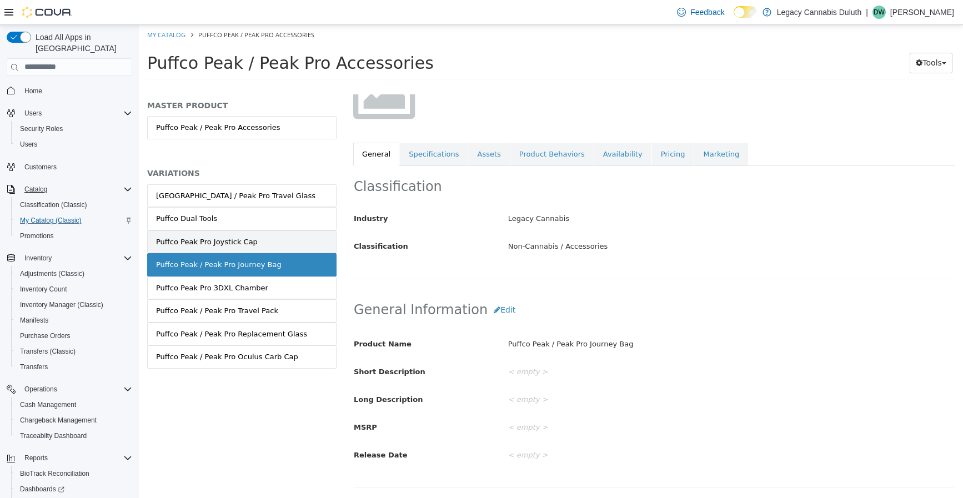
click at [256, 244] on link "Puffco Peak Pro Joystick Cap" at bounding box center [241, 241] width 189 height 23
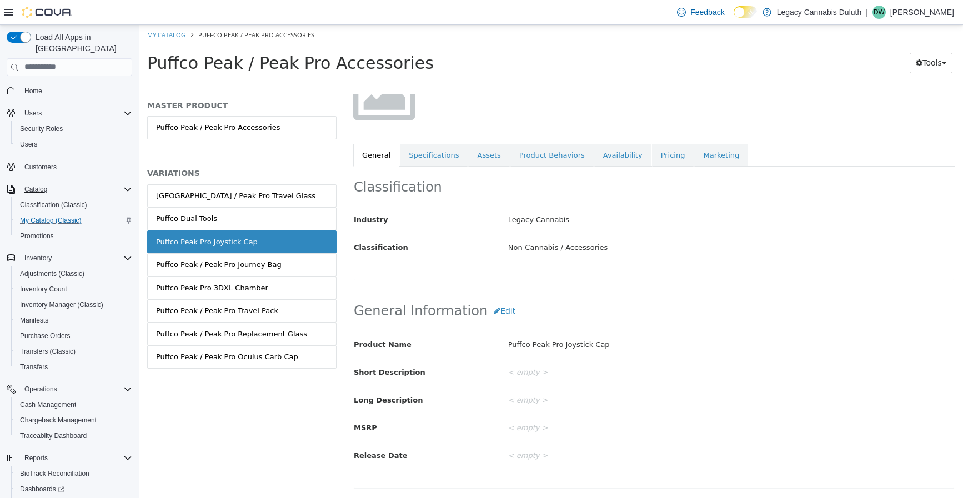
click at [254, 226] on link "Puffco Dual Tools" at bounding box center [241, 217] width 189 height 23
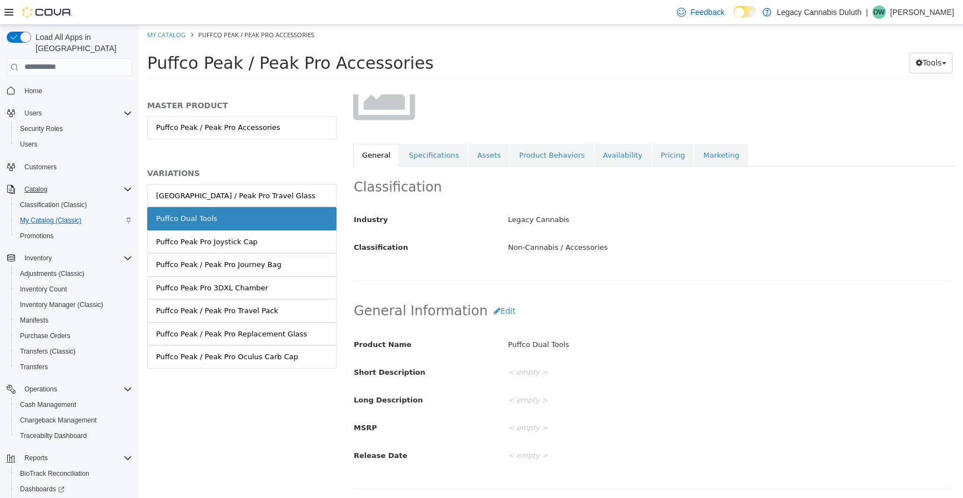
click at [255, 196] on div "Puffco Peak / Peak Pro Travel Glass" at bounding box center [235, 195] width 159 height 11
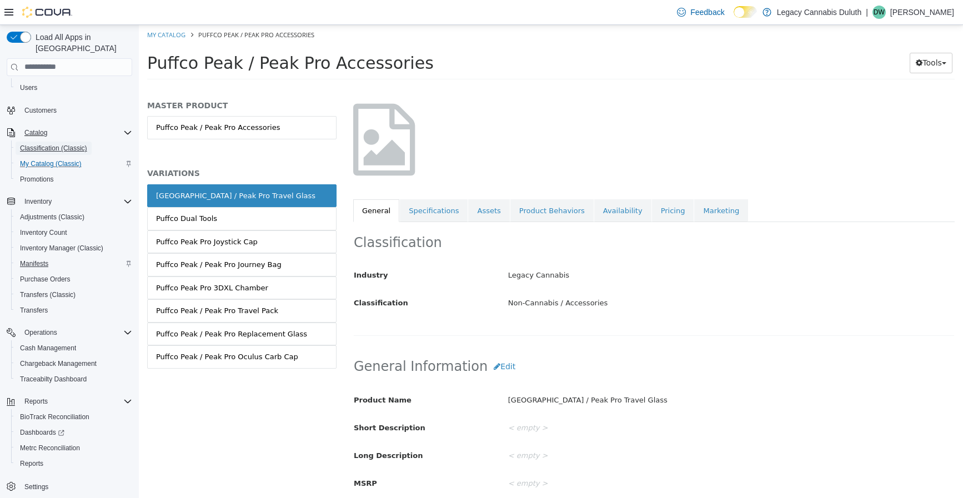
scroll to position [59, 0]
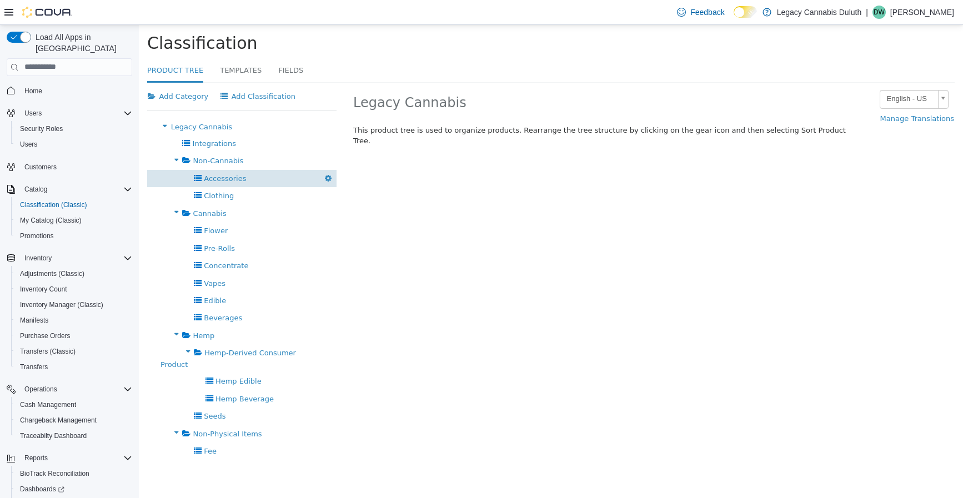
click at [204, 179] on span "Accessories" at bounding box center [225, 178] width 42 height 8
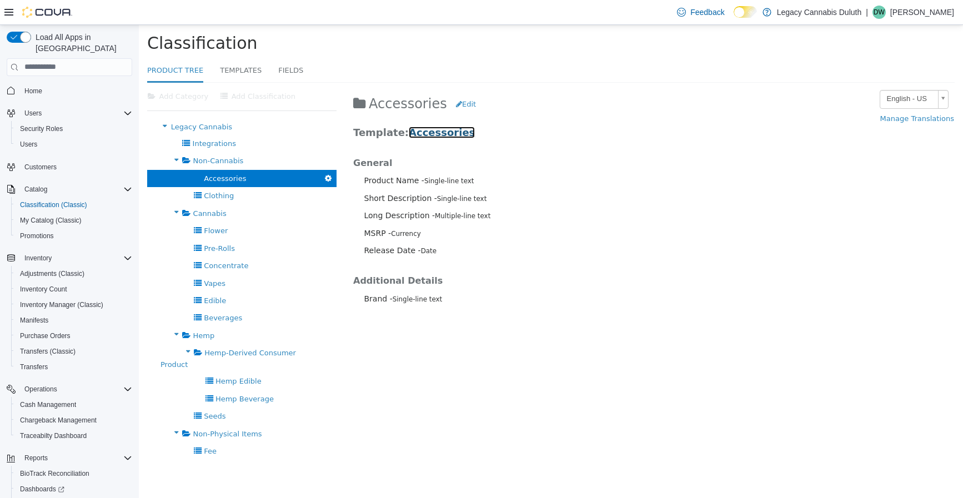
click at [418, 134] on link "Accessories" at bounding box center [442, 132] width 66 height 12
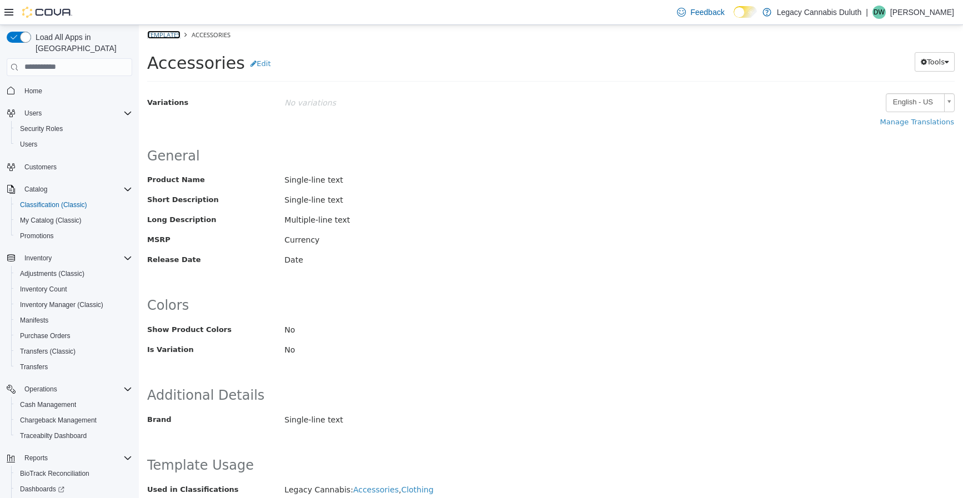
drag, startPoint x: 164, startPoint y: 32, endPoint x: 197, endPoint y: 48, distance: 36.5
click at [164, 32] on link "Templates" at bounding box center [163, 34] width 33 height 8
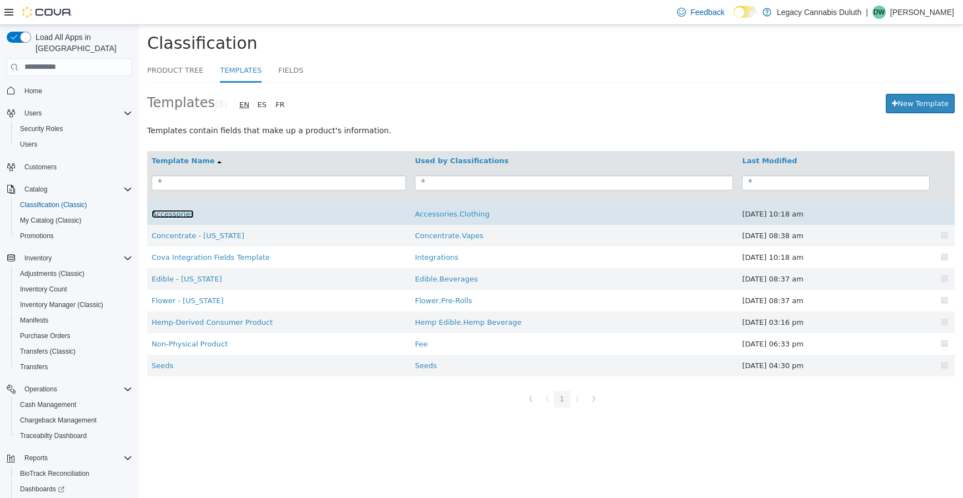
click at [179, 218] on link "Accessories" at bounding box center [173, 213] width 42 height 8
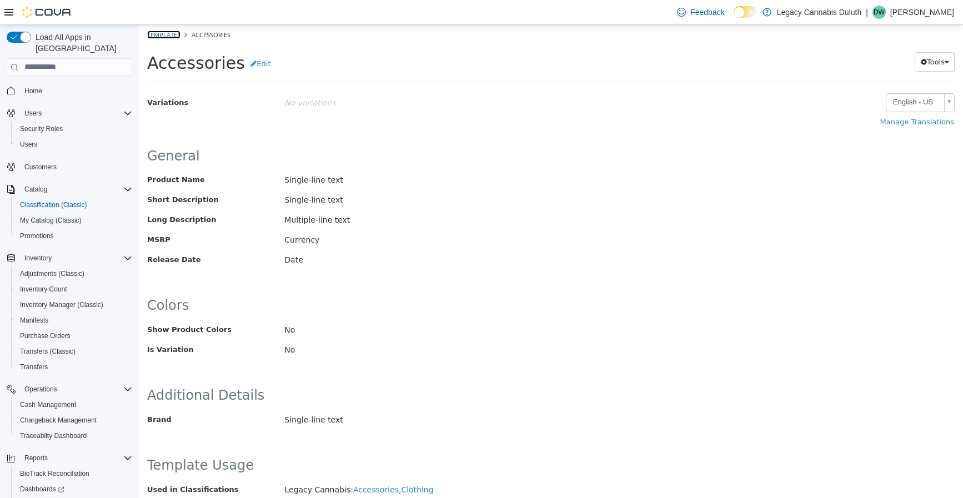
click at [160, 30] on link "Templates" at bounding box center [163, 34] width 33 height 8
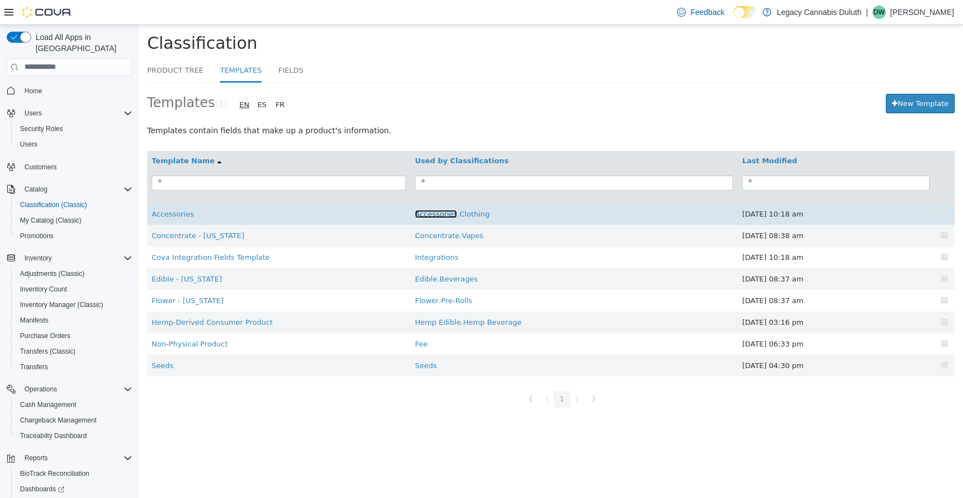
click at [437, 216] on link "Accessories" at bounding box center [436, 213] width 42 height 8
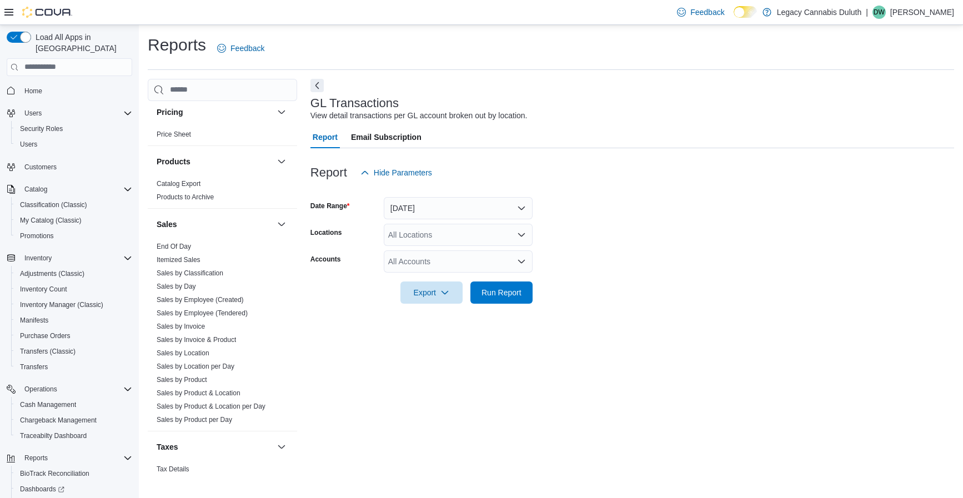
scroll to position [746, 0]
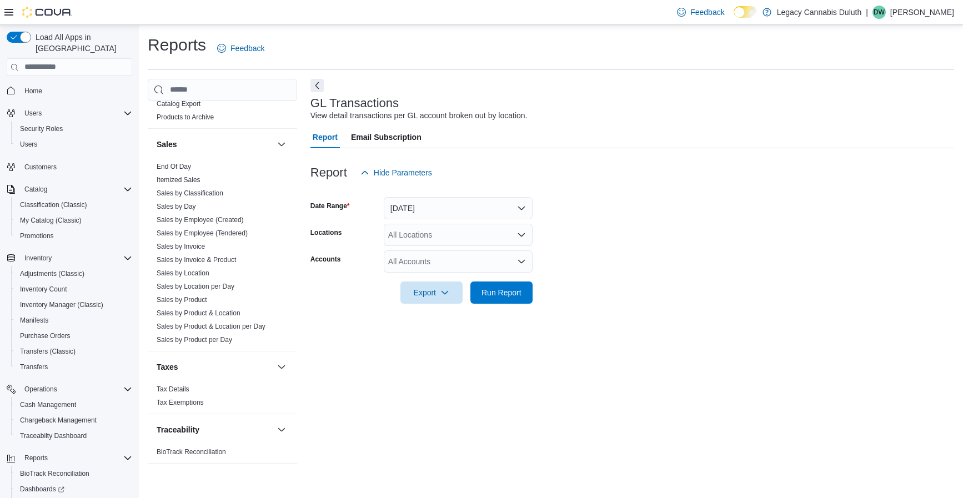
drag, startPoint x: 177, startPoint y: 387, endPoint x: 457, endPoint y: 400, distance: 281.1
click at [177, 387] on link "Tax Details" at bounding box center [173, 389] width 33 height 8
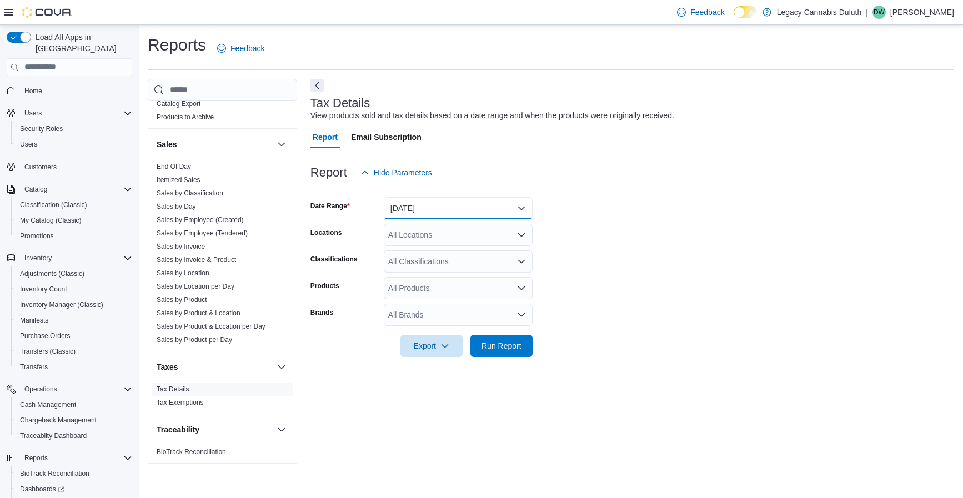
click at [453, 204] on button "[DATE]" at bounding box center [458, 208] width 149 height 22
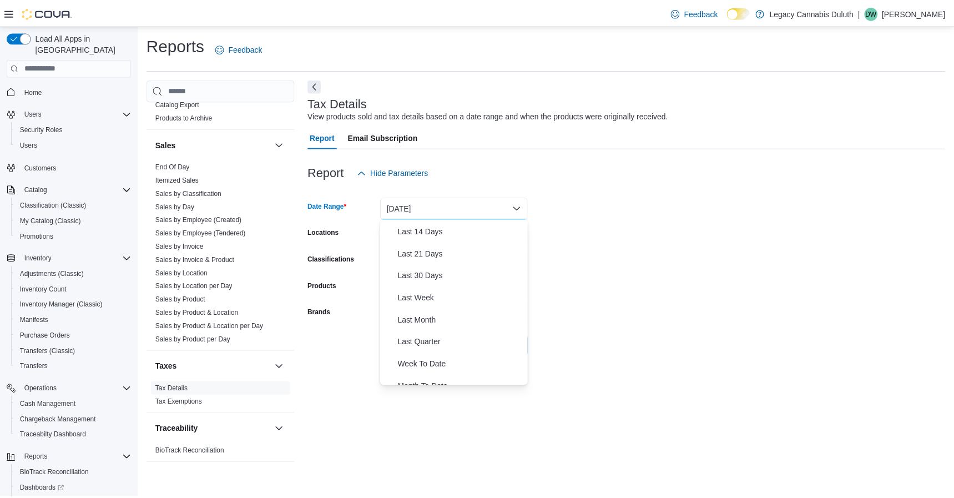
scroll to position [111, 0]
click at [453, 310] on button "Last Month" at bounding box center [458, 319] width 149 height 22
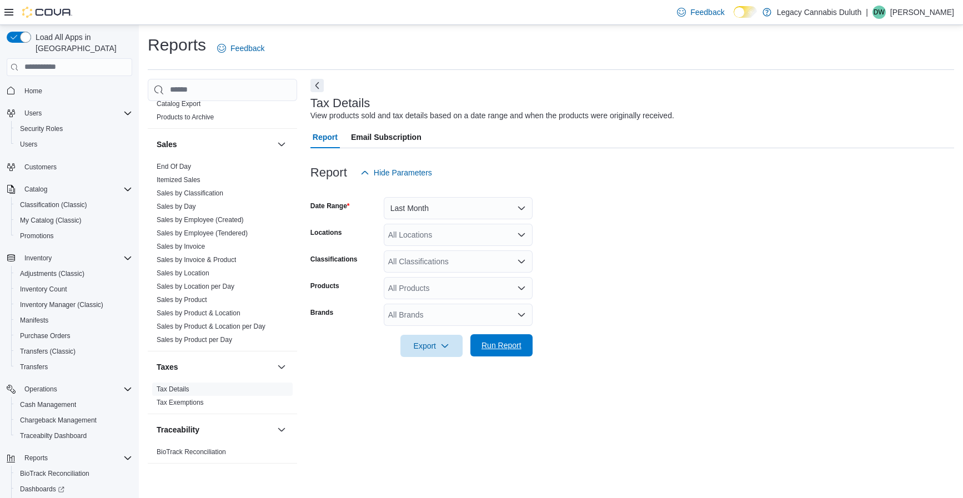
click at [505, 342] on span "Run Report" at bounding box center [501, 345] width 40 height 11
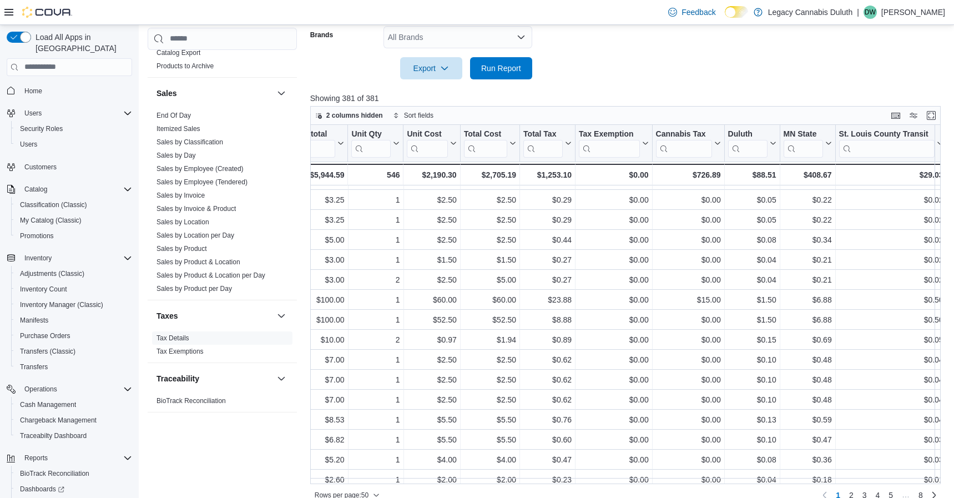
scroll to position [611, 1341]
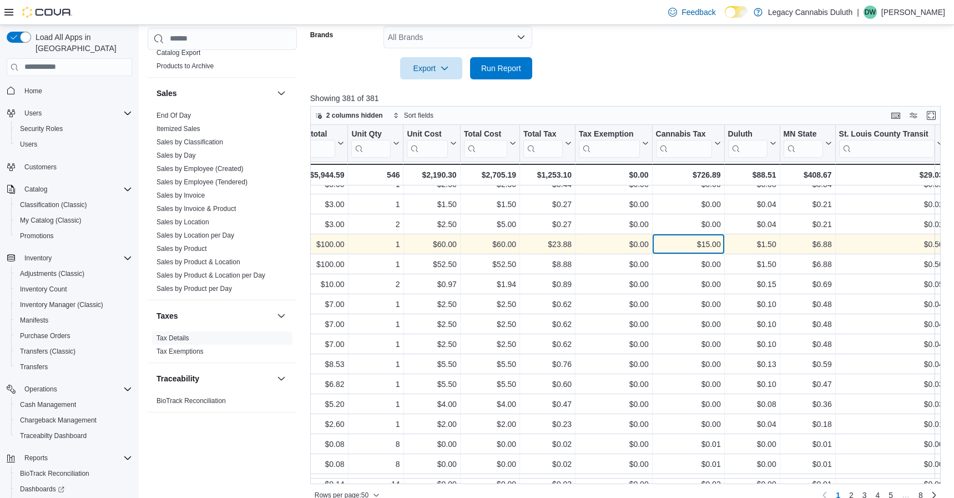
click at [683, 243] on div "$15.00" at bounding box center [688, 244] width 65 height 13
click at [709, 244] on div "$15.00" at bounding box center [688, 244] width 65 height 13
drag, startPoint x: 709, startPoint y: 244, endPoint x: 611, endPoint y: 252, distance: 98.6
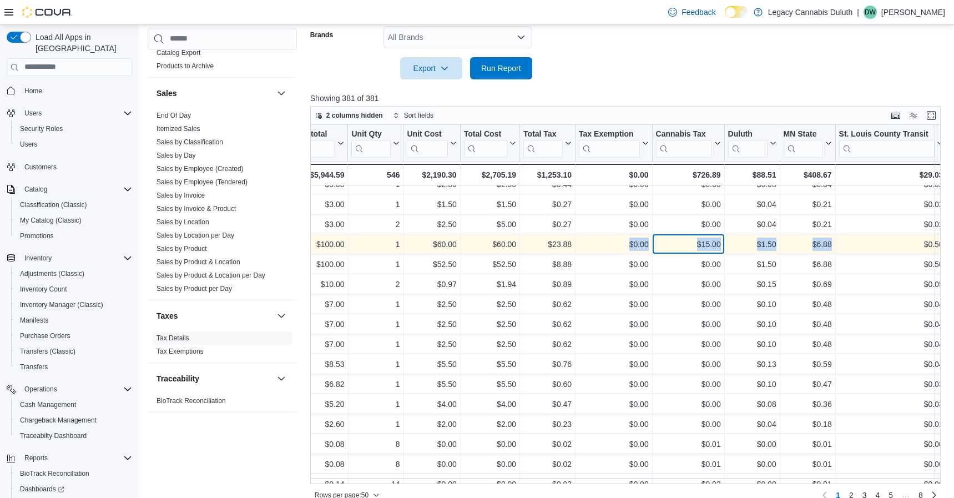
drag, startPoint x: 611, startPoint y: 252, endPoint x: 682, endPoint y: 250, distance: 71.1
click at [682, 250] on div "$15.00" at bounding box center [688, 244] width 65 height 13
click at [433, 241] on div "$60.00" at bounding box center [431, 244] width 49 height 13
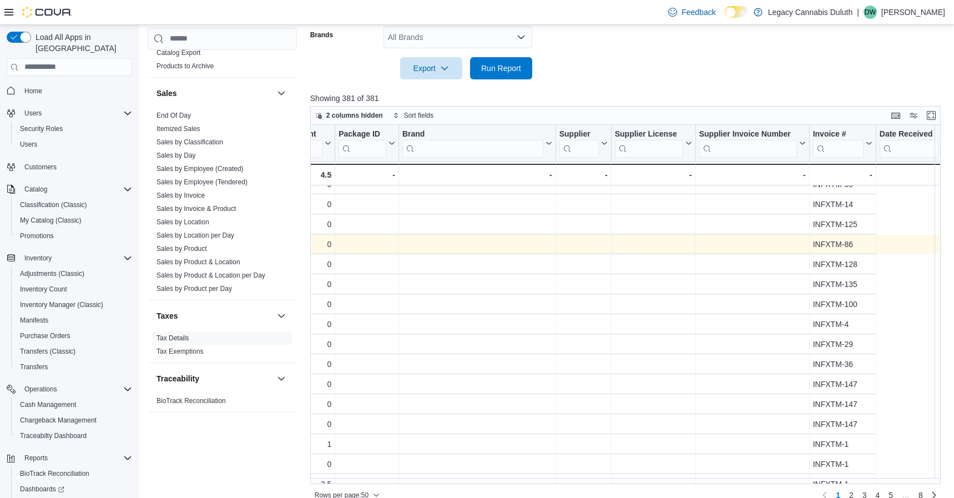
scroll to position [611, 148]
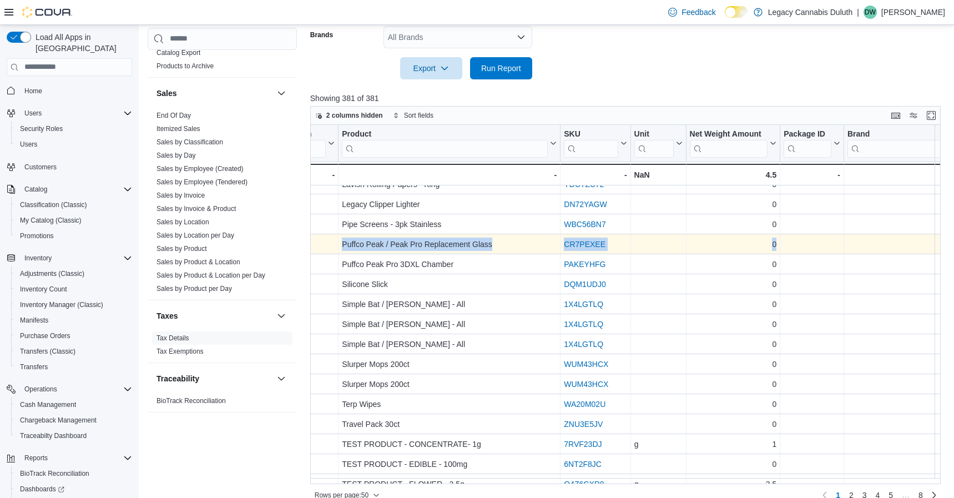
drag, startPoint x: 345, startPoint y: 243, endPoint x: 554, endPoint y: 243, distance: 209.3
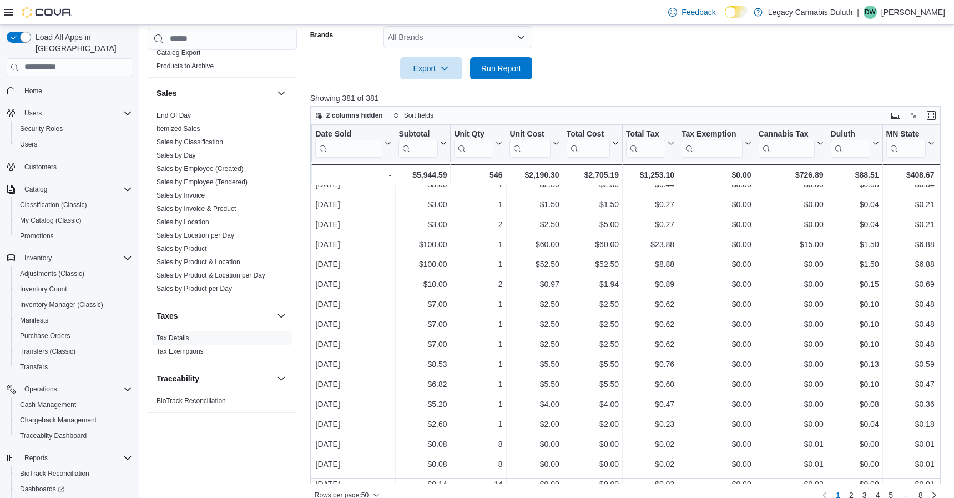
scroll to position [611, 1261]
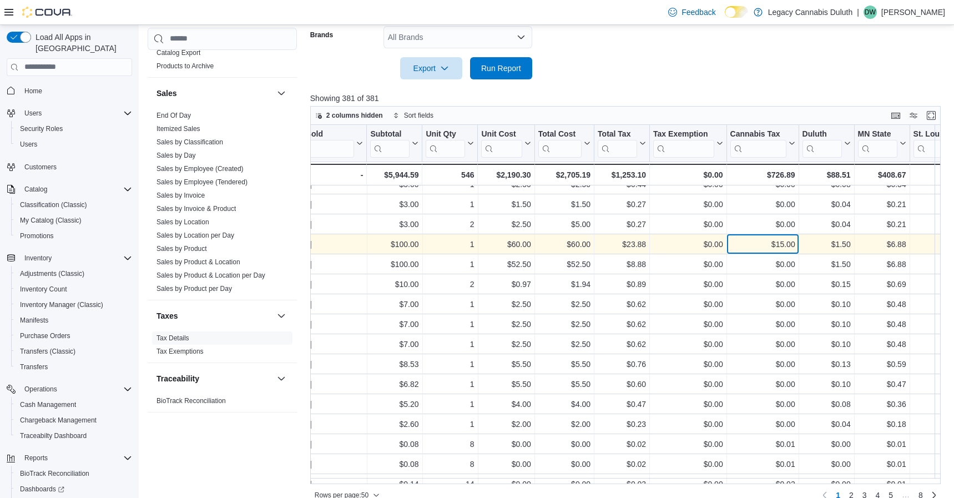
click at [764, 238] on div "$15.00" at bounding box center [762, 244] width 65 height 13
click at [789, 243] on div "$15.00" at bounding box center [762, 244] width 65 height 13
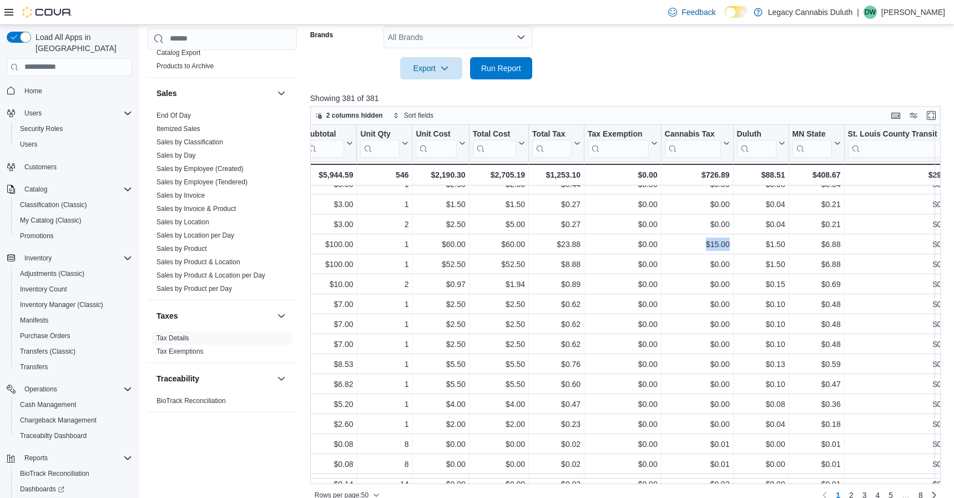
scroll to position [611, 1341]
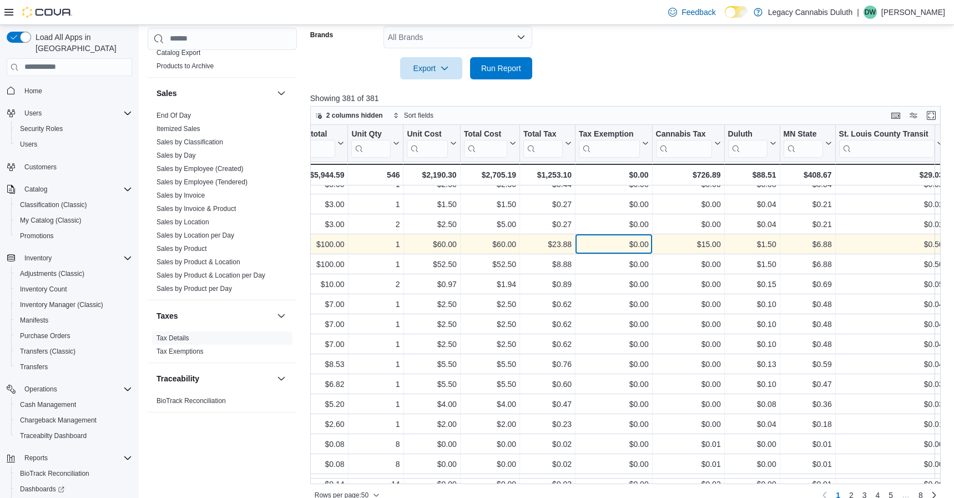
click at [642, 239] on div "$0.00" at bounding box center [614, 244] width 70 height 13
drag, startPoint x: 844, startPoint y: 244, endPoint x: 605, endPoint y: 249, distance: 238.7
